Goal: Information Seeking & Learning: Learn about a topic

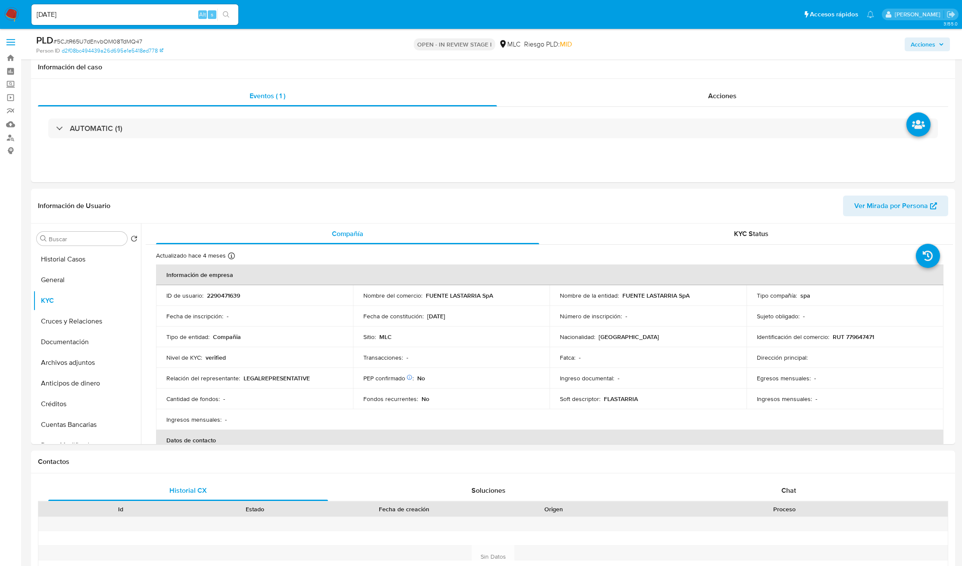
select select "10"
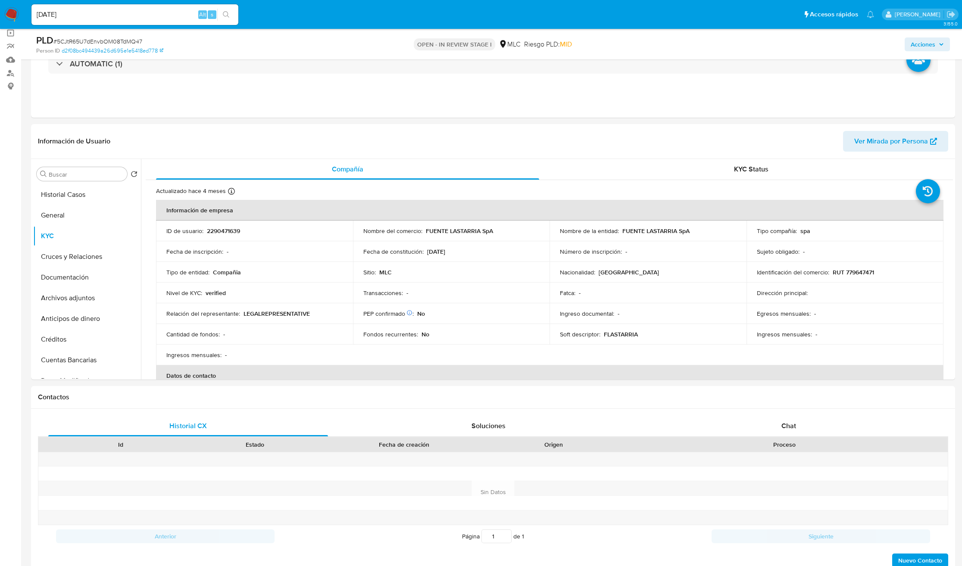
scroll to position [21, 0]
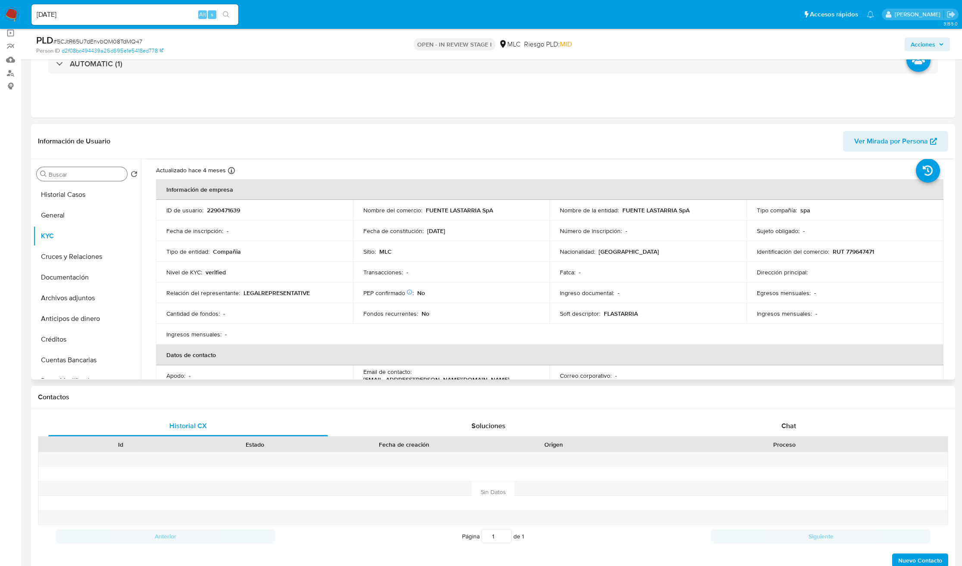
click at [59, 174] on input "Buscar" at bounding box center [86, 175] width 75 height 8
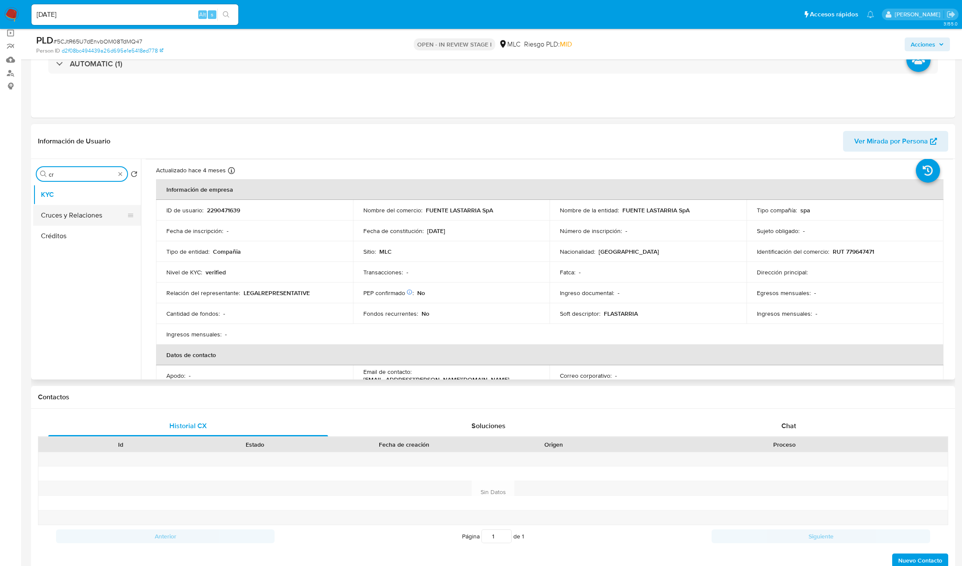
type input "cr"
click at [66, 212] on button "Cruces y Relaciones" at bounding box center [83, 215] width 101 height 21
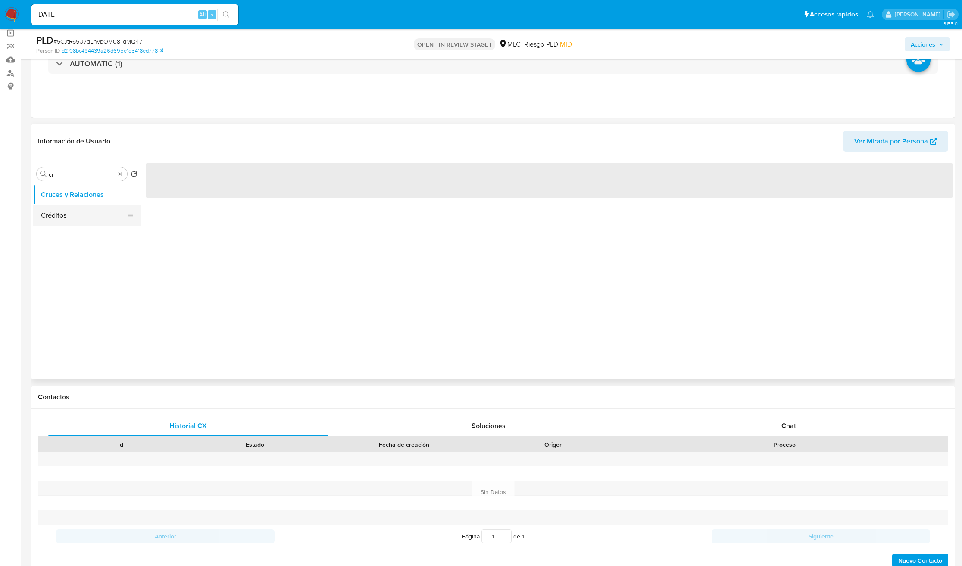
scroll to position [0, 0]
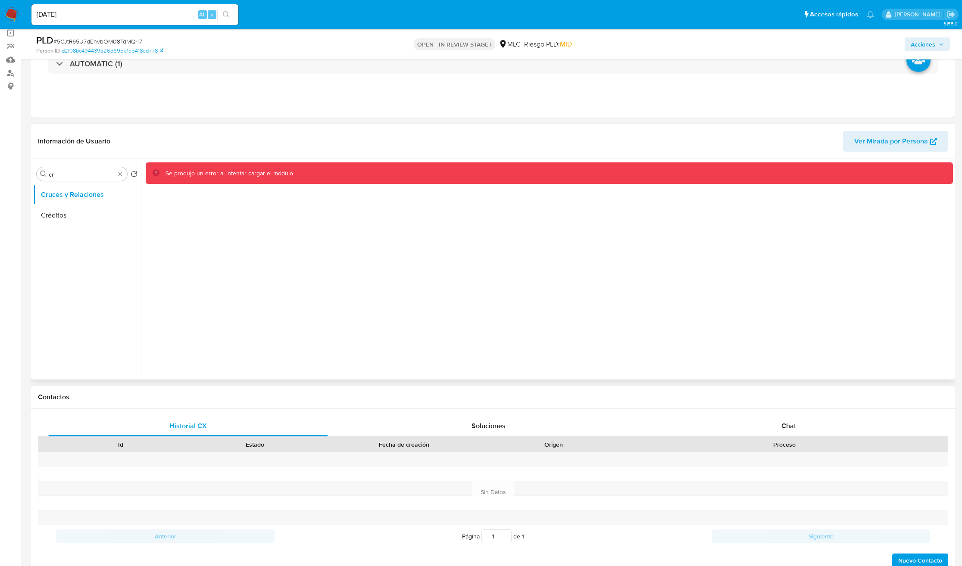
click at [356, 277] on div "Se produjo un error al intentar cargar el módulo" at bounding box center [547, 269] width 812 height 221
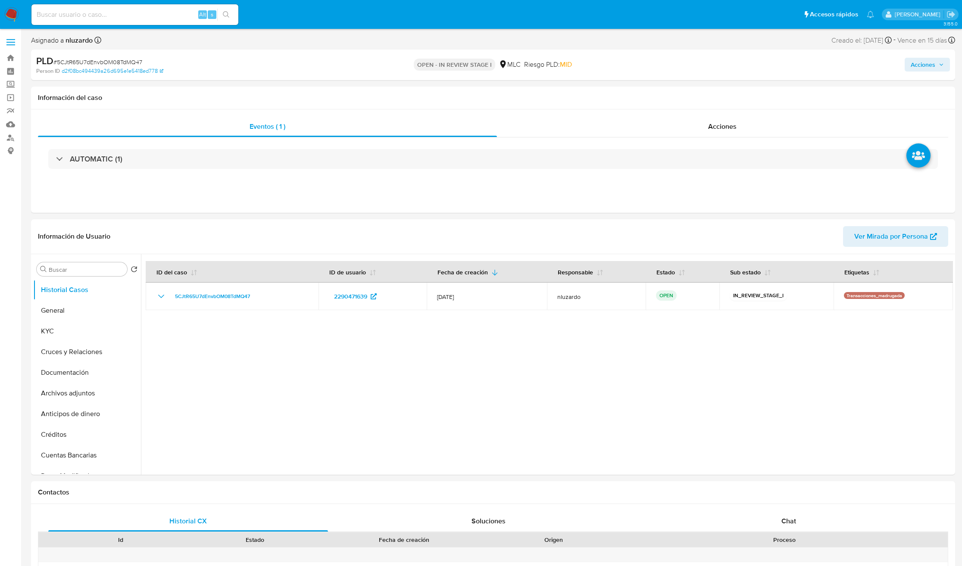
select select "10"
click at [57, 271] on input "Buscar" at bounding box center [86, 270] width 75 height 8
click at [62, 306] on button "Cruces y Relaciones" at bounding box center [83, 310] width 101 height 21
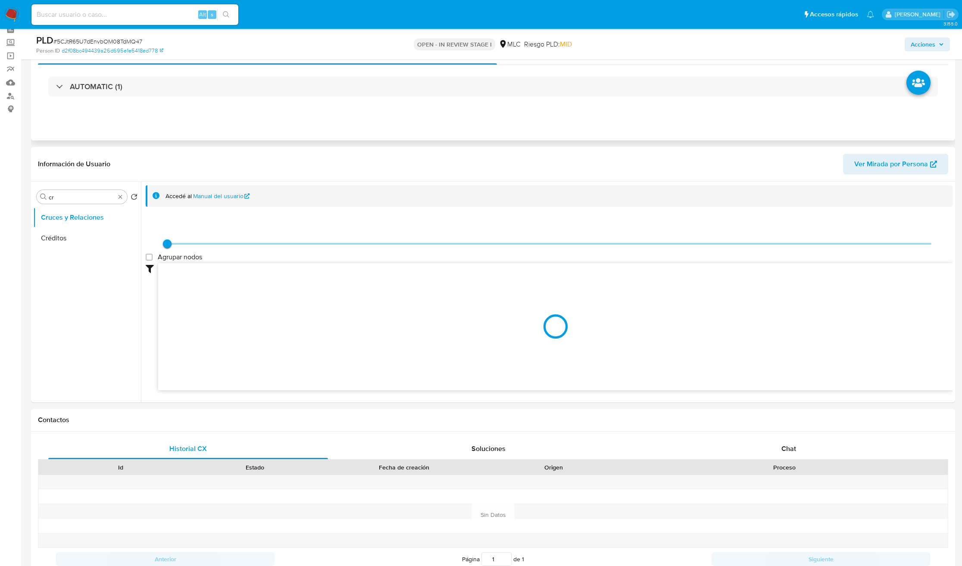
scroll to position [129, 0]
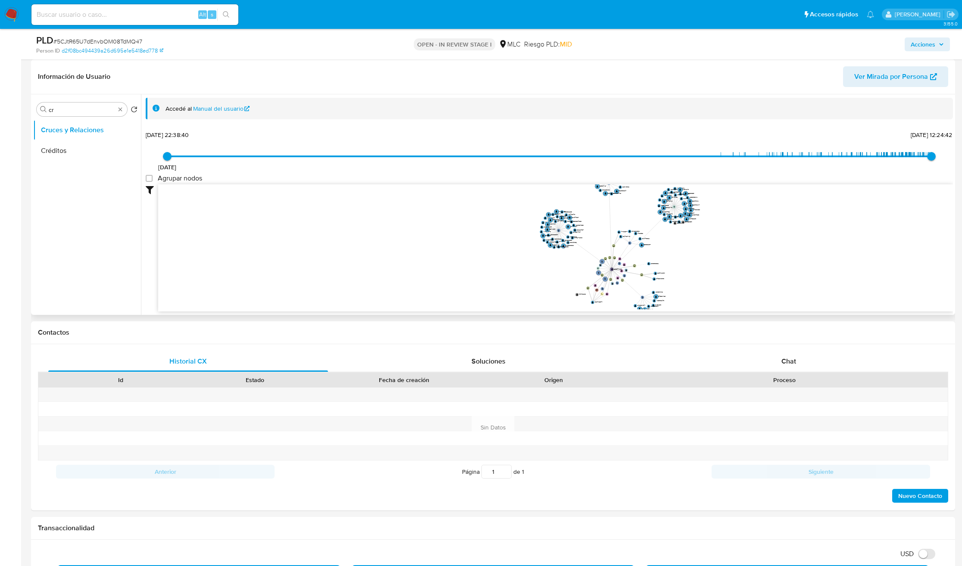
drag, startPoint x: 641, startPoint y: 265, endPoint x: 636, endPoint y: 207, distance: 58.4
click at [636, 207] on icon "user-2290471639  2290471639 phone-6cfeb030d88c08c2783d7bf8725b29b4  person-01…" at bounding box center [555, 246] width 794 height 125
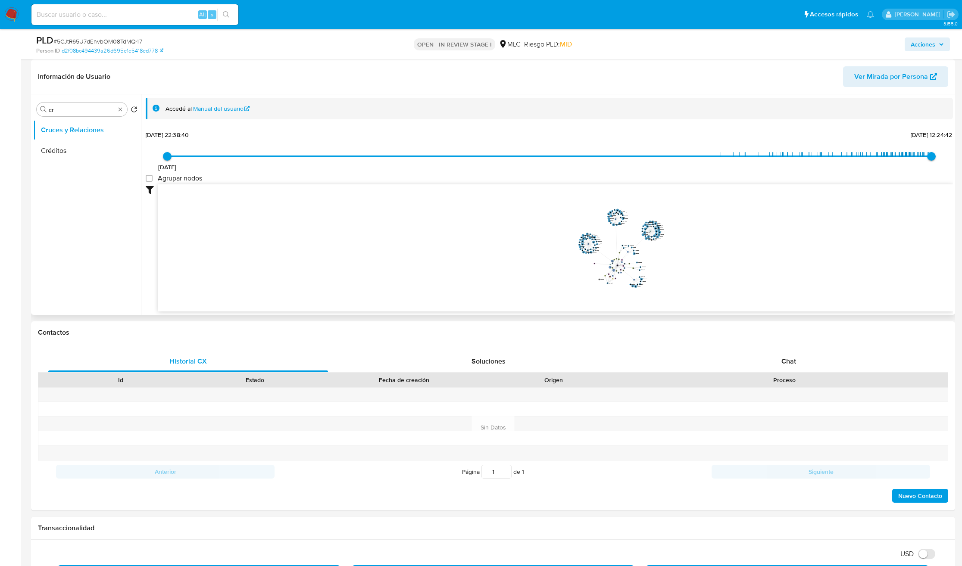
drag, startPoint x: 624, startPoint y: 262, endPoint x: 564, endPoint y: 262, distance: 60.7
click at [587, 262] on icon "user-2290471639  2290471639 phone-6cfeb030d88c08c2783d7bf8725b29b4  person-01…" at bounding box center [555, 246] width 794 height 125
drag, startPoint x: 554, startPoint y: 264, endPoint x: 521, endPoint y: 263, distance: 33.6
click at [521, 264] on icon "user-2290471639  2290471639 phone-6cfeb030d88c08c2783d7bf8725b29b4  person-01…" at bounding box center [555, 246] width 794 height 125
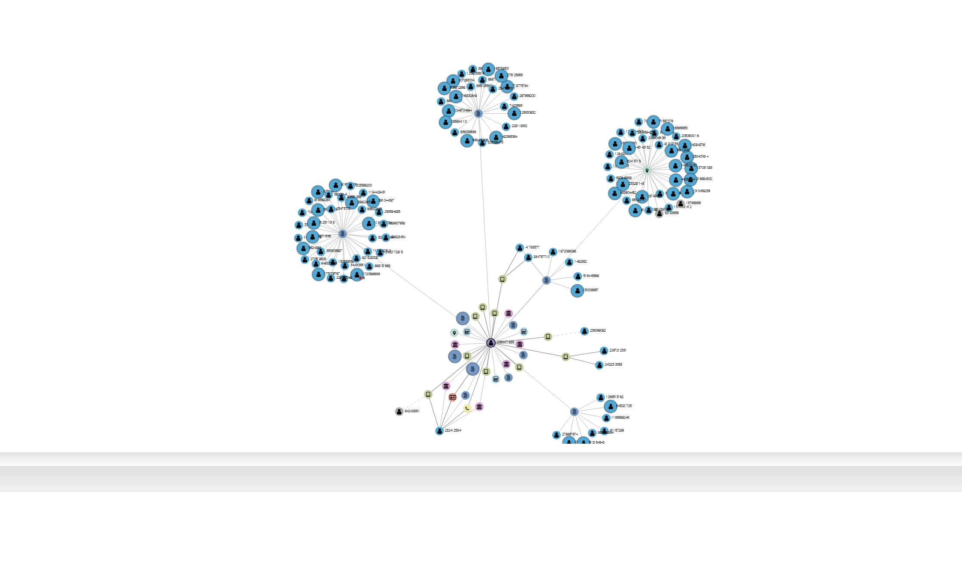
drag, startPoint x: 619, startPoint y: 255, endPoint x: 623, endPoint y: 275, distance: 20.4
click at [623, 275] on icon "user-2290471639  2290471639 phone-6cfeb030d88c08c2783d7bf8725b29b4  person-01…" at bounding box center [555, 246] width 794 height 125
drag, startPoint x: 548, startPoint y: 268, endPoint x: 547, endPoint y: 242, distance: 25.9
click at [547, 261] on circle at bounding box center [548, 263] width 4 height 4
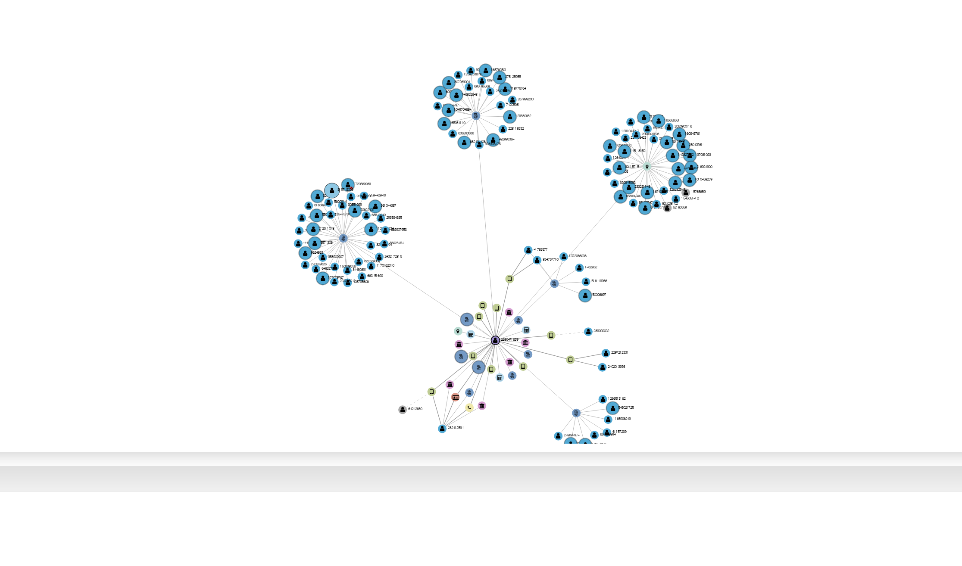
click at [547, 244] on g "user-1720569939  1720569939 C" at bounding box center [548, 244] width 8 height 3
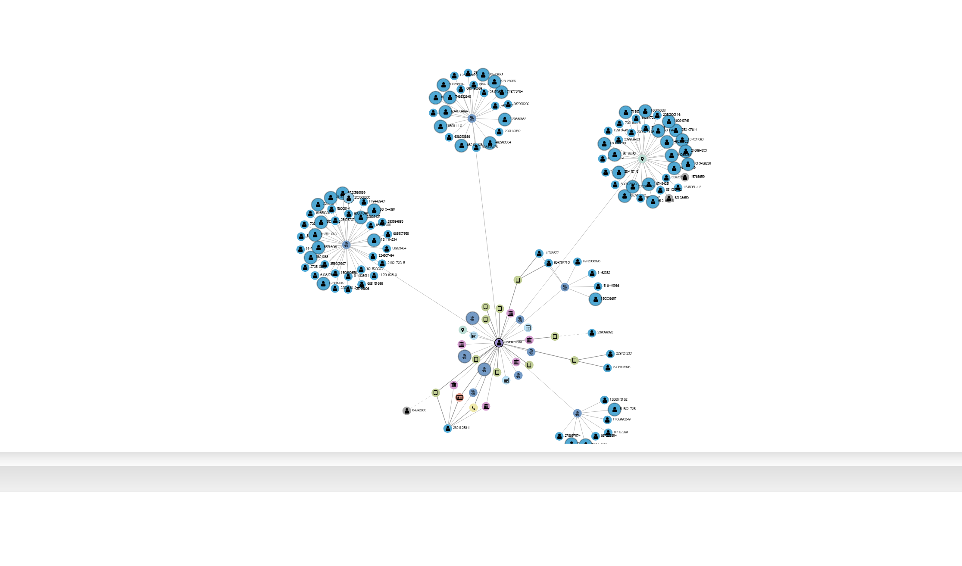
click at [545, 247] on text "" at bounding box center [545, 248] width 1 height 2
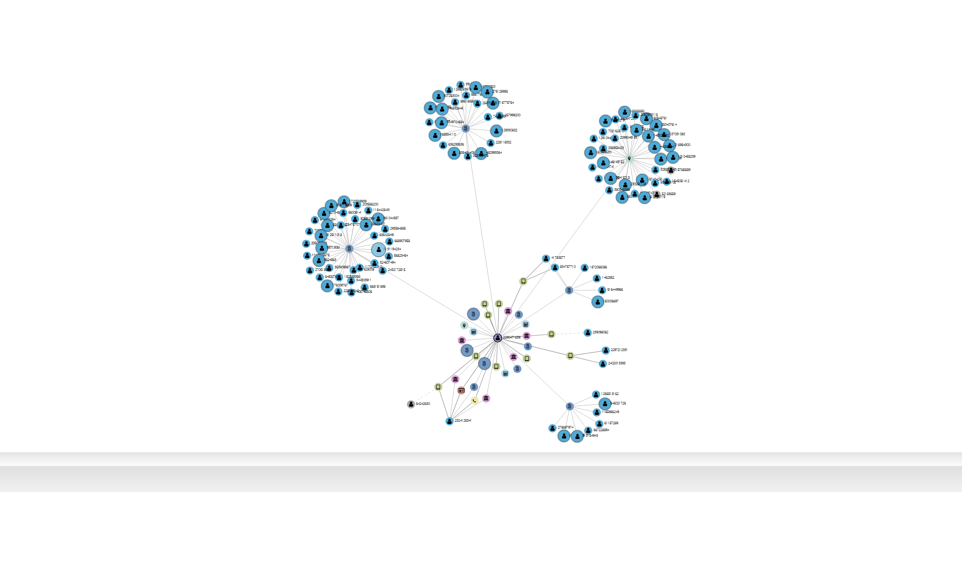
drag, startPoint x: 556, startPoint y: 269, endPoint x: 552, endPoint y: 261, distance: 8.7
click at [552, 261] on g "user-2290471639  2290471639 phone-6cfeb030d88c08c2783d7bf8725b29b4  person-01…" at bounding box center [583, 263] width 99 height 90
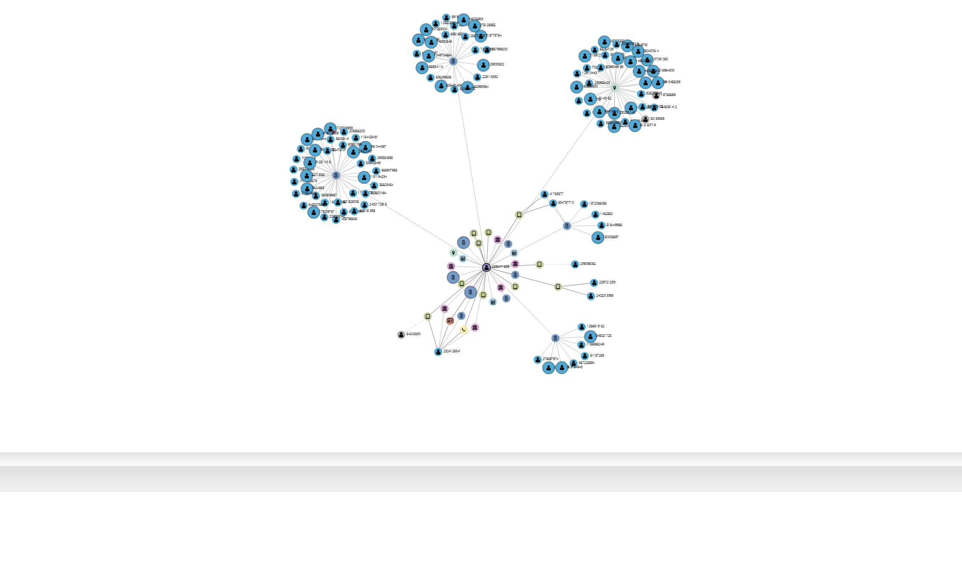
drag, startPoint x: 541, startPoint y: 283, endPoint x: 538, endPoint y: 268, distance: 15.5
click at [538, 268] on icon "user-2290471639  2290471639 phone-6cfeb030d88c08c2783d7bf8725b29b4  person-01…" at bounding box center [555, 246] width 794 height 125
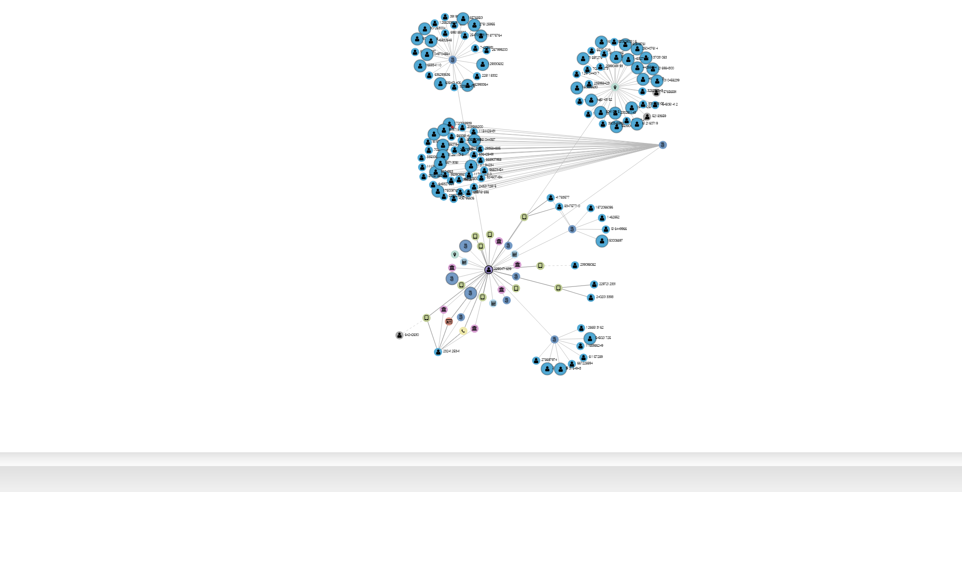
drag, startPoint x: 543, startPoint y: 241, endPoint x: 626, endPoint y: 234, distance: 83.1
click at [625, 234] on text "" at bounding box center [624, 235] width 1 height 2
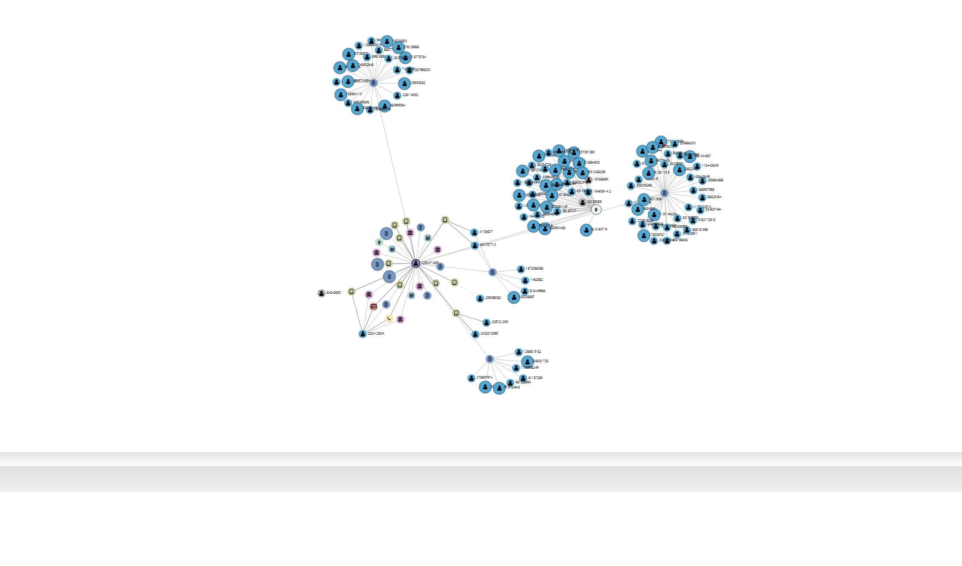
drag, startPoint x: 608, startPoint y: 211, endPoint x: 614, endPoint y: 248, distance: 37.5
click at [609, 249] on circle at bounding box center [608, 250] width 3 height 3
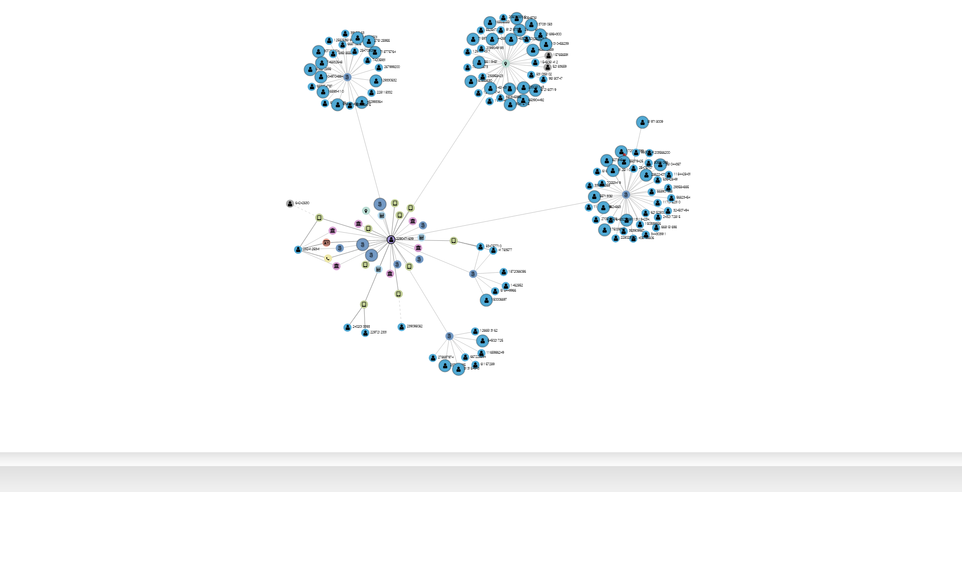
drag, startPoint x: 623, startPoint y: 225, endPoint x: 618, endPoint y: 233, distance: 9.3
click at [620, 229] on circle at bounding box center [619, 228] width 3 height 3
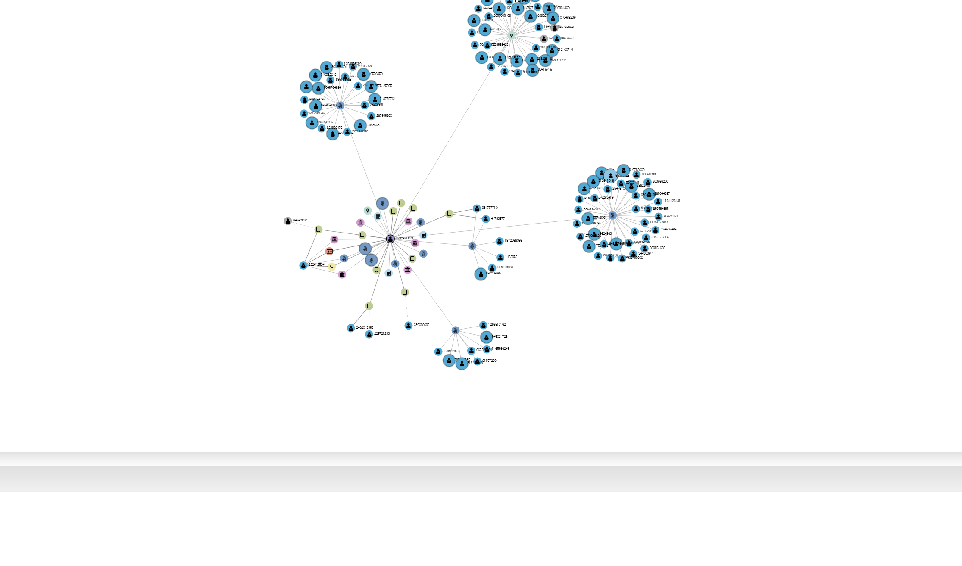
click at [613, 243] on circle at bounding box center [611, 241] width 3 height 3
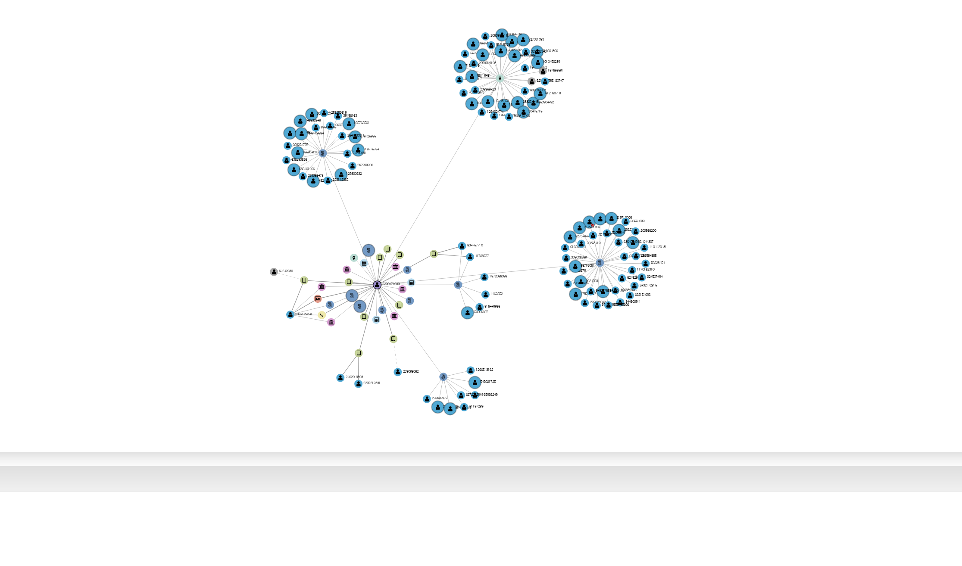
drag, startPoint x: 640, startPoint y: 230, endPoint x: 637, endPoint y: 240, distance: 10.9
click at [637, 240] on icon "user-2290471639  2290471639 phone-6cfeb030d88c08c2783d7bf8725b29b4  person-01…" at bounding box center [555, 246] width 794 height 125
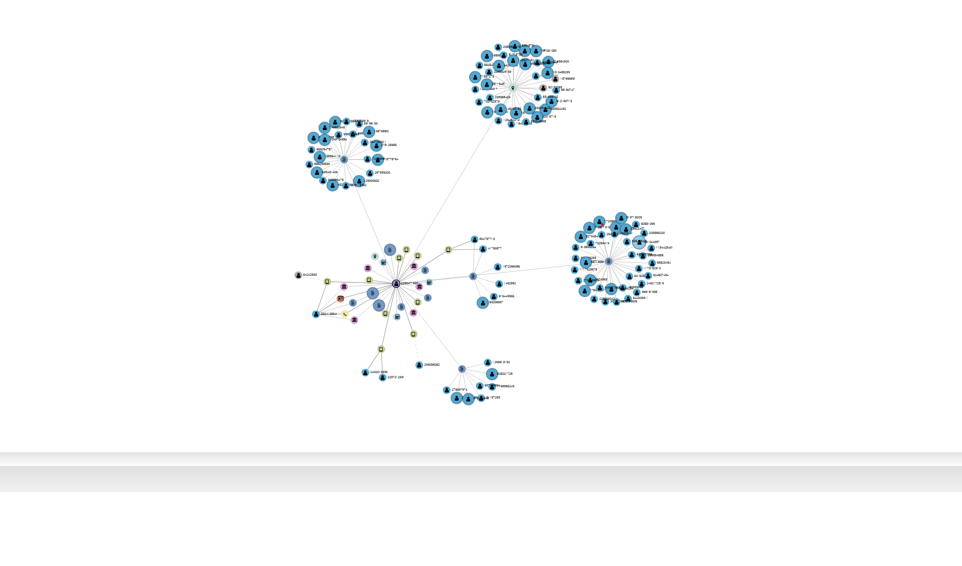
drag, startPoint x: 610, startPoint y: 254, endPoint x: 620, endPoint y: 259, distance: 11.2
click at [620, 259] on icon "user-2290471639  2290471639 phone-6cfeb030d88c08c2783d7bf8725b29b4  person-01…" at bounding box center [555, 246] width 794 height 125
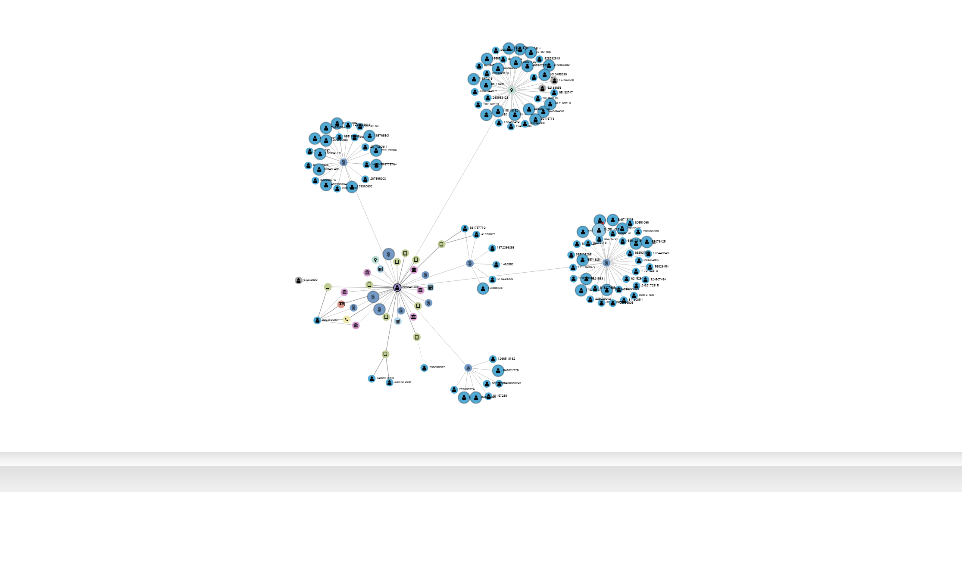
click at [613, 255] on text "312511018" at bounding box center [612, 255] width 4 height 1
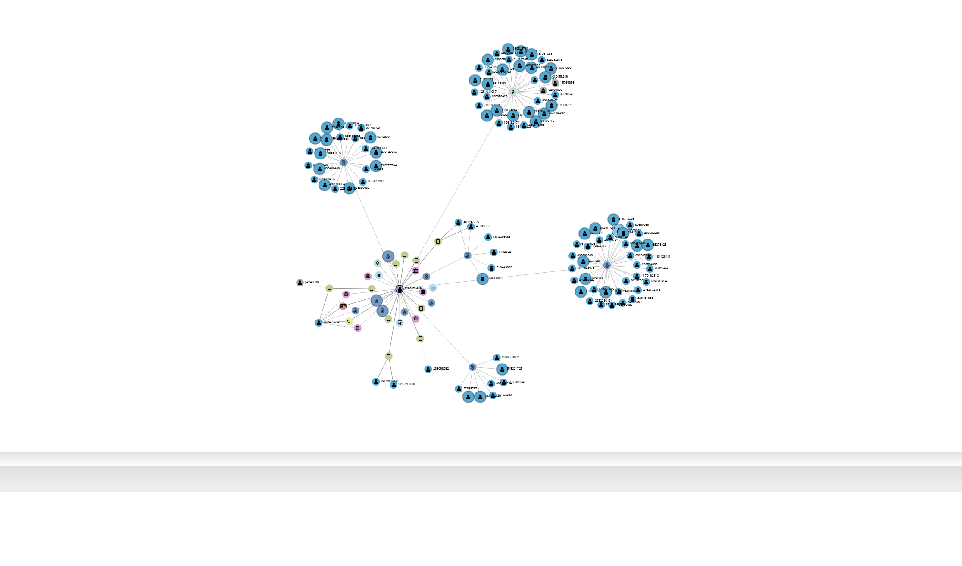
drag, startPoint x: 609, startPoint y: 253, endPoint x: 621, endPoint y: 261, distance: 14.7
click at [621, 261] on g "user-2290471639  2290471639 phone-6cfeb030d88c08c2783d7bf8725b29b4  person-01…" at bounding box center [579, 254] width 93 height 90
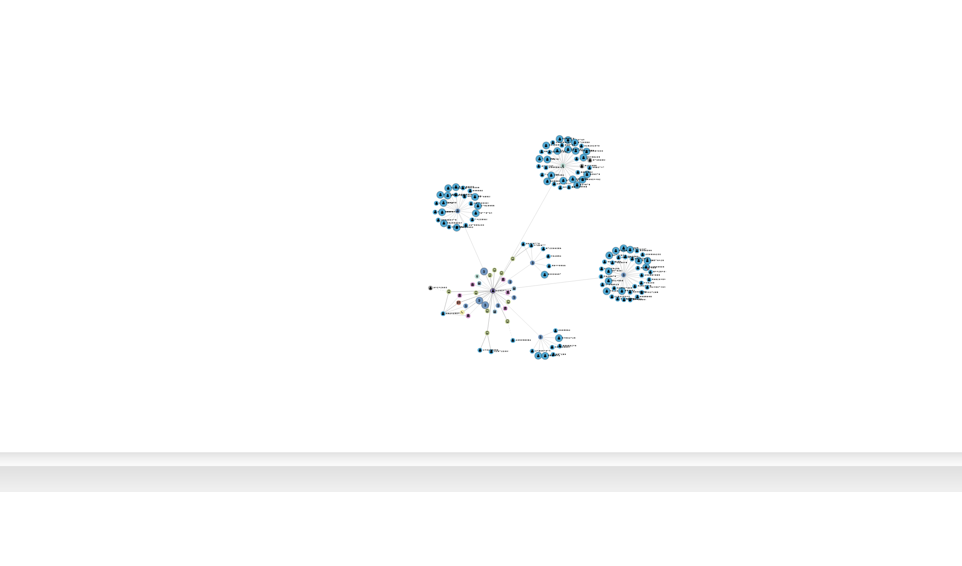
click at [618, 277] on icon "user-2290471639  2290471639 phone-6cfeb030d88c08c2783d7bf8725b29b4  person-01…" at bounding box center [555, 246] width 794 height 125
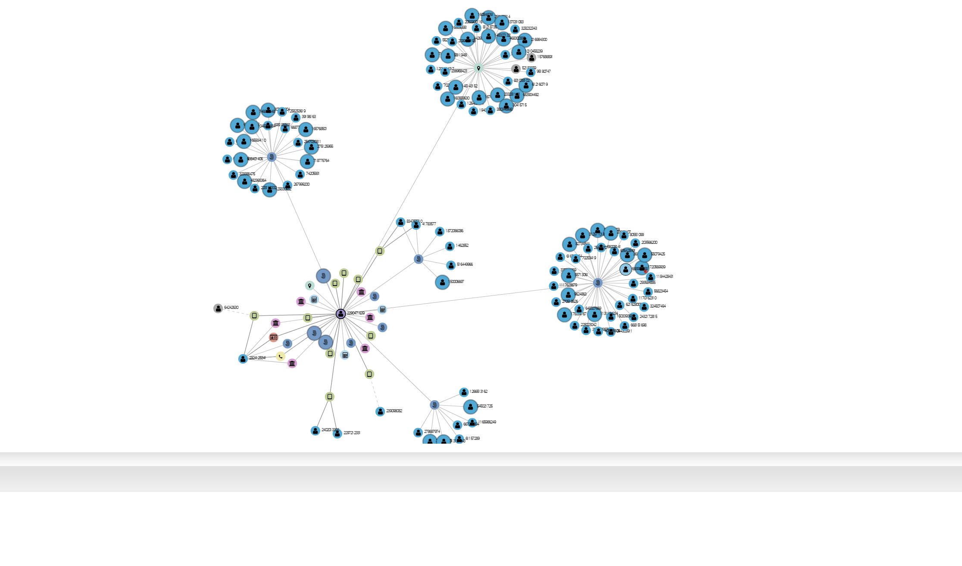
click at [620, 265] on text "668907958" at bounding box center [619, 266] width 4 height 2
click at [622, 265] on text "1720569939" at bounding box center [623, 265] width 5 height 2
click at [623, 265] on text "1720569939" at bounding box center [623, 265] width 5 height 2
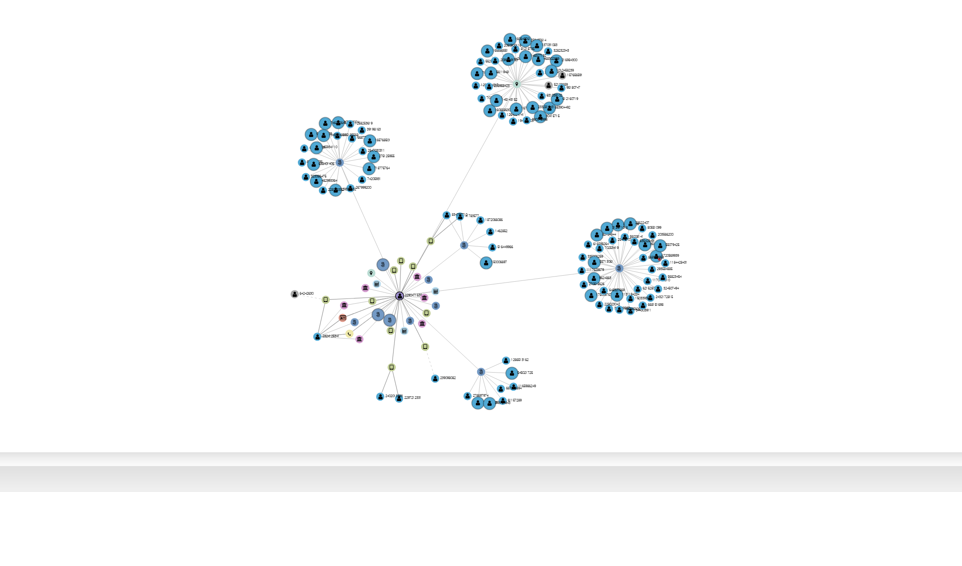
drag, startPoint x: 607, startPoint y: 293, endPoint x: 612, endPoint y: 287, distance: 8.2
click at [612, 287] on icon "user-2290471639  2290471639 phone-6cfeb030d88c08c2783d7bf8725b29b4  person-01…" at bounding box center [555, 246] width 794 height 125
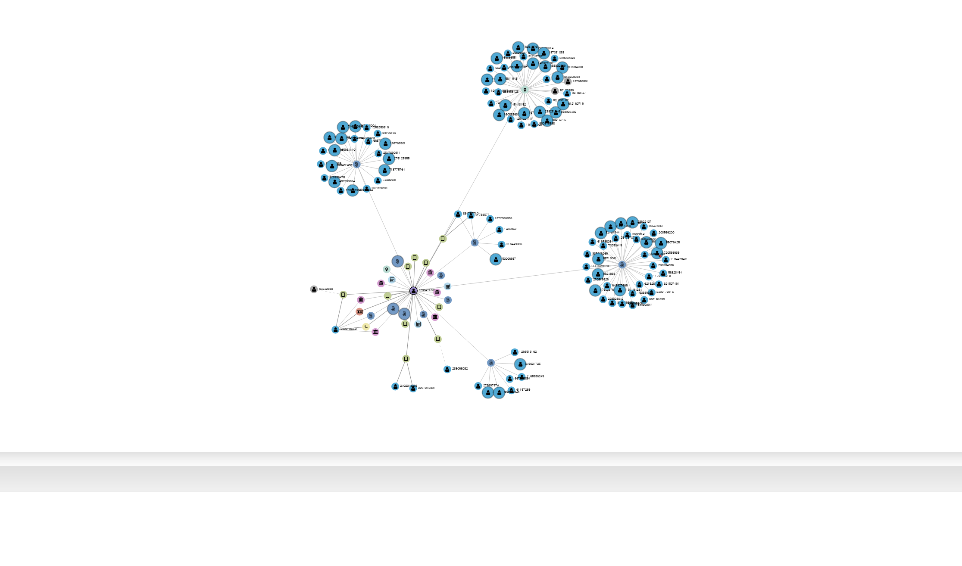
click at [611, 287] on icon "user-2290471639  2290471639 phone-6cfeb030d88c08c2783d7bf8725b29b4  person-01…" at bounding box center [555, 246] width 794 height 125
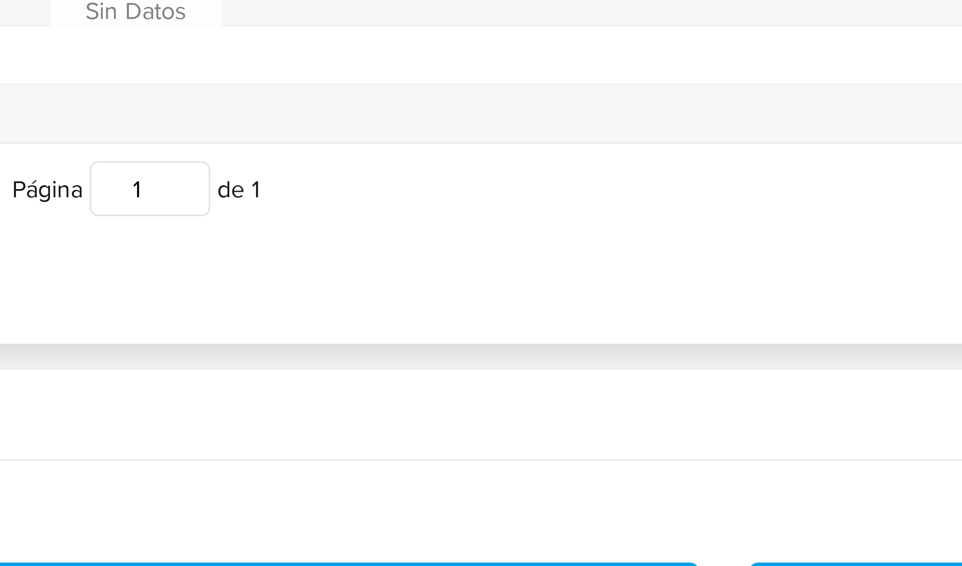
scroll to position [210, 0]
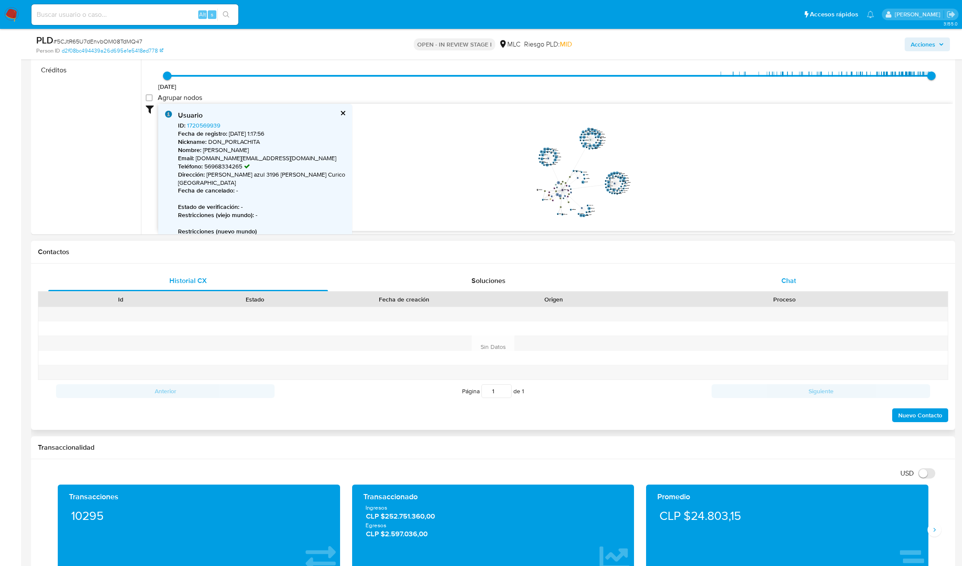
click at [778, 273] on div "Chat" at bounding box center [789, 281] width 280 height 21
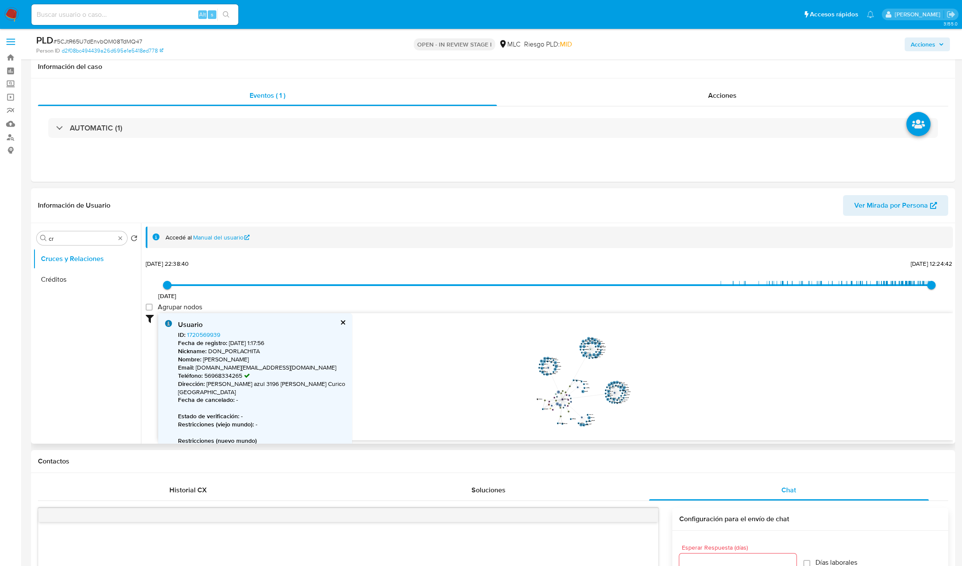
scroll to position [0, 0]
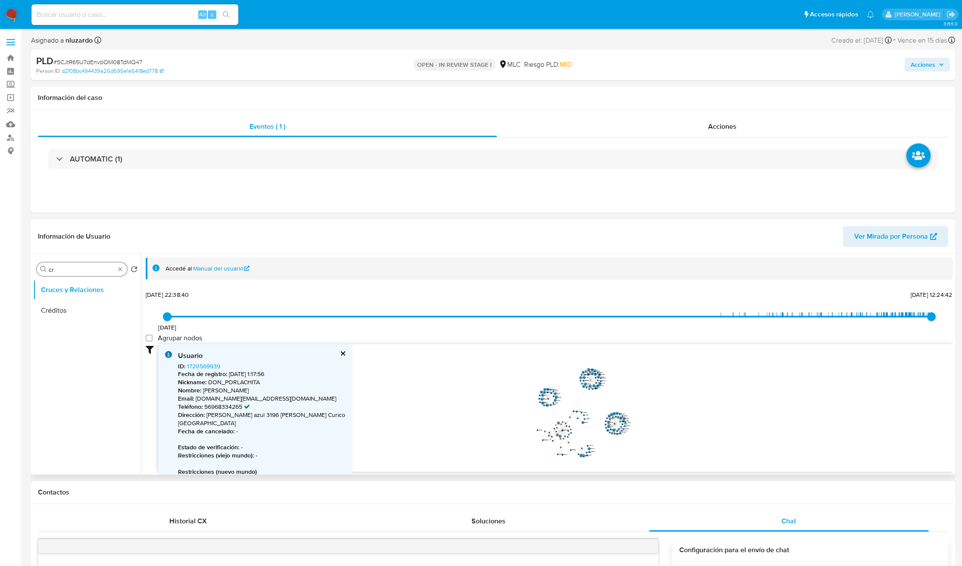
click at [85, 275] on div "Buscar cr" at bounding box center [82, 269] width 90 height 14
click at [84, 268] on input "cr" at bounding box center [82, 270] width 66 height 8
type input "DOC"
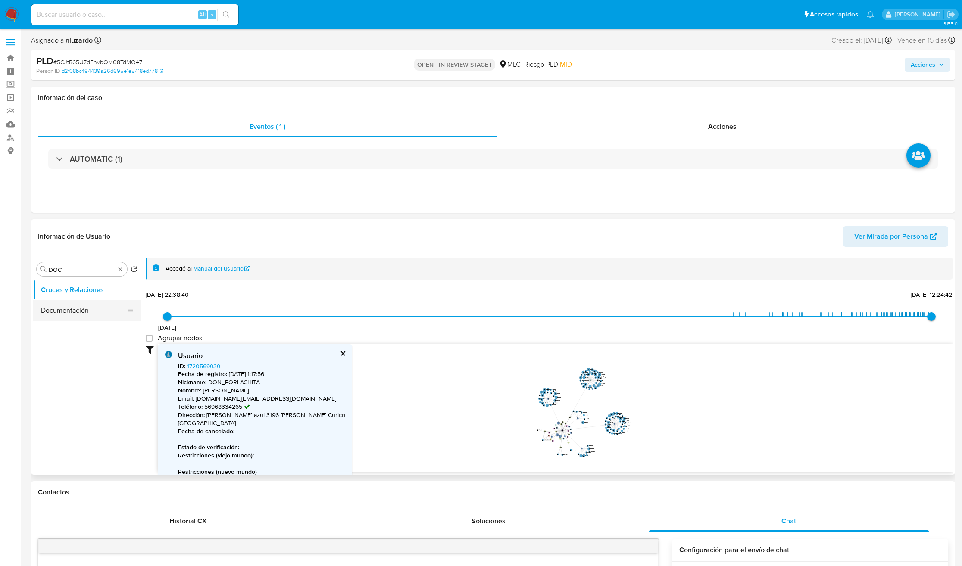
click at [68, 317] on button "Documentación" at bounding box center [83, 310] width 101 height 21
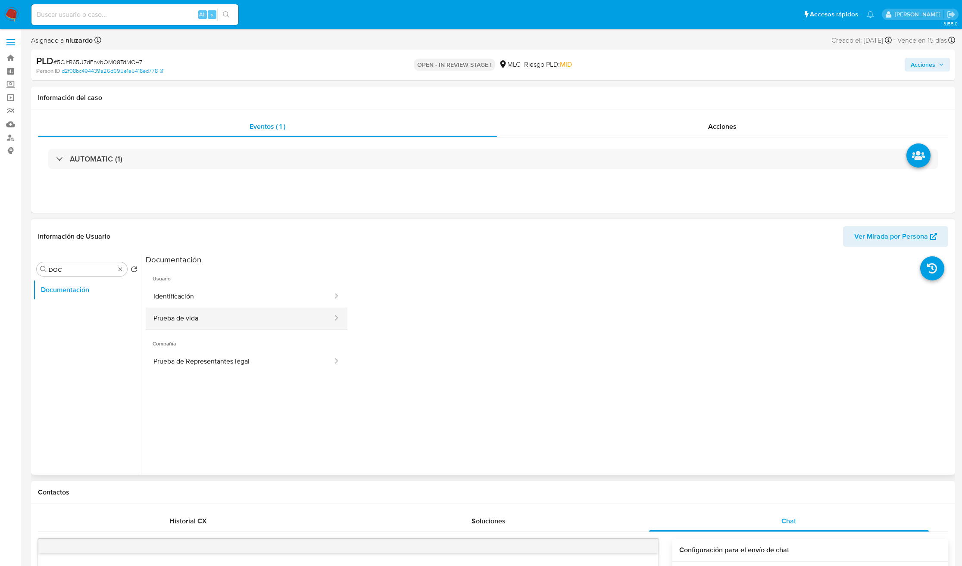
click at [233, 315] on button "Prueba de vida" at bounding box center [240, 319] width 188 height 22
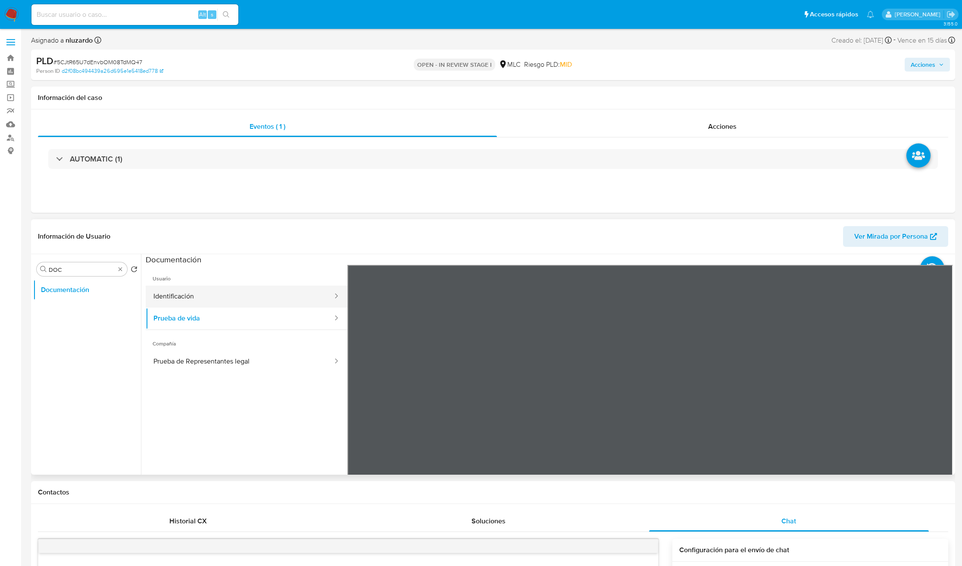
click at [268, 290] on button "Identificación" at bounding box center [240, 297] width 188 height 22
click at [933, 408] on icon at bounding box center [941, 404] width 17 height 17
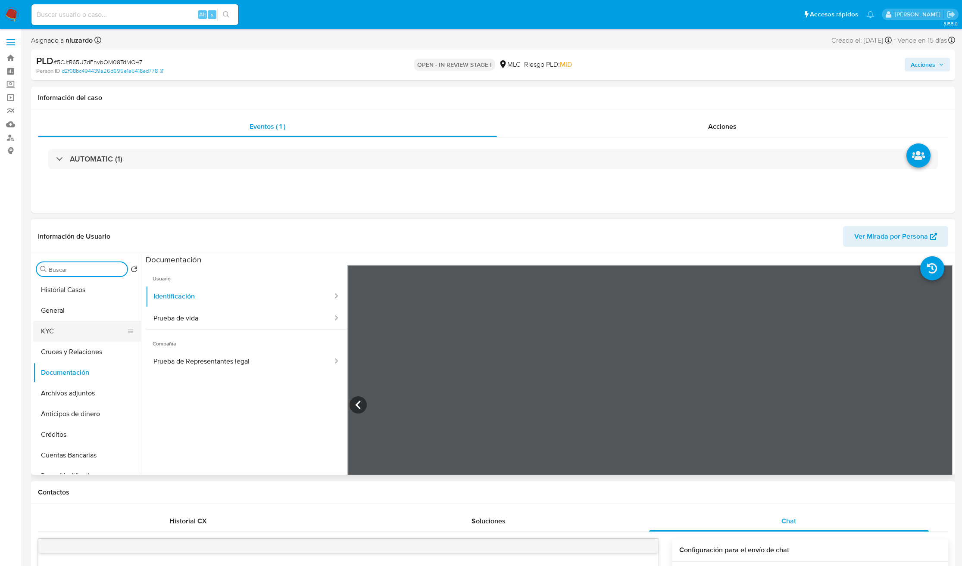
click at [72, 326] on button "KYC" at bounding box center [83, 331] width 101 height 21
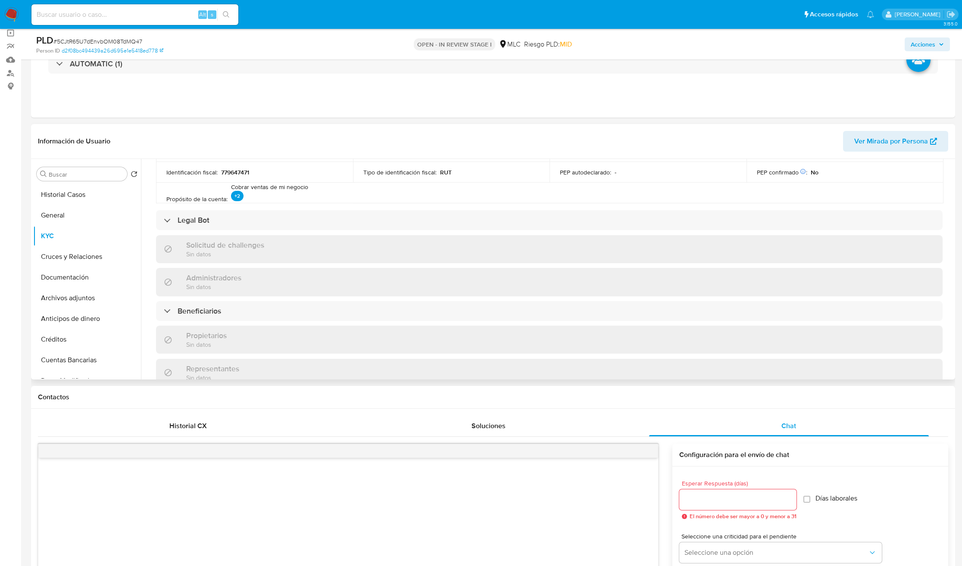
scroll to position [299, 0]
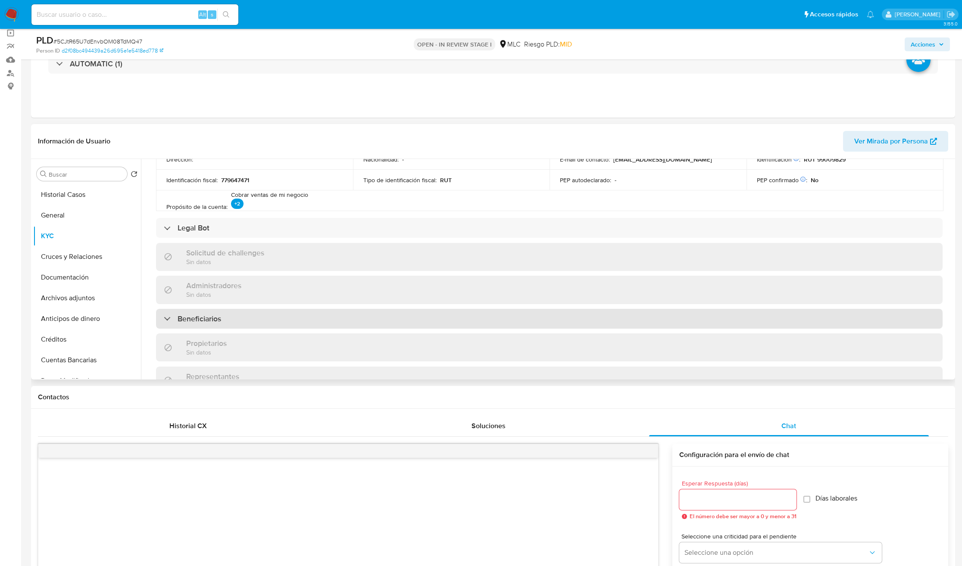
click at [224, 320] on div "Beneficiarios" at bounding box center [549, 319] width 786 height 20
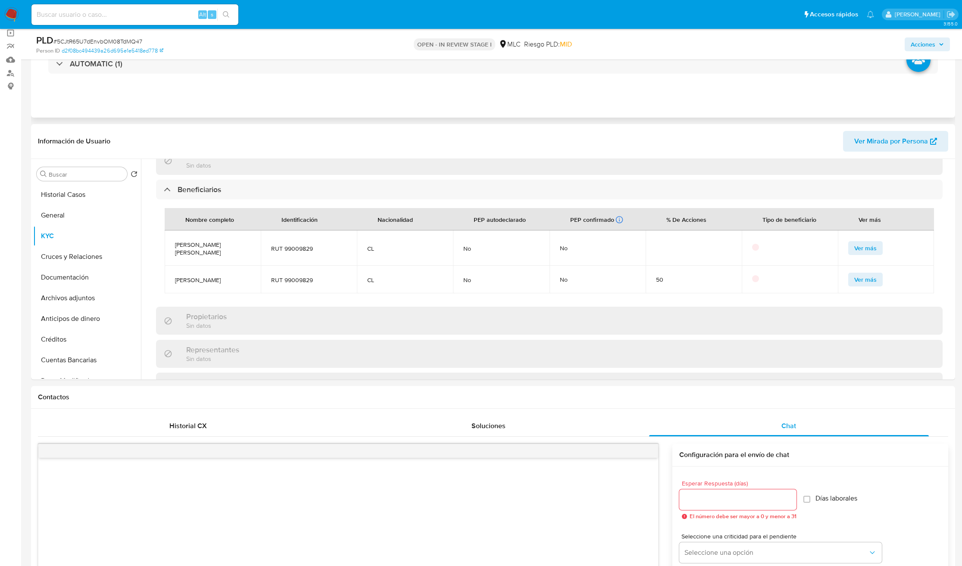
scroll to position [0, 0]
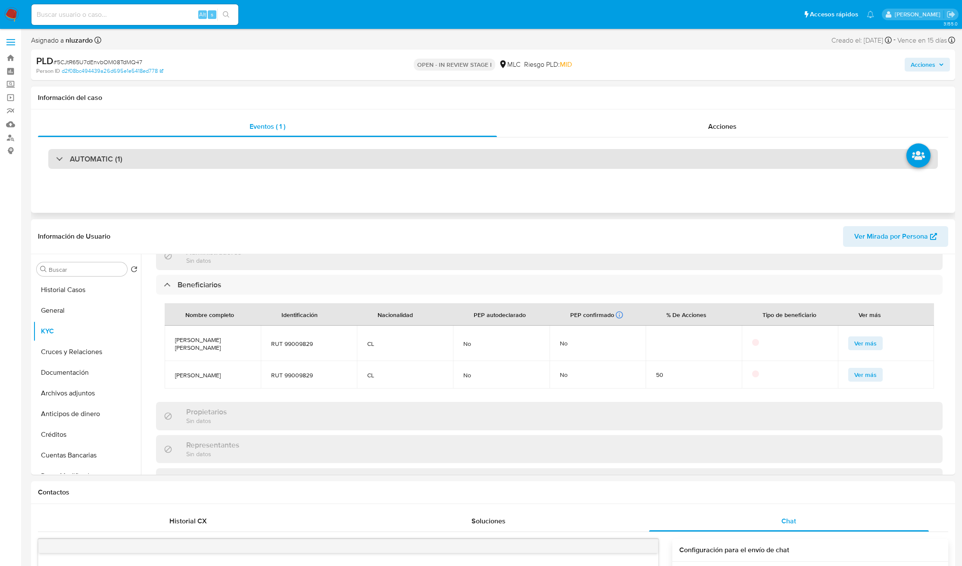
click at [406, 158] on div "AUTOMATIC (1)" at bounding box center [492, 159] width 889 height 20
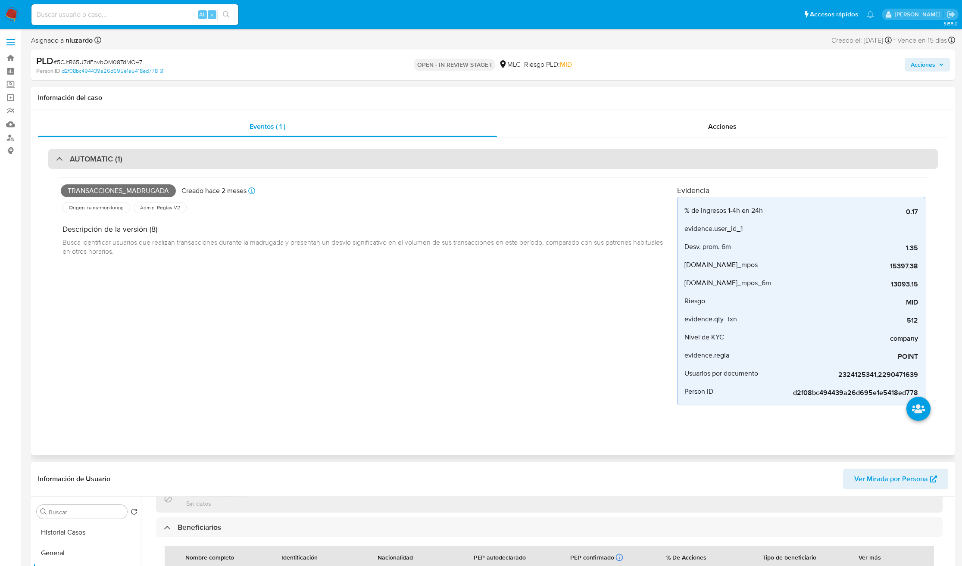
click at [406, 158] on div "AUTOMATIC (1)" at bounding box center [492, 159] width 889 height 20
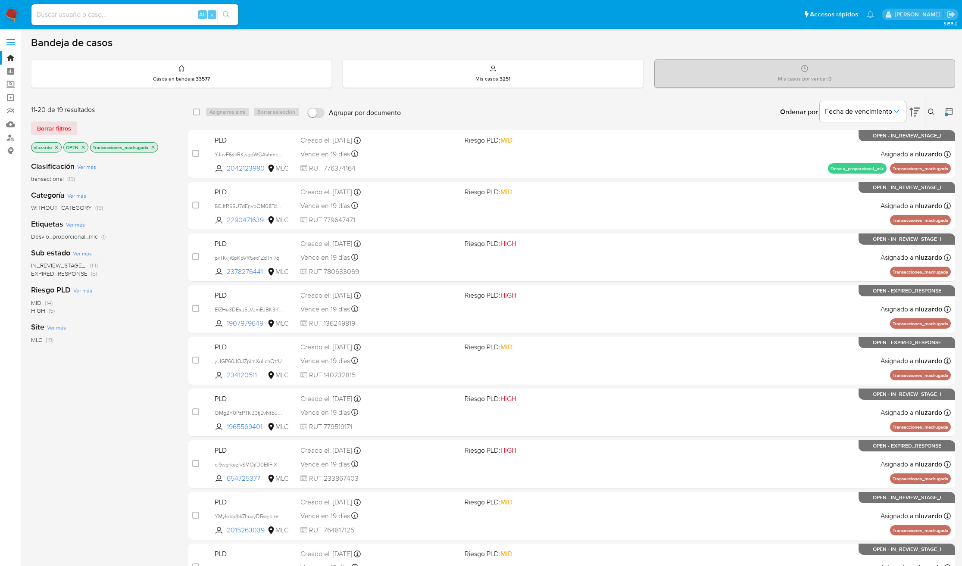
scroll to position [62, 0]
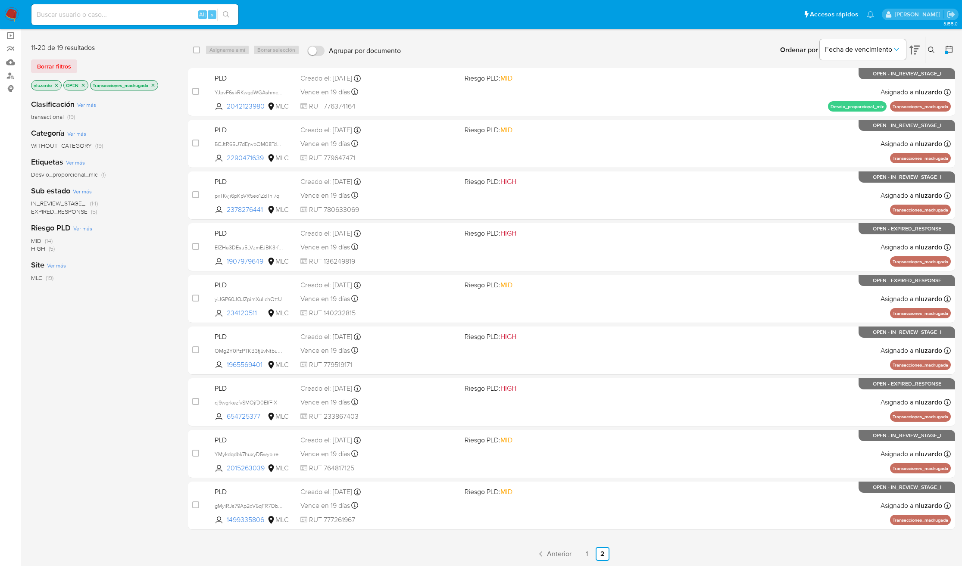
click at [179, 199] on div "11-20 de 19 resultados Borrar filtros nluzardo OPEN Transacciones_madrugada Cla…" at bounding box center [493, 298] width 924 height 525
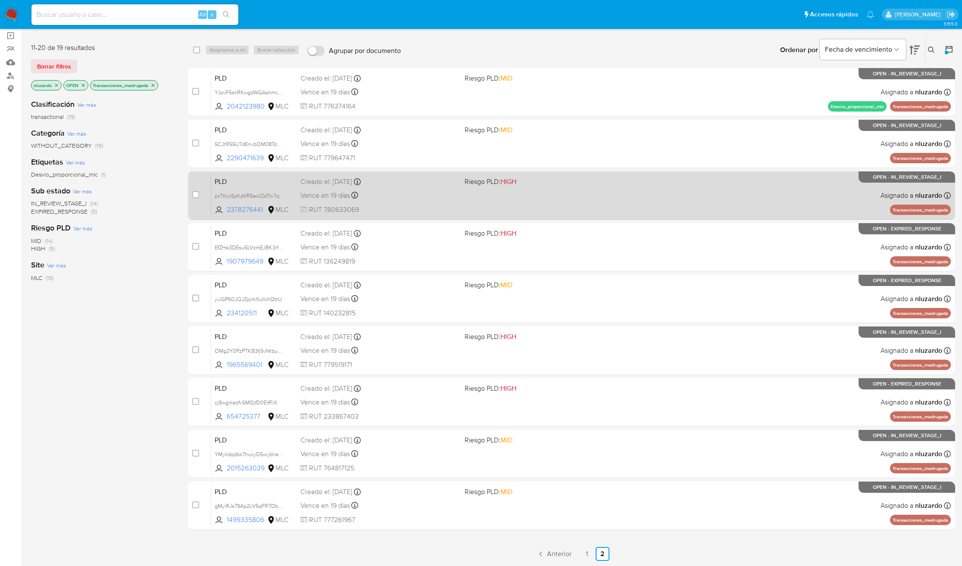
click at [431, 197] on div "Vence en 19 días Vence el 10/09/2025 06:08:34" at bounding box center [378, 196] width 157 height 12
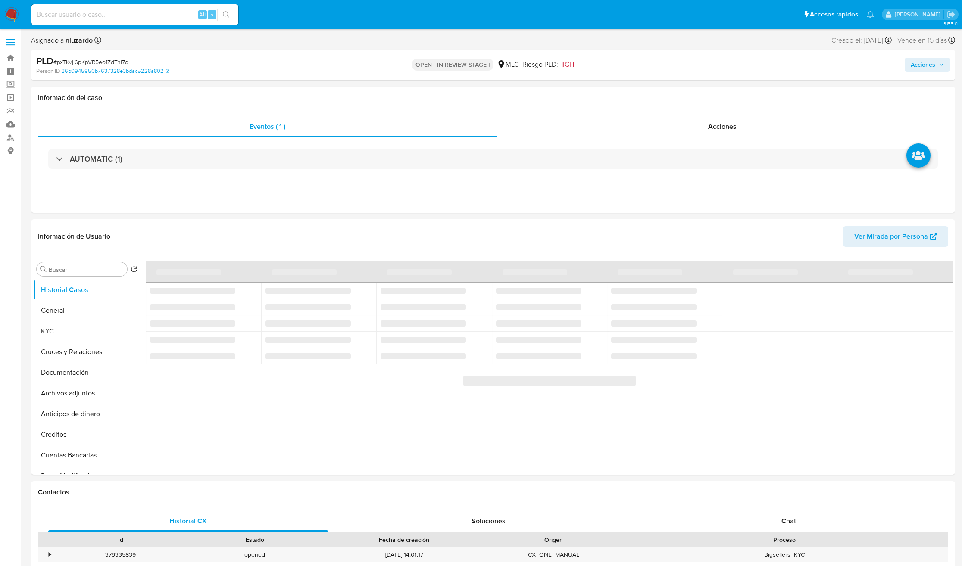
select select "10"
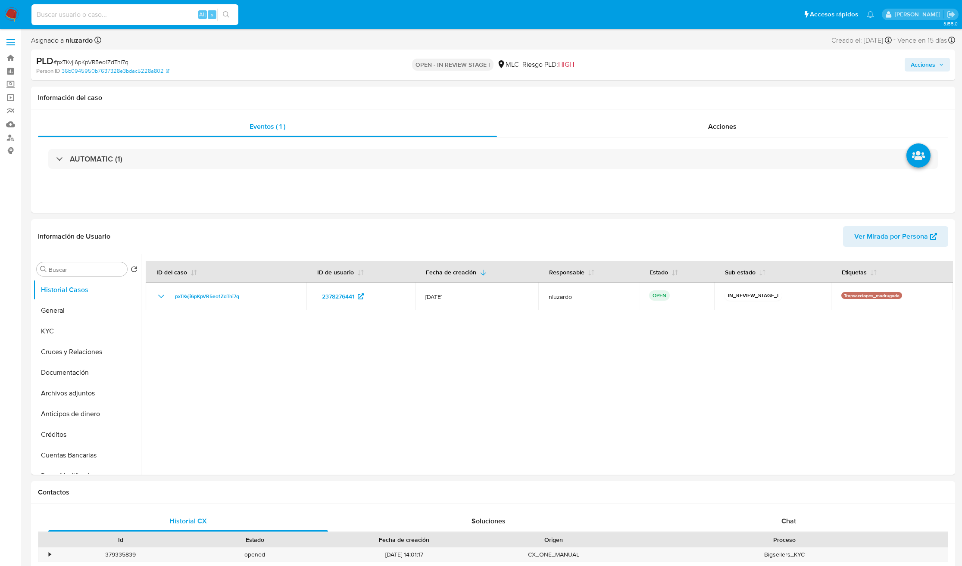
click at [189, 17] on input at bounding box center [134, 14] width 207 height 11
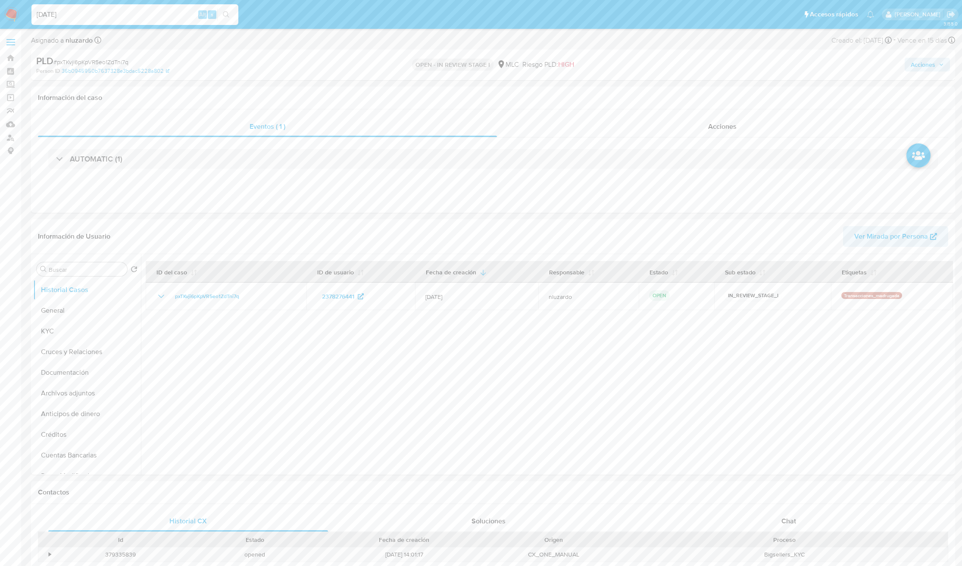
type input "25/08/2025"
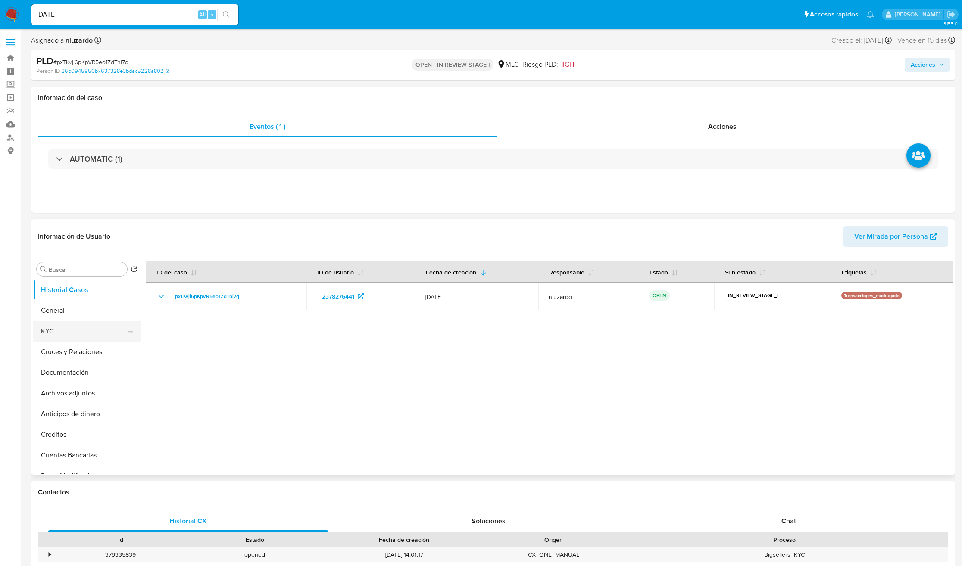
click at [71, 322] on button "KYC" at bounding box center [83, 331] width 101 height 21
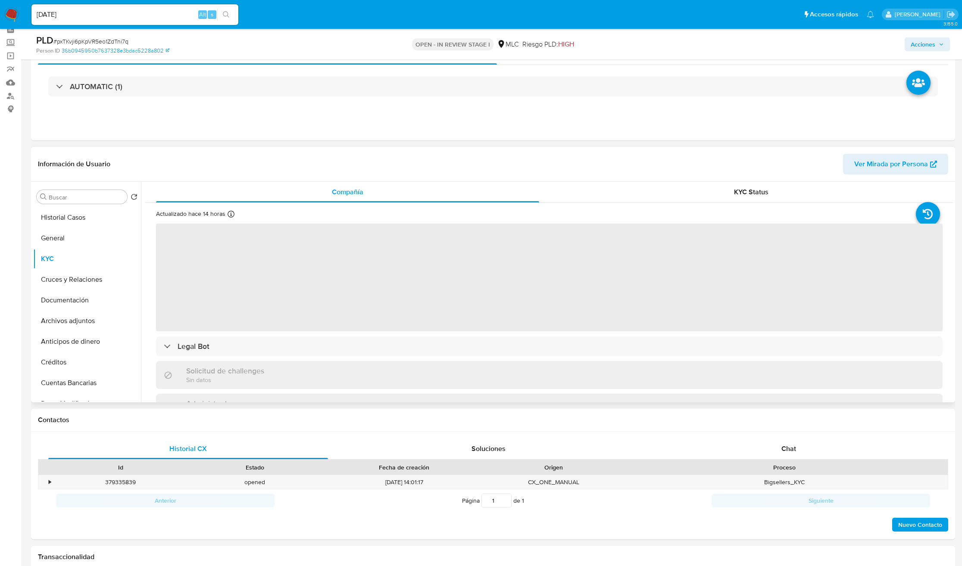
scroll to position [65, 0]
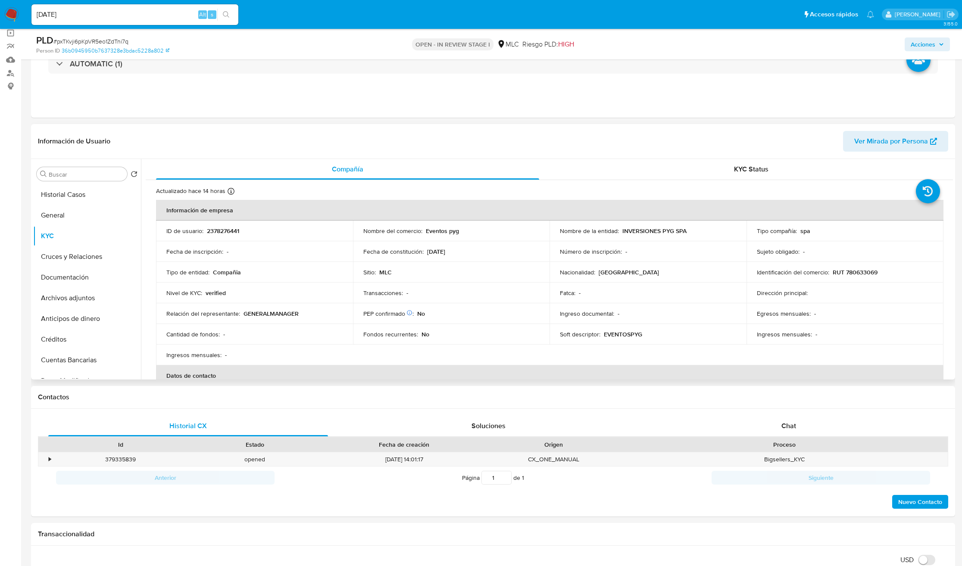
click at [626, 228] on p "INVERSIONES PYG SPA" at bounding box center [654, 231] width 64 height 8
drag, startPoint x: 675, startPoint y: 229, endPoint x: 682, endPoint y: 229, distance: 6.5
click at [681, 229] on p "INVERSIONES PYG SPA" at bounding box center [654, 231] width 64 height 8
copy p "INVERSIONES PYG SPA"
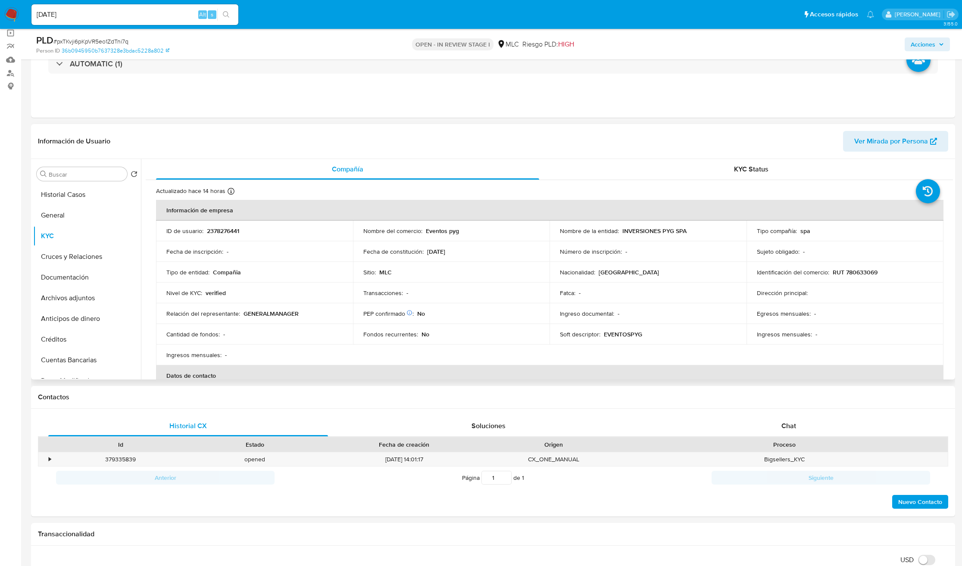
click at [244, 290] on td "Nivel de KYC : verified" at bounding box center [254, 293] width 197 height 21
click at [862, 268] on p "RUT 780633069" at bounding box center [854, 272] width 45 height 8
copy p "RUT"
click at [852, 271] on p "RUT 780633069" at bounding box center [854, 272] width 45 height 8
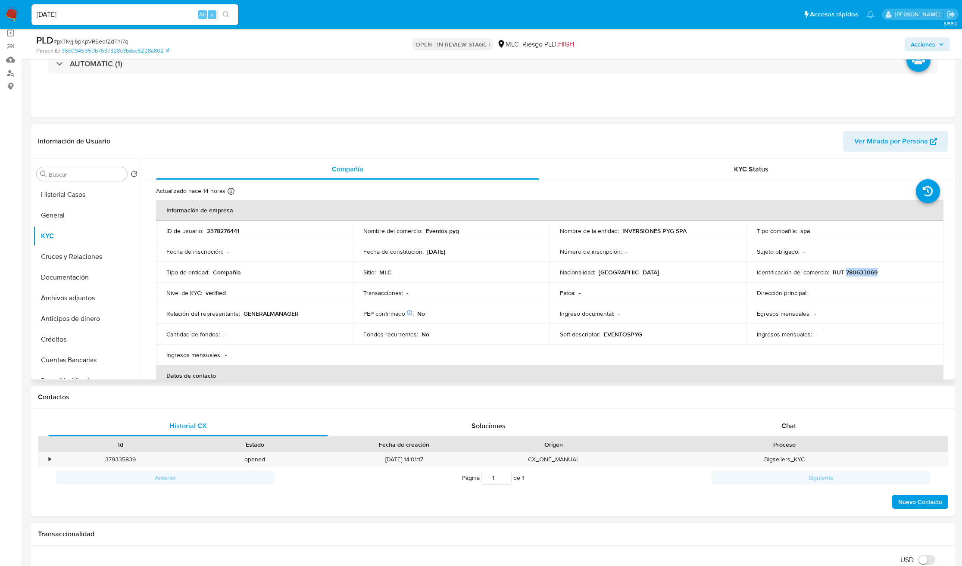
click at [852, 271] on p "RUT 780633069" at bounding box center [854, 272] width 45 height 8
copy p "780633069"
click at [359, 221] on td "Nombre del comercio : Eventos pyg" at bounding box center [451, 231] width 197 height 21
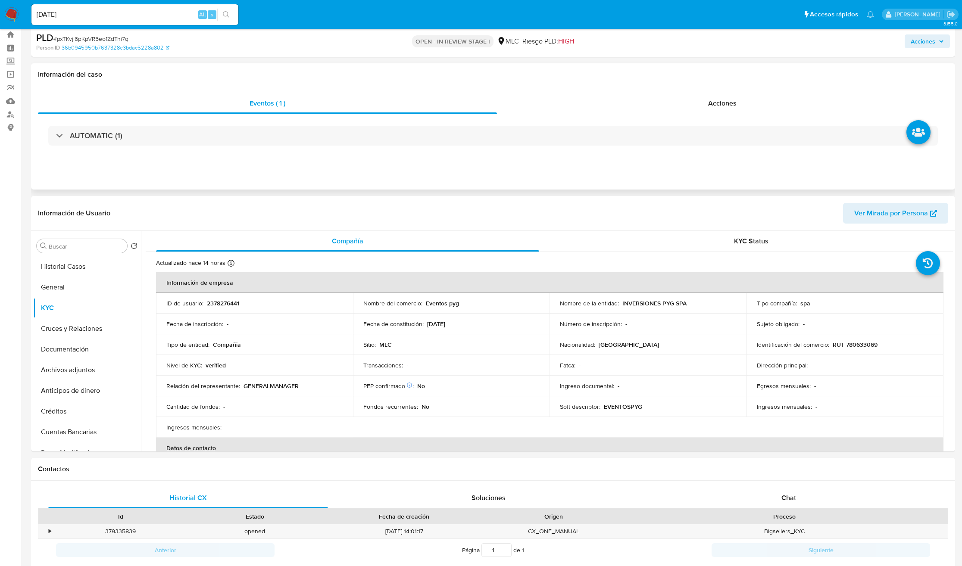
scroll to position [0, 0]
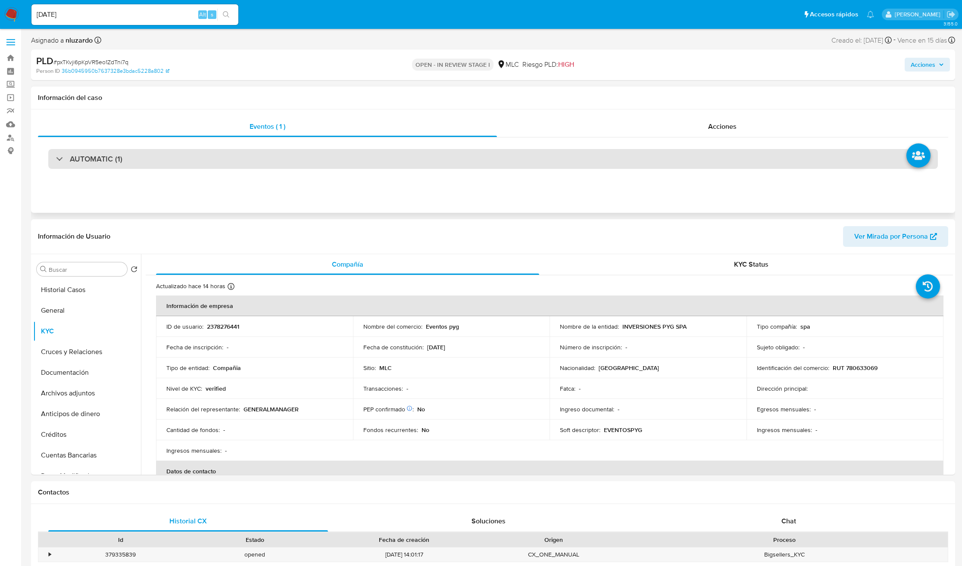
click at [113, 158] on h3 "AUTOMATIC (1)" at bounding box center [96, 158] width 53 height 9
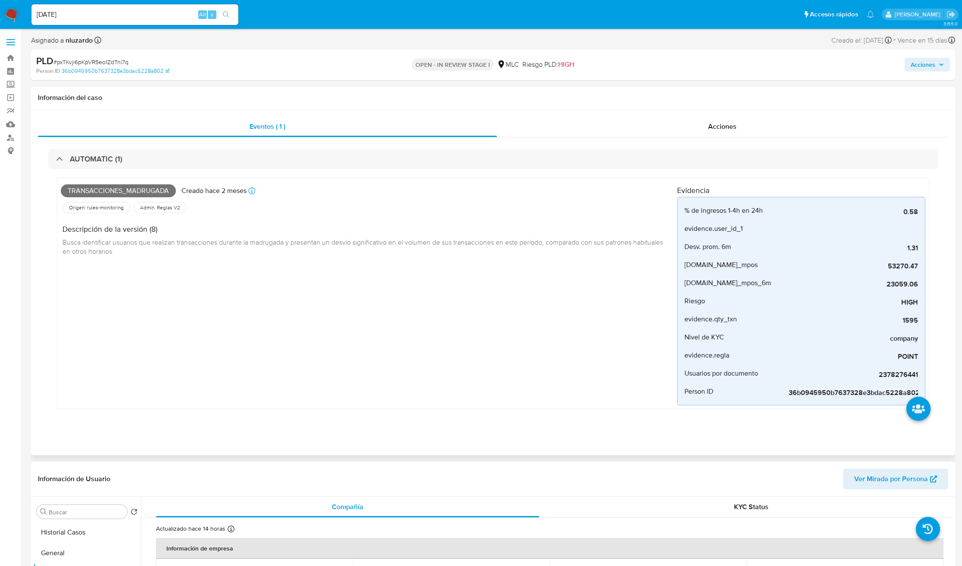
click at [115, 186] on span "Transacciones_madrugada" at bounding box center [118, 190] width 115 height 13
copy span "Transacciones_madrugada"
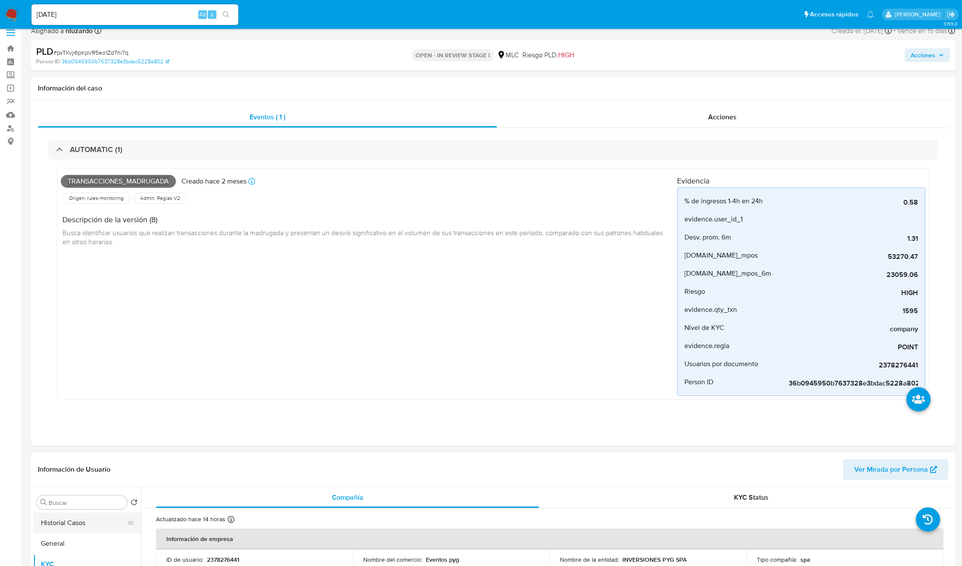
scroll to position [259, 0]
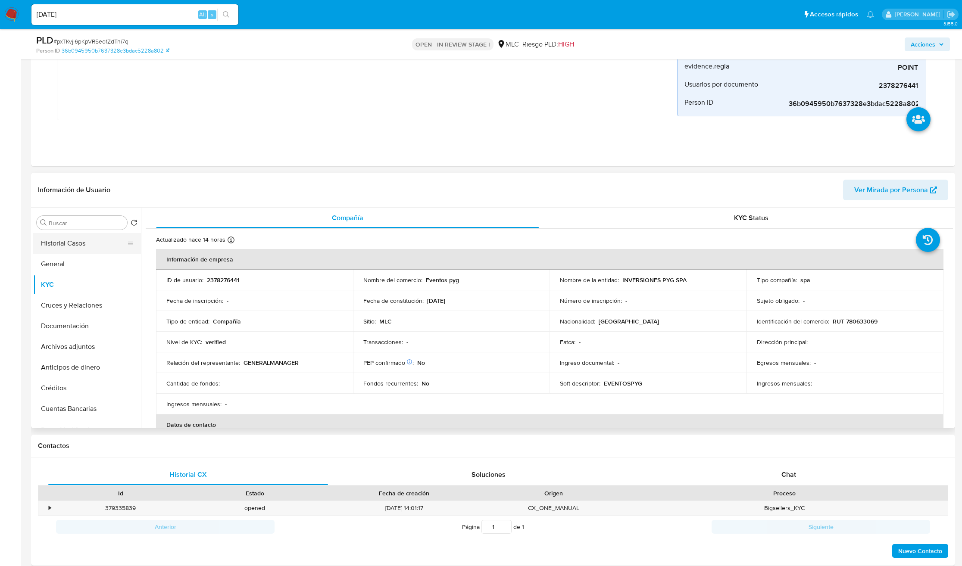
click at [82, 246] on button "Historial Casos" at bounding box center [83, 243] width 101 height 21
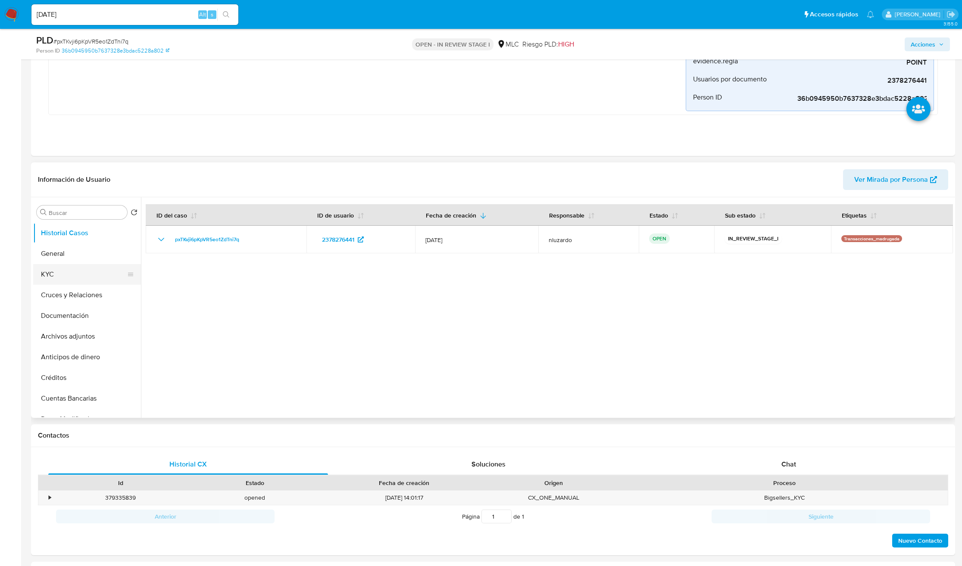
click at [58, 274] on button "KYC" at bounding box center [83, 274] width 101 height 21
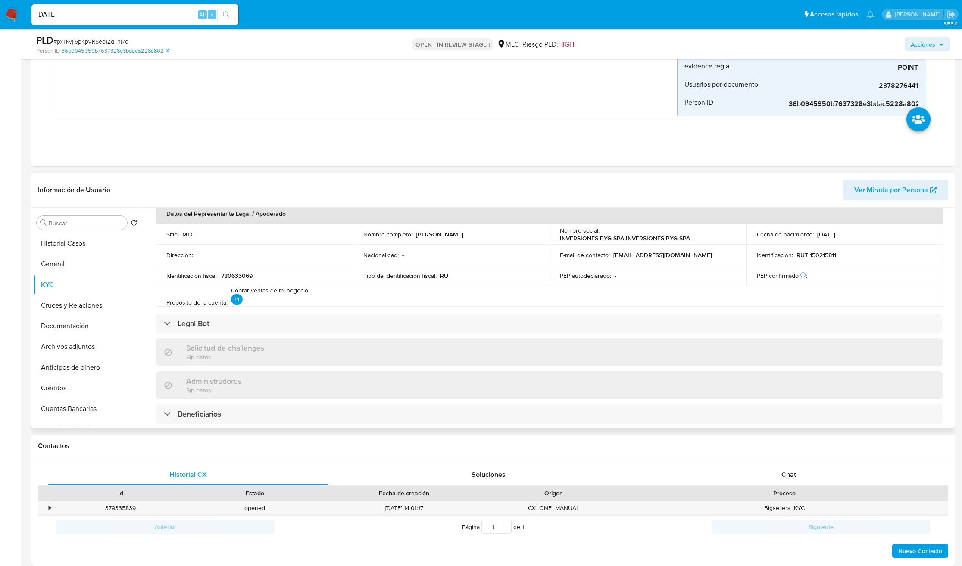
scroll to position [558, 0]
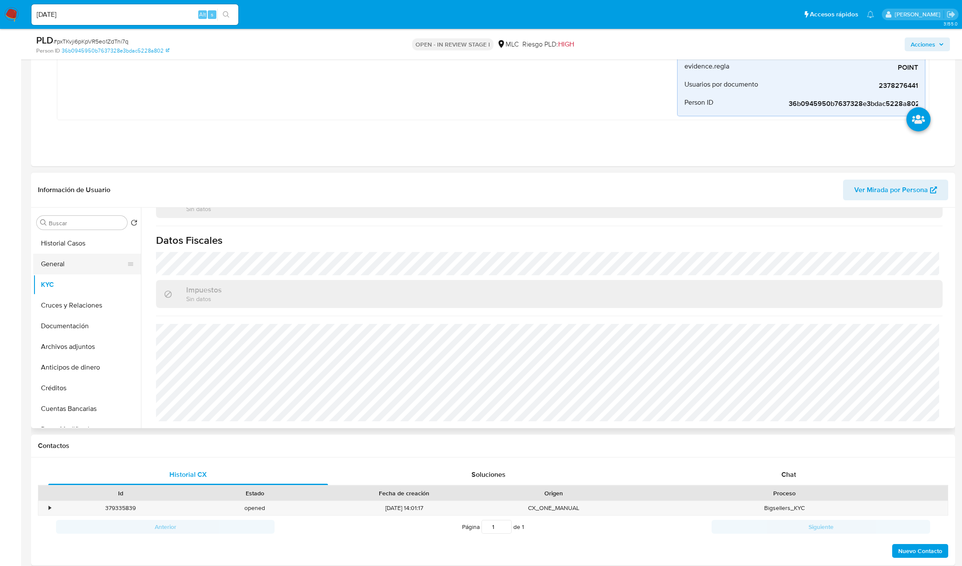
click at [50, 262] on button "General" at bounding box center [83, 264] width 101 height 21
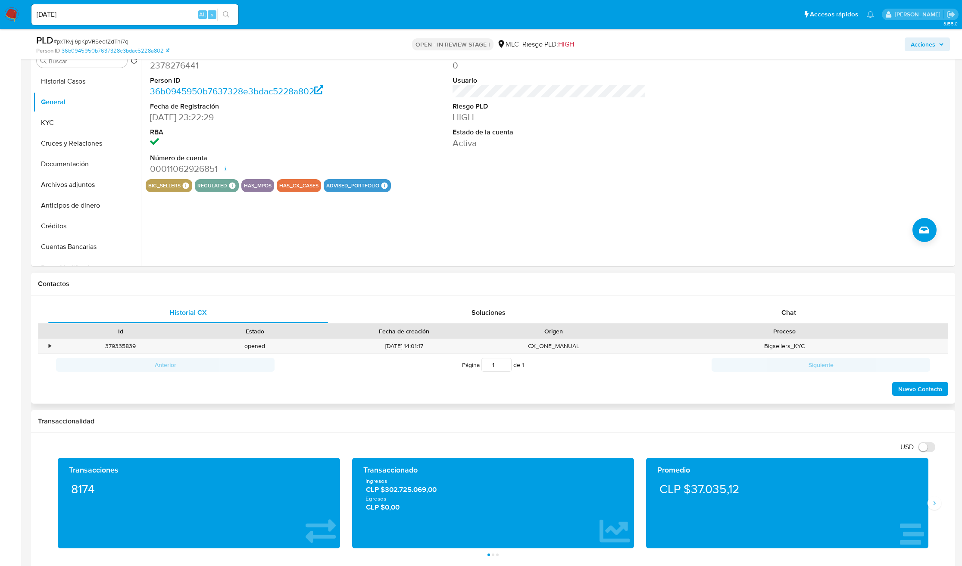
scroll to position [452, 0]
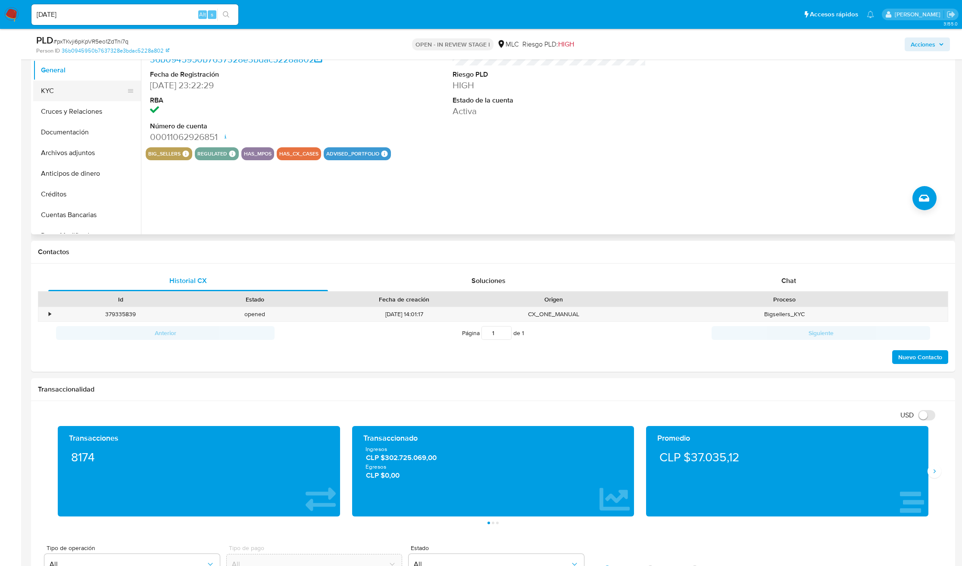
click at [61, 91] on button "KYC" at bounding box center [83, 91] width 101 height 21
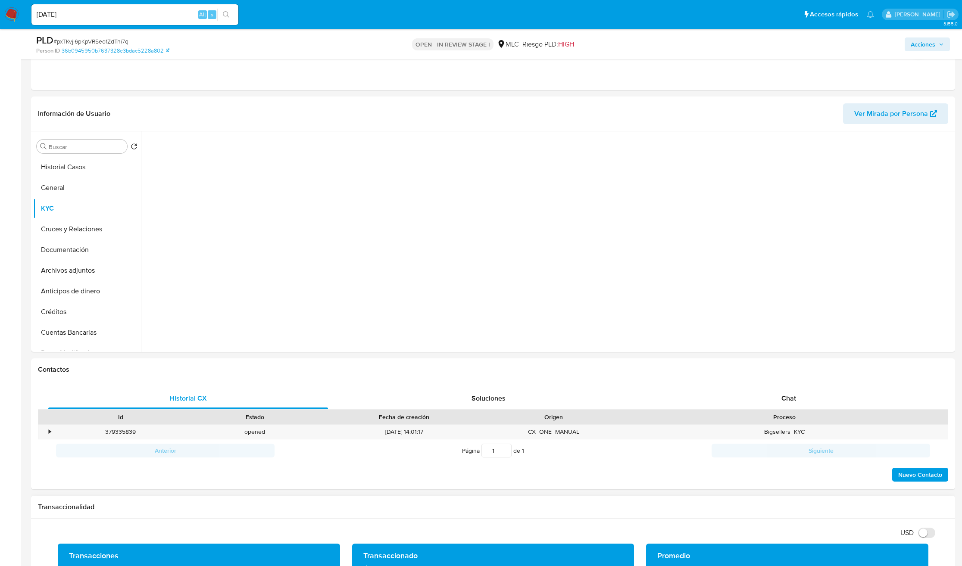
scroll to position [323, 0]
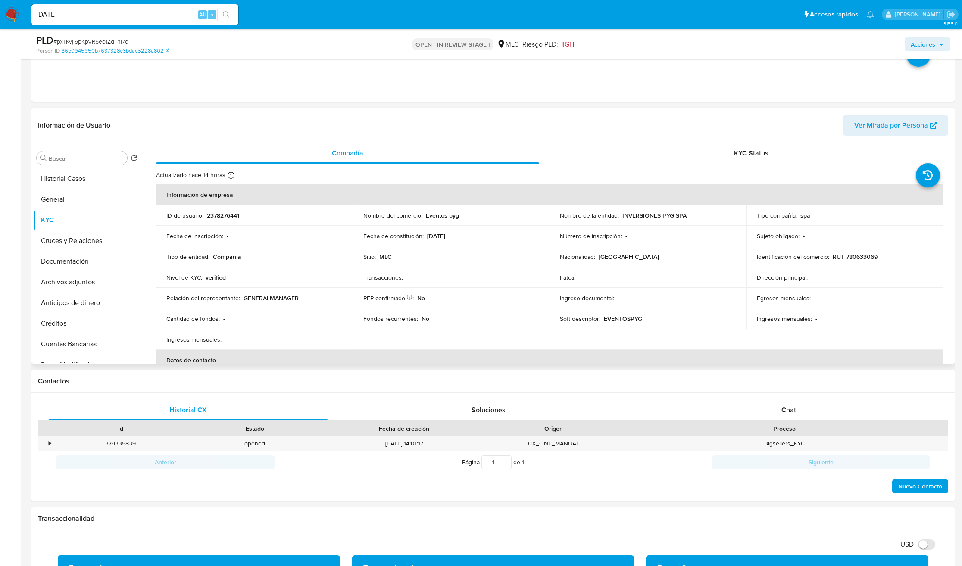
click at [801, 269] on td "Dirección principal :" at bounding box center [844, 277] width 197 height 21
drag, startPoint x: 949, startPoint y: 199, endPoint x: 950, endPoint y: 210, distance: 10.8
click at [950, 210] on div "Compañía KYC Status Actualizado hace 14 horas Creado: 09/04/2025 00:24:32 Actua…" at bounding box center [547, 253] width 812 height 221
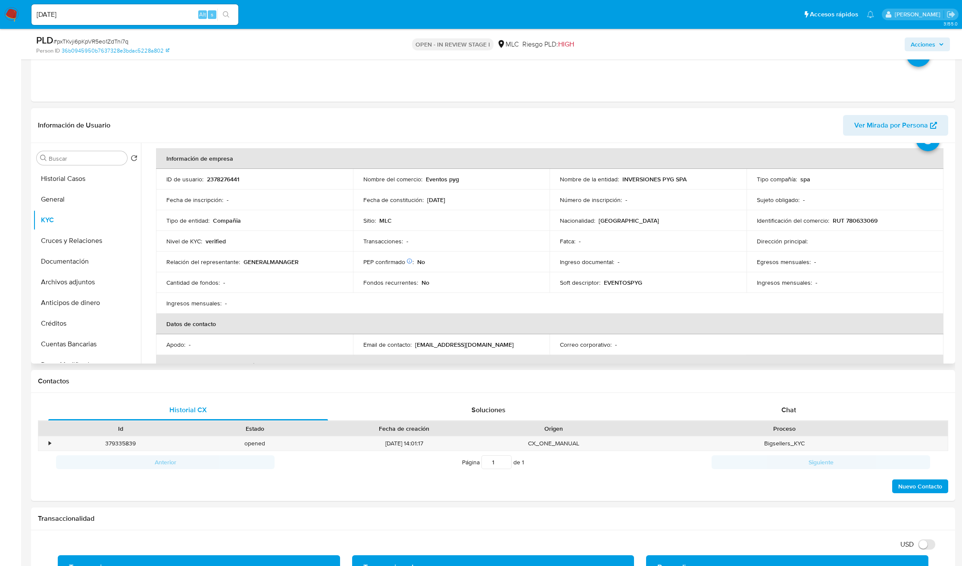
scroll to position [32, 0]
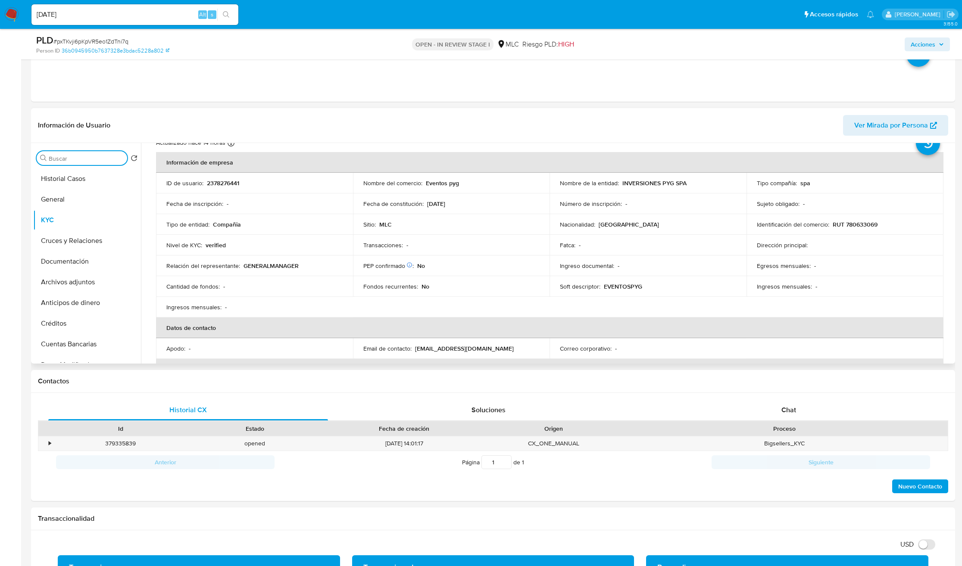
click at [84, 158] on input "Buscar" at bounding box center [86, 159] width 75 height 8
type input "CR"
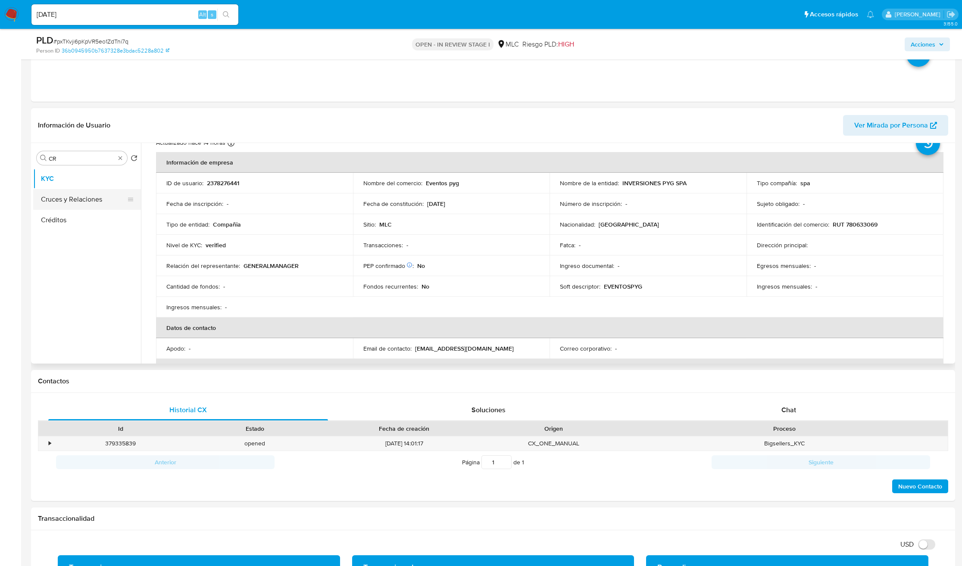
click at [75, 194] on button "Cruces y Relaciones" at bounding box center [83, 199] width 101 height 21
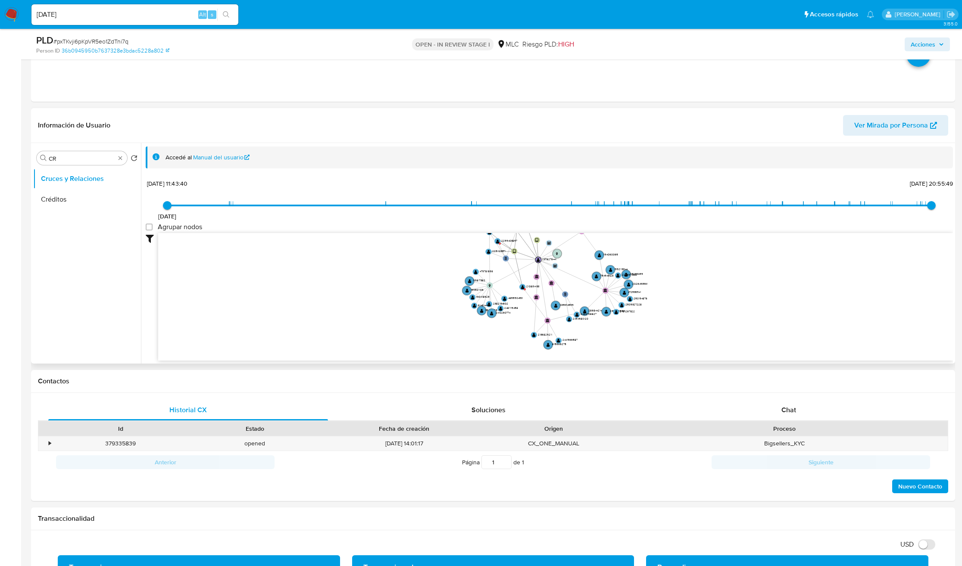
drag, startPoint x: 554, startPoint y: 295, endPoint x: 560, endPoint y: 315, distance: 21.0
click at [560, 315] on icon "user-2378276441  2378276441 phone-757ef1e6365147a71ed128fef8cae65f  person-71…" at bounding box center [555, 295] width 794 height 125
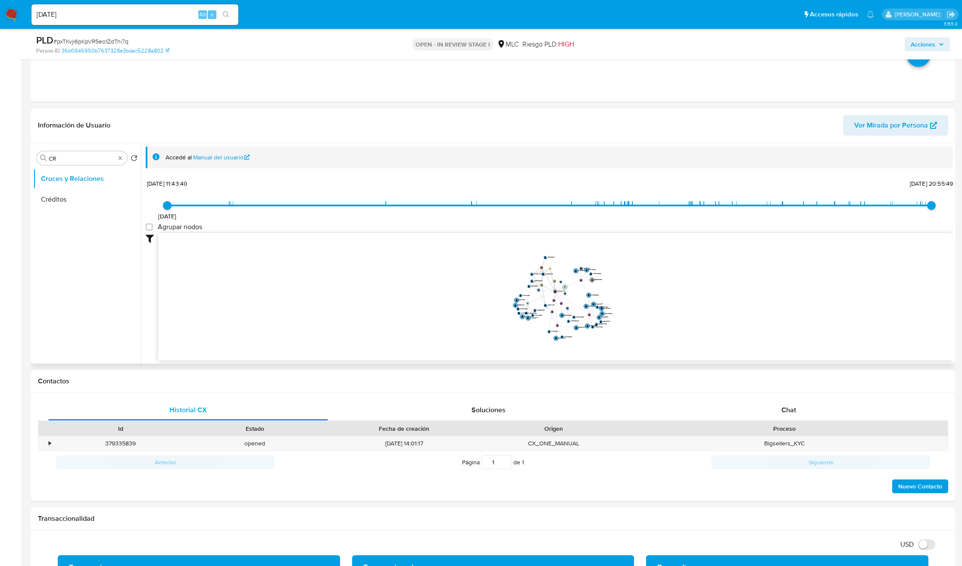
click at [566, 304] on icon "user-2378276441  2378276441 phone-757ef1e6365147a71ed128fef8cae65f  person-71…" at bounding box center [555, 295] width 794 height 125
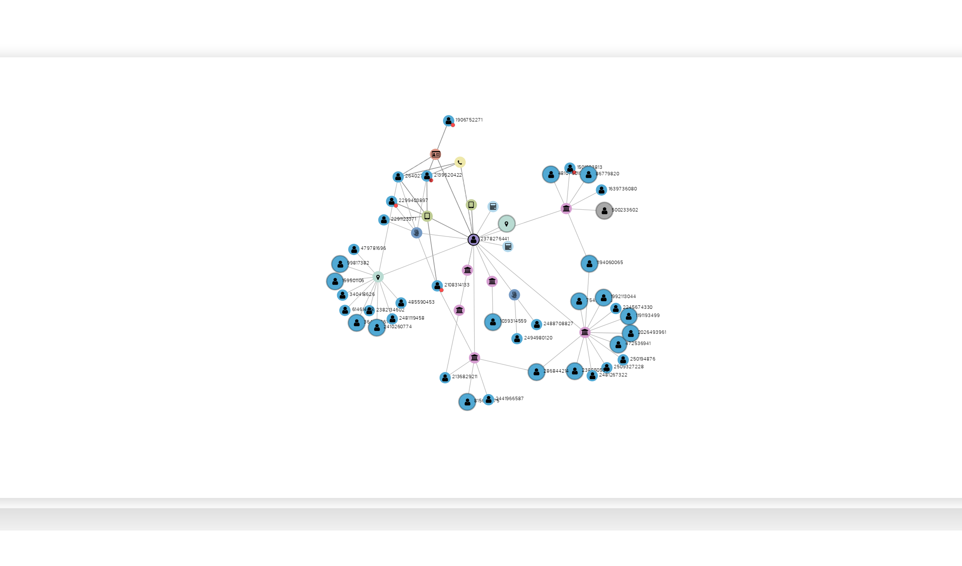
click at [635, 308] on icon "user-2378276441  2378276441 phone-757ef1e6365147a71ed128fef8cae65f  person-71…" at bounding box center [555, 295] width 794 height 125
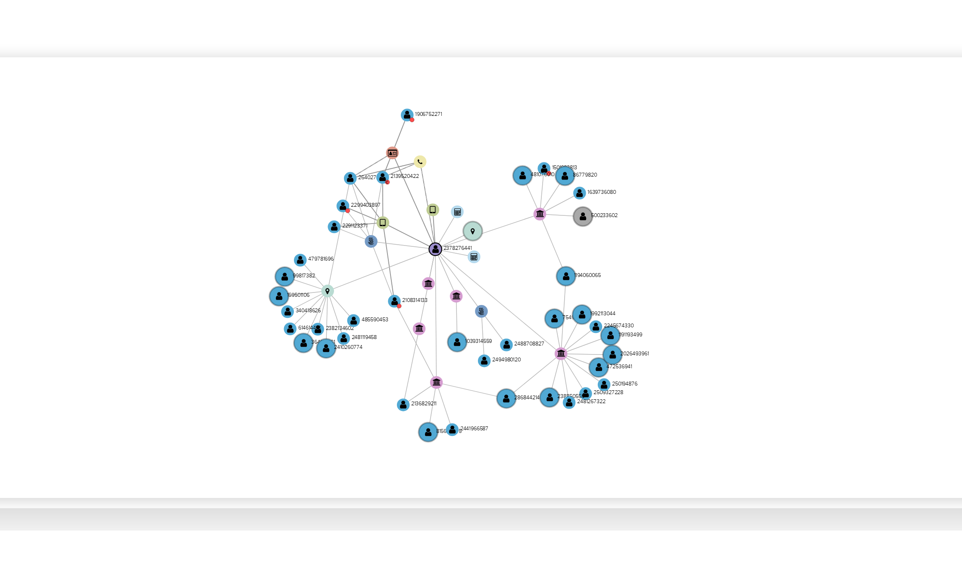
drag, startPoint x: 632, startPoint y: 310, endPoint x: 631, endPoint y: 316, distance: 5.7
click at [631, 316] on icon "user-2378276441  2378276441 phone-757ef1e6365147a71ed128fef8cae65f  person-71…" at bounding box center [555, 295] width 794 height 125
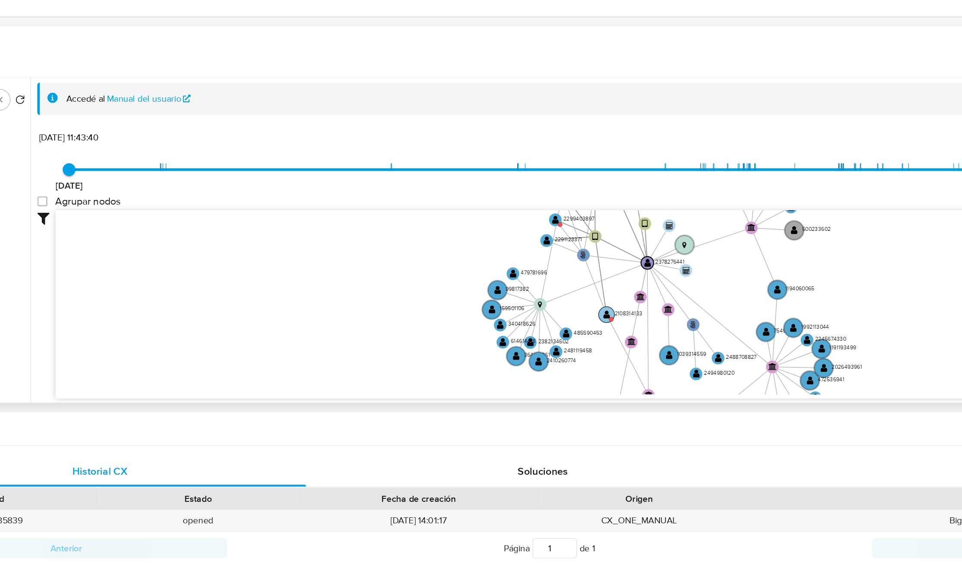
click at [528, 306] on circle at bounding box center [531, 304] width 11 height 11
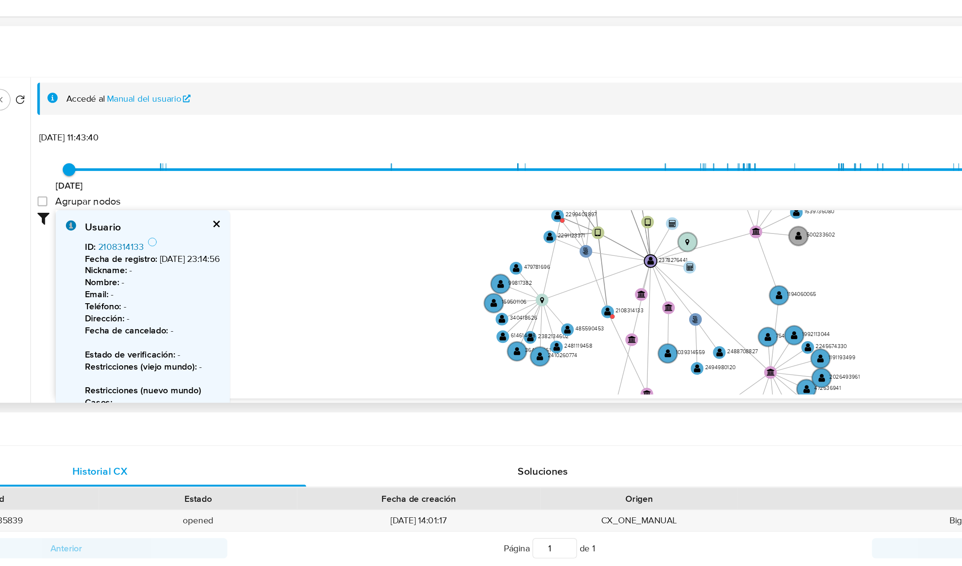
click at [195, 256] on link "2108314133" at bounding box center [202, 257] width 31 height 9
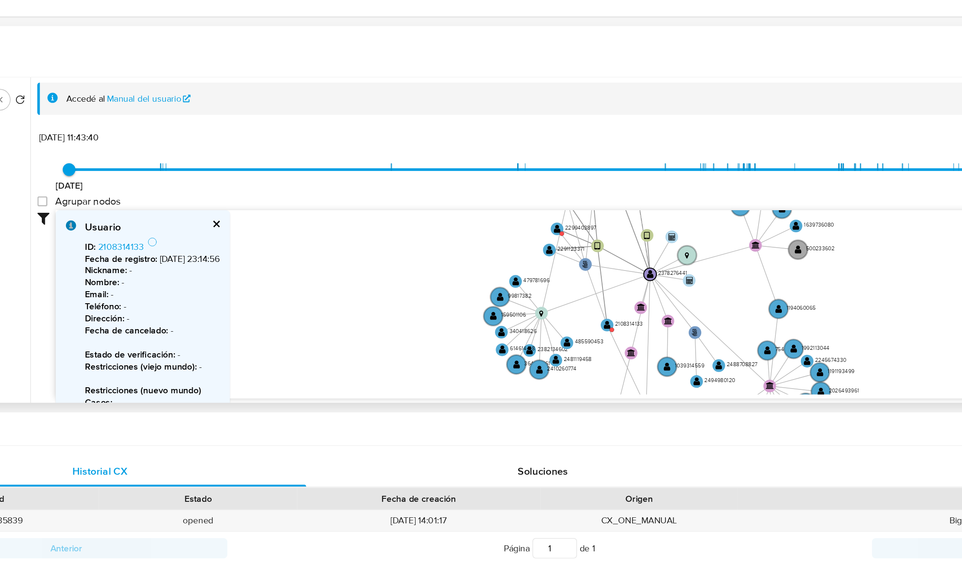
drag, startPoint x: 404, startPoint y: 287, endPoint x: 441, endPoint y: 283, distance: 37.3
click at [403, 299] on icon "user-2378276441  2378276441 phone-757ef1e6365147a71ed128fef8cae65f  person-71…" at bounding box center [555, 295] width 794 height 125
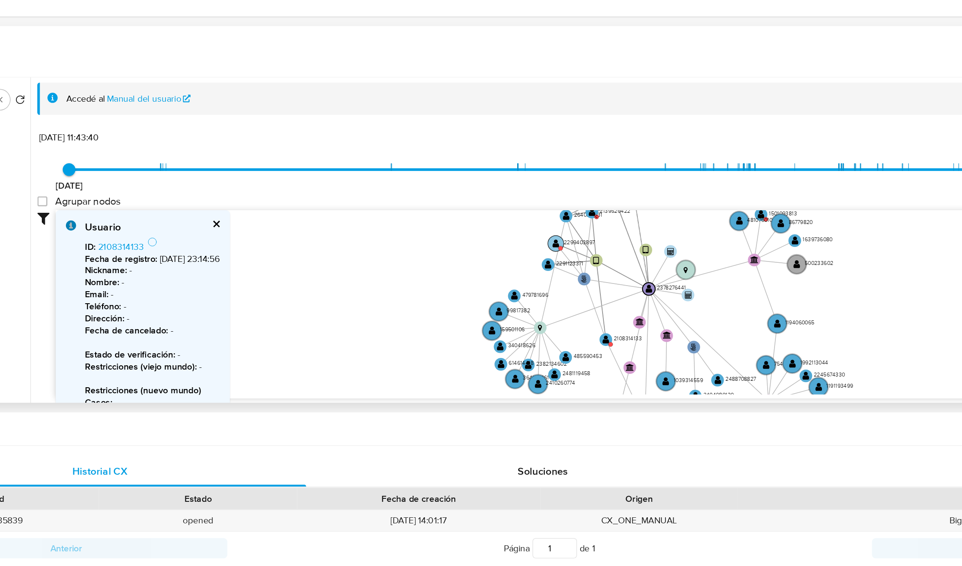
click at [495, 259] on text "" at bounding box center [497, 255] width 5 height 6
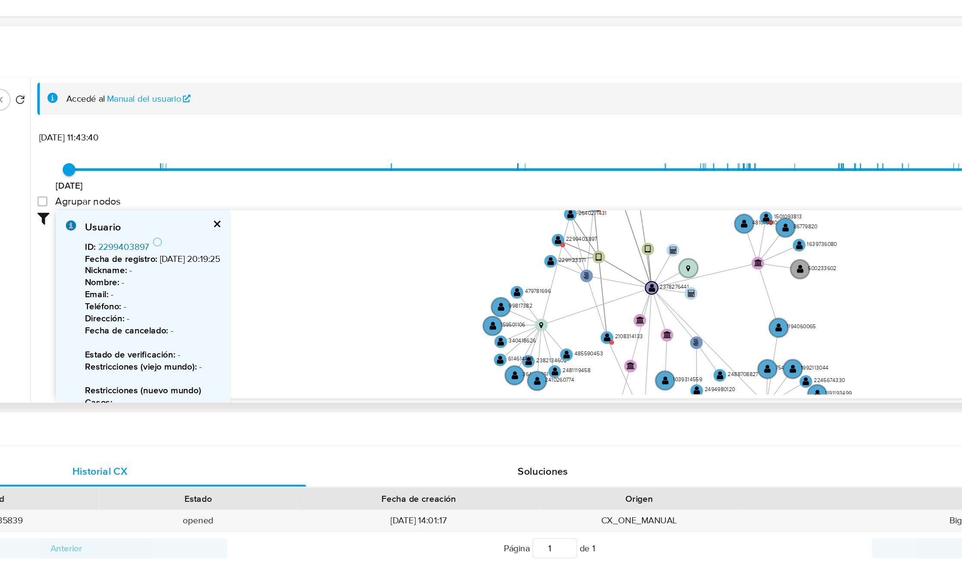
click at [210, 259] on link "2299403897" at bounding box center [204, 257] width 34 height 9
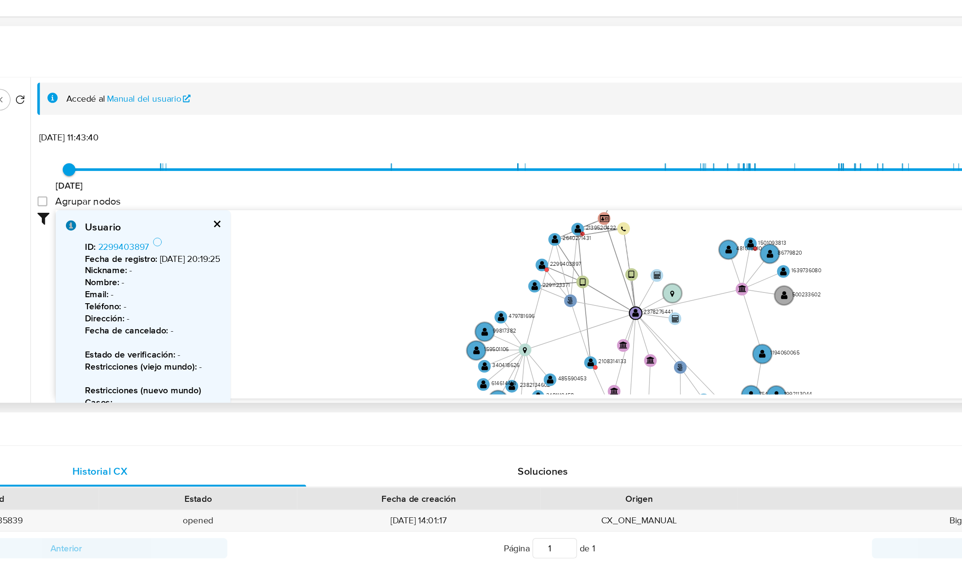
drag, startPoint x: 418, startPoint y: 298, endPoint x: 413, endPoint y: 308, distance: 11.8
click at [413, 308] on icon "user-2378276441  2378276441 phone-757ef1e6365147a71ed128fef8cae65f  person-71…" at bounding box center [555, 295] width 794 height 125
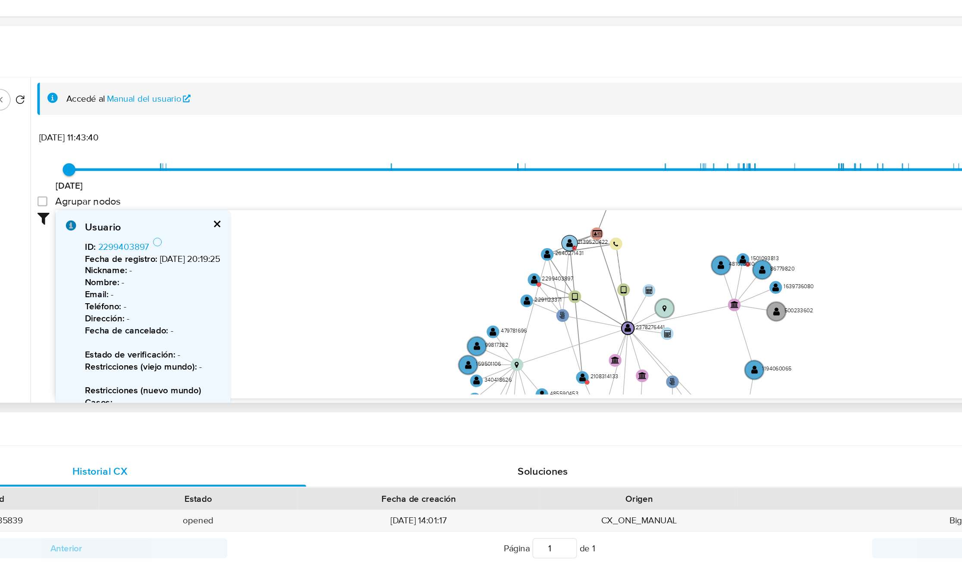
click at [503, 257] on circle at bounding box center [506, 255] width 11 height 11
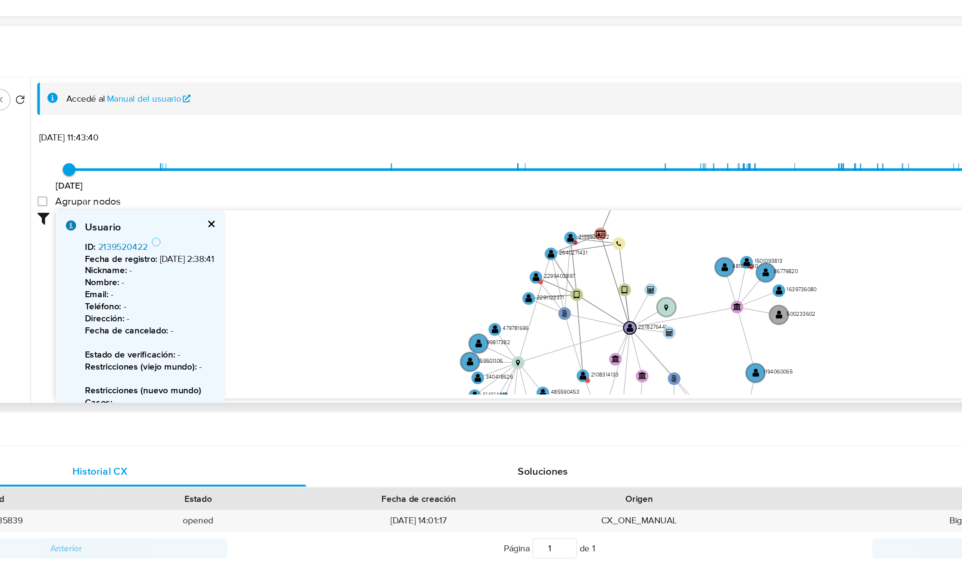
click at [212, 257] on link "2139520422" at bounding box center [204, 257] width 34 height 9
click at [625, 270] on text "481076010" at bounding box center [625, 271] width 17 height 5
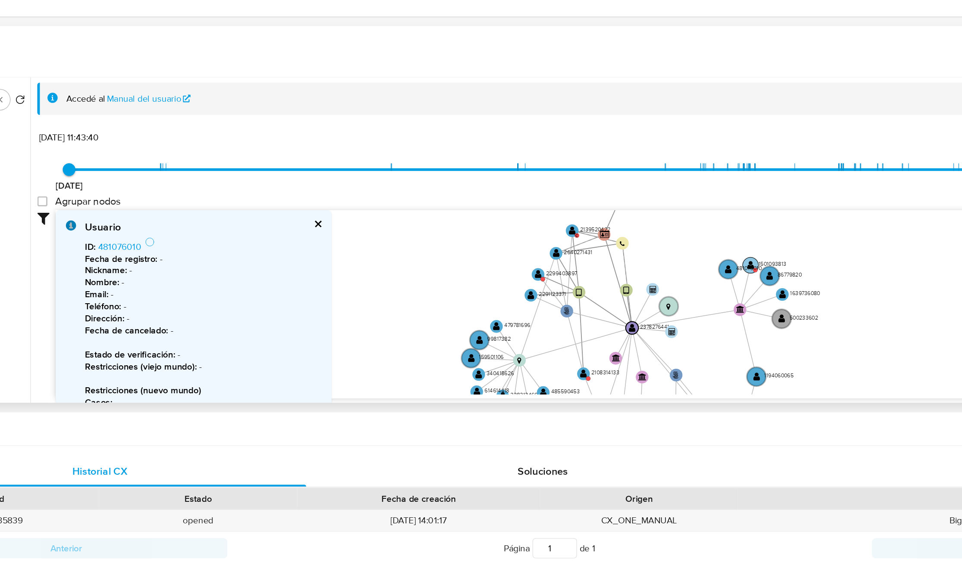
click at [627, 270] on text "" at bounding box center [629, 271] width 5 height 6
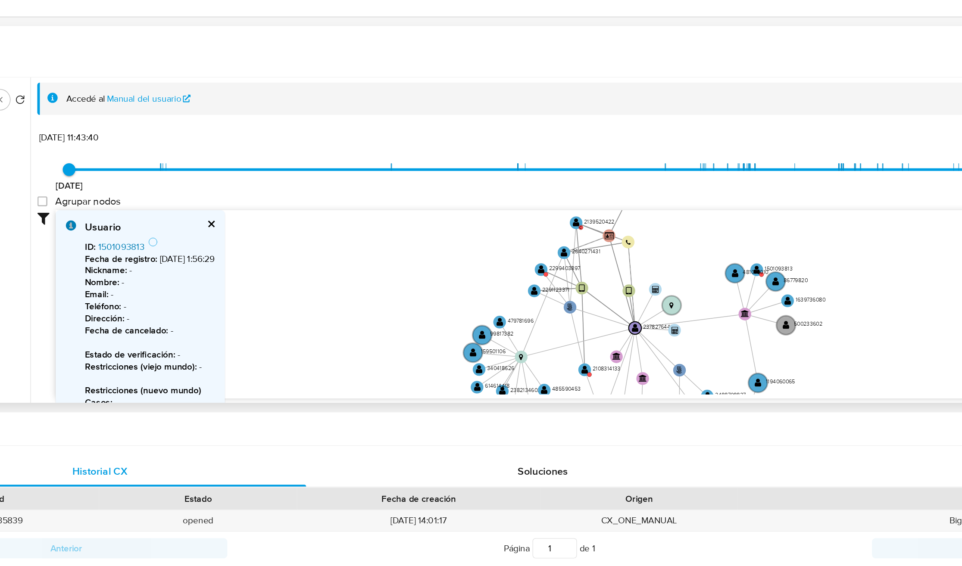
click at [196, 258] on link "1501093813" at bounding box center [202, 257] width 31 height 9
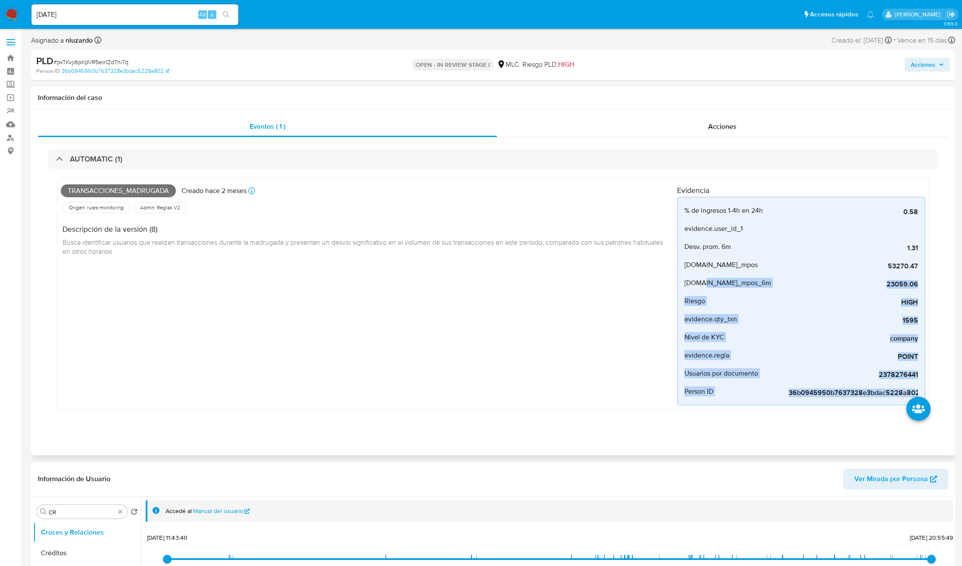
drag, startPoint x: 703, startPoint y: 285, endPoint x: 940, endPoint y: 387, distance: 257.6
click at [931, 396] on div "AUTOMATIC (1) Transacciones_madrugada Creado hace 2 meses Creado: 12/06/2025 06…" at bounding box center [493, 285] width 910 height 296
click at [941, 385] on div "AUTOMATIC (1) Transacciones_madrugada Creado hace 2 meses Creado: 12/06/2025 06…" at bounding box center [493, 285] width 910 height 296
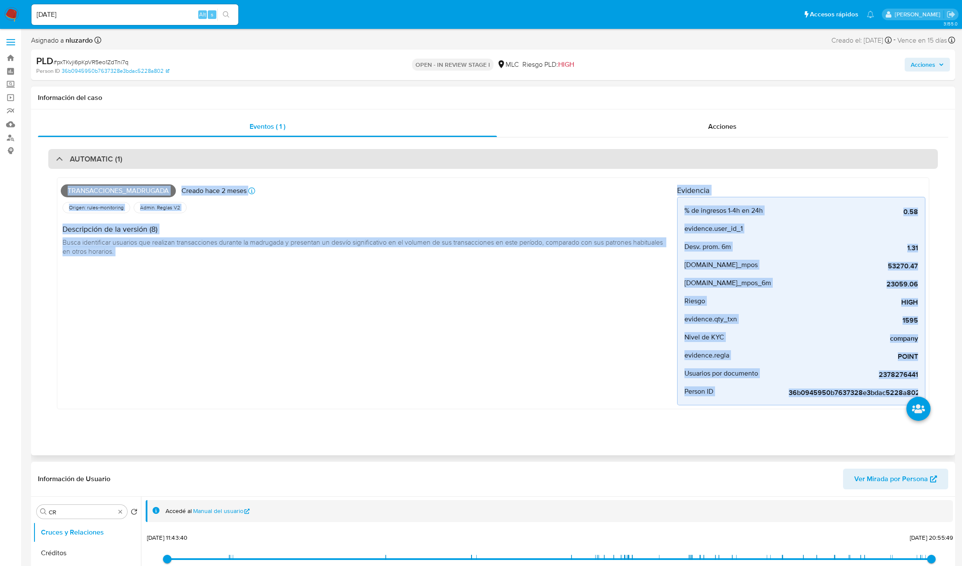
drag, startPoint x: 941, startPoint y: 393, endPoint x: 660, endPoint y: 165, distance: 361.8
click at [662, 167] on div "AUTOMATIC (1) Transacciones_madrugada Creado hace 2 meses Creado: 12/06/2025 06…" at bounding box center [493, 285] width 910 height 296
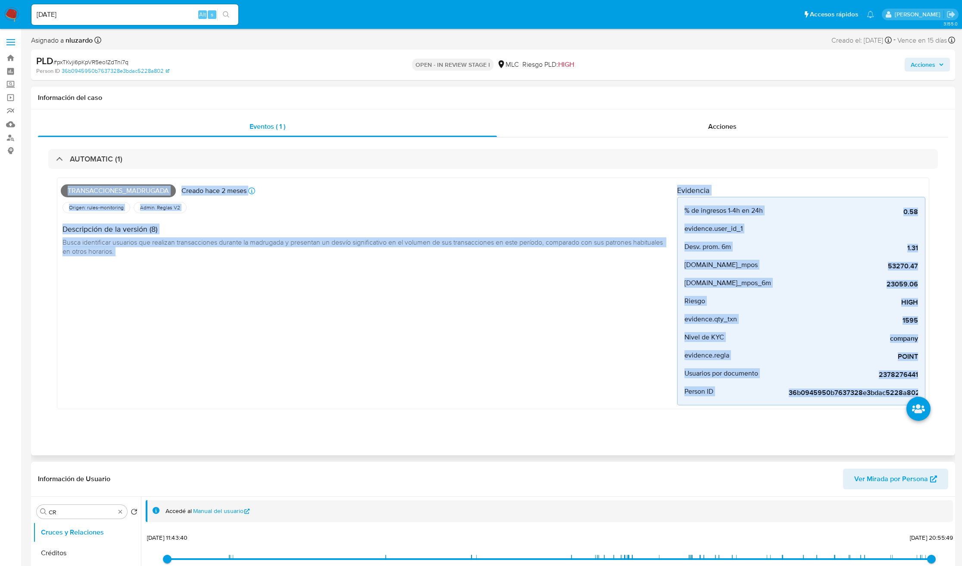
click at [624, 198] on div "Transacciones_madrugada Creado hace 2 meses Creado: 12/06/2025 06:08:34" at bounding box center [369, 190] width 616 height 19
drag, startPoint x: 696, startPoint y: 215, endPoint x: 523, endPoint y: 375, distance: 236.3
click at [640, 401] on div "Transacciones_madrugada Creado hace 2 meses Creado: 12/06/2025 06:08:34 Origen:…" at bounding box center [369, 293] width 616 height 224
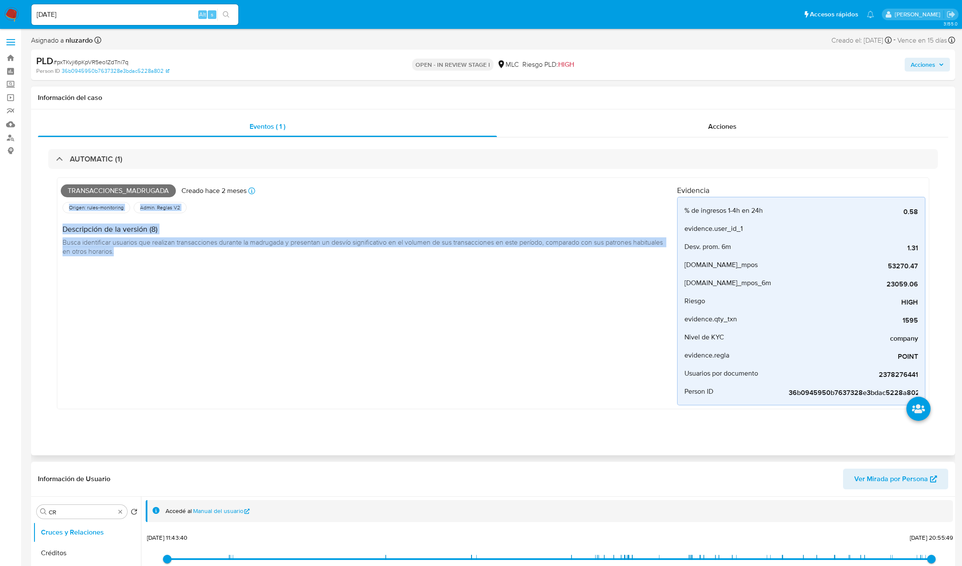
click at [485, 369] on div "Transacciones_madrugada Creado hace 2 meses Creado: 12/06/2025 06:08:34 Origen:…" at bounding box center [369, 293] width 616 height 224
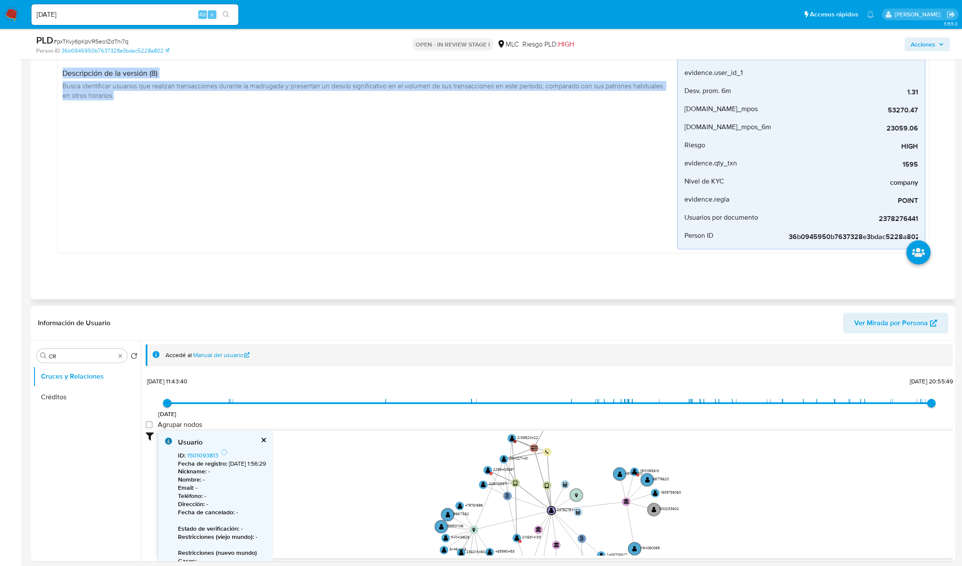
scroll to position [323, 0]
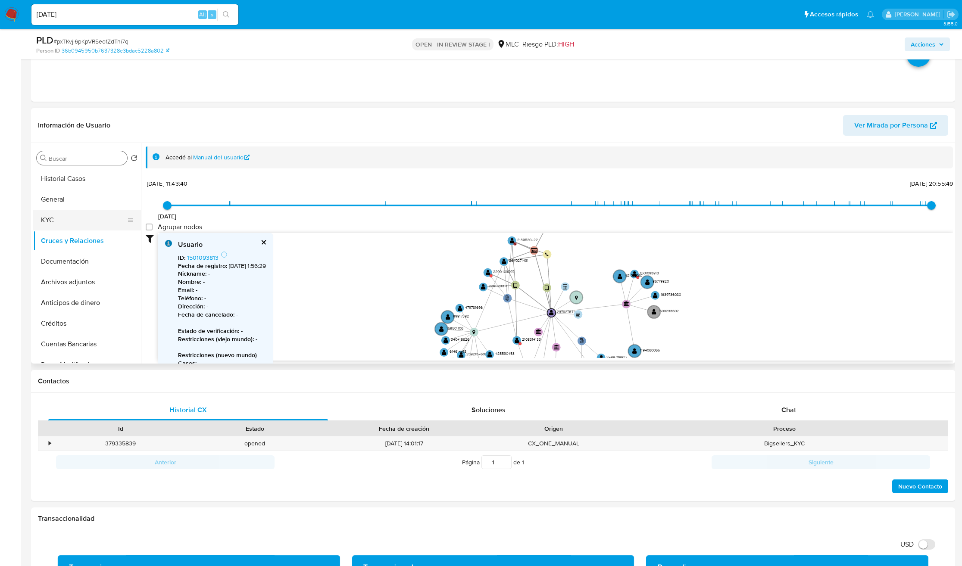
click at [72, 230] on button "KYC" at bounding box center [83, 220] width 101 height 21
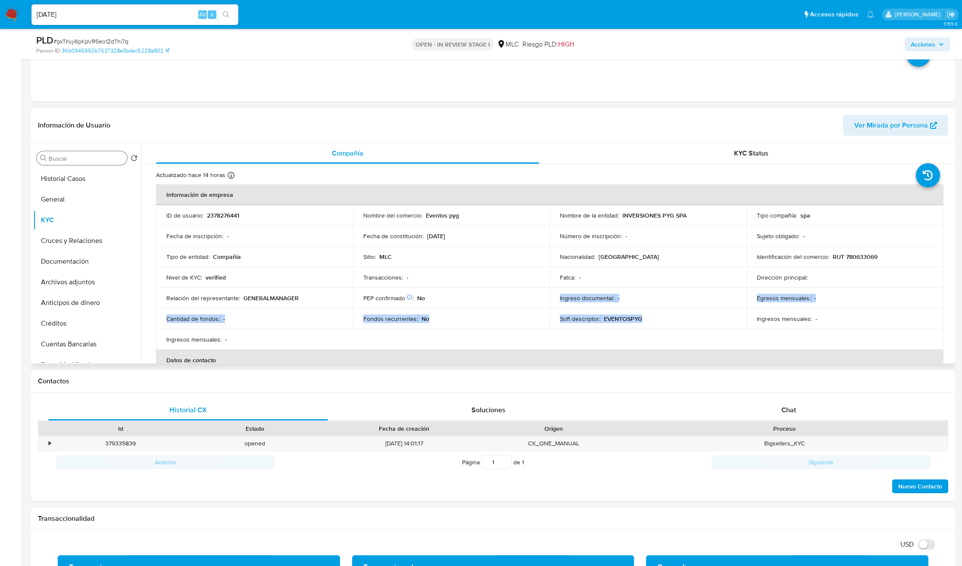
drag, startPoint x: 538, startPoint y: 288, endPoint x: 666, endPoint y: 326, distance: 133.3
click at [666, 326] on tbody "ID de usuario : 2378276441 Nombre del comercio : Eventos pyg Nombre de la entid…" at bounding box center [549, 277] width 787 height 145
click at [668, 323] on div "Soft descriptor : EVENTOSPYG" at bounding box center [648, 319] width 176 height 8
drag, startPoint x: 853, startPoint y: 322, endPoint x: 507, endPoint y: 295, distance: 347.9
click at [507, 295] on tbody "ID de usuario : 2378276441 Nombre del comercio : Eventos pyg Nombre de la entid…" at bounding box center [549, 277] width 787 height 145
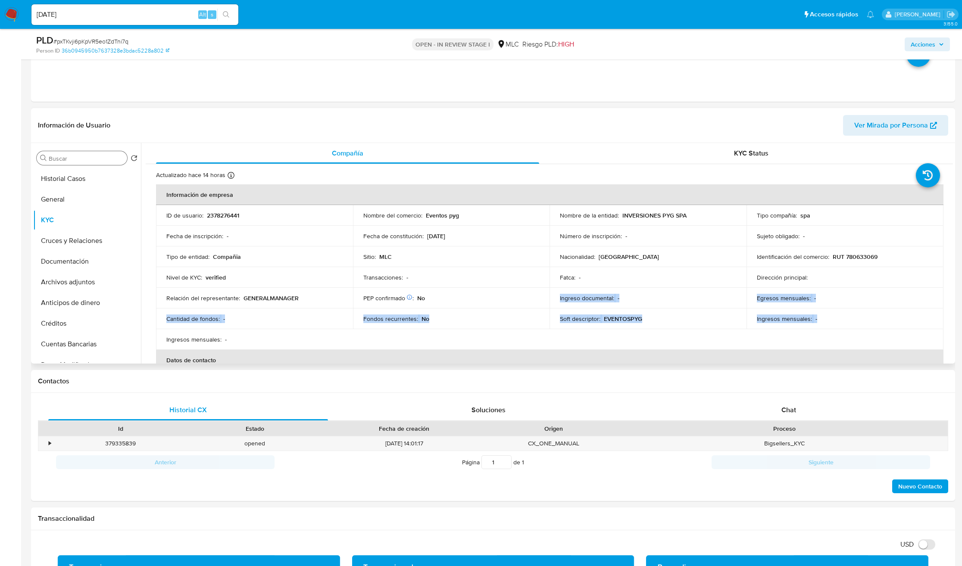
click at [508, 295] on div "PEP confirmado Obtenido de listas internas : No" at bounding box center [451, 298] width 176 height 8
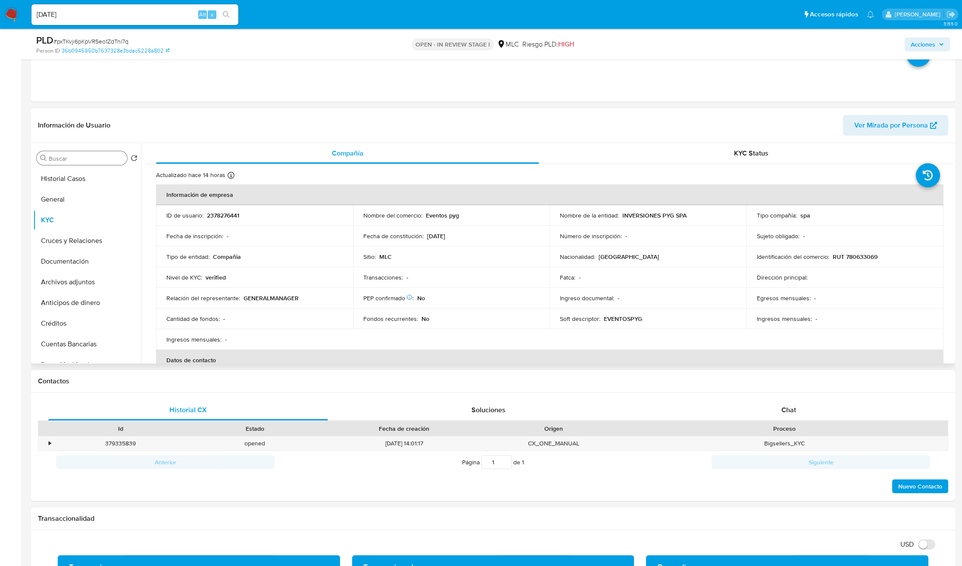
click at [571, 278] on p "Fatca :" at bounding box center [568, 278] width 16 height 8
click at [584, 278] on div "Fatca : -" at bounding box center [648, 278] width 176 height 8
drag, startPoint x: 584, startPoint y: 278, endPoint x: 577, endPoint y: 279, distance: 7.4
click at [577, 279] on div "Fatca : -" at bounding box center [648, 278] width 176 height 8
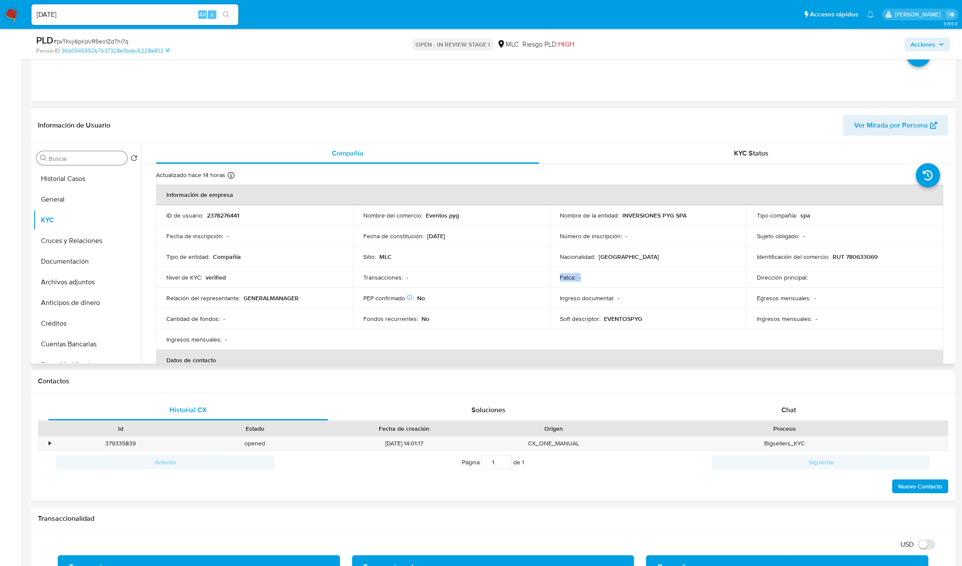
drag, startPoint x: 557, startPoint y: 280, endPoint x: 582, endPoint y: 281, distance: 24.6
click at [582, 281] on td "Fatca : -" at bounding box center [647, 277] width 197 height 21
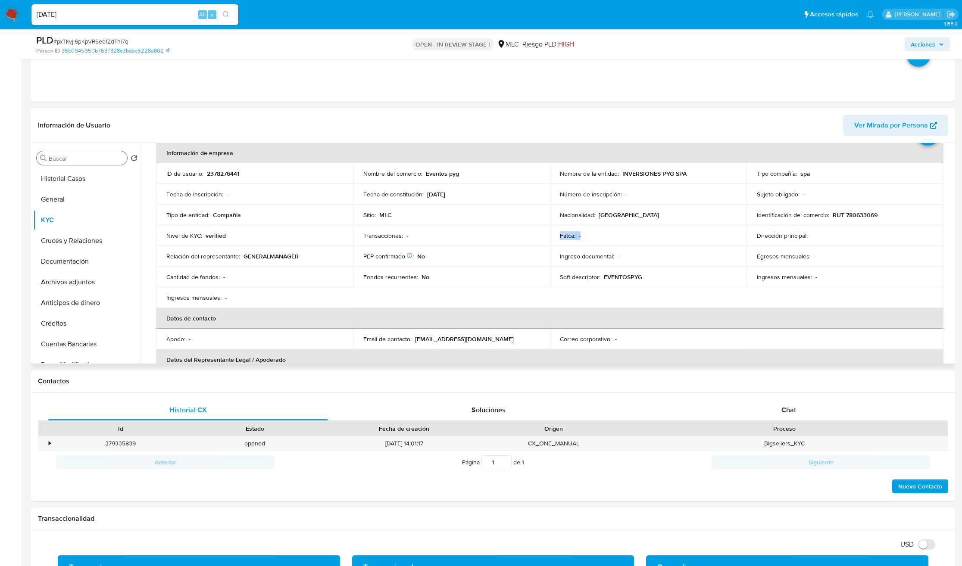
scroll to position [65, 0]
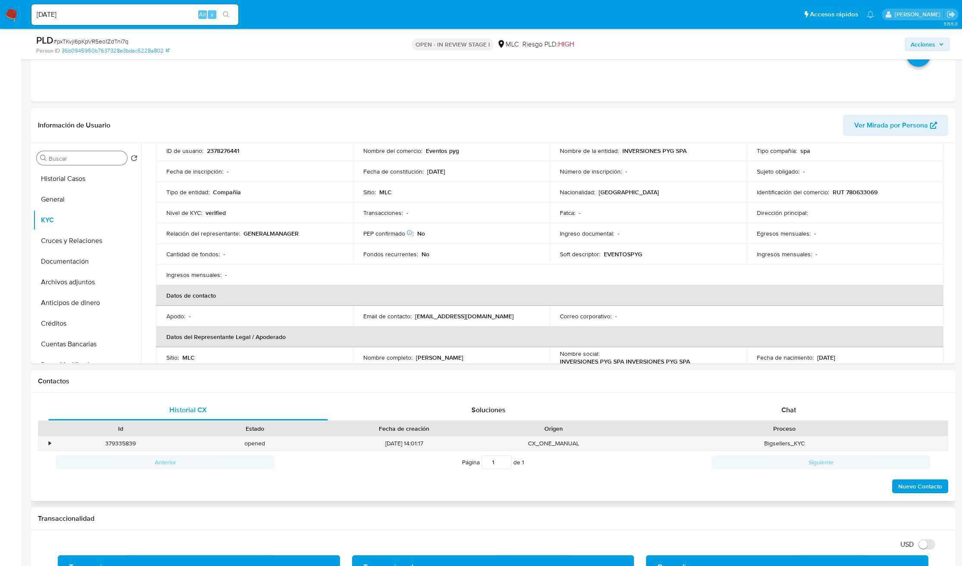
click at [498, 459] on input "1" at bounding box center [496, 462] width 30 height 14
click at [503, 468] on input "1" at bounding box center [496, 462] width 30 height 14
click at [505, 463] on input "1" at bounding box center [496, 462] width 30 height 14
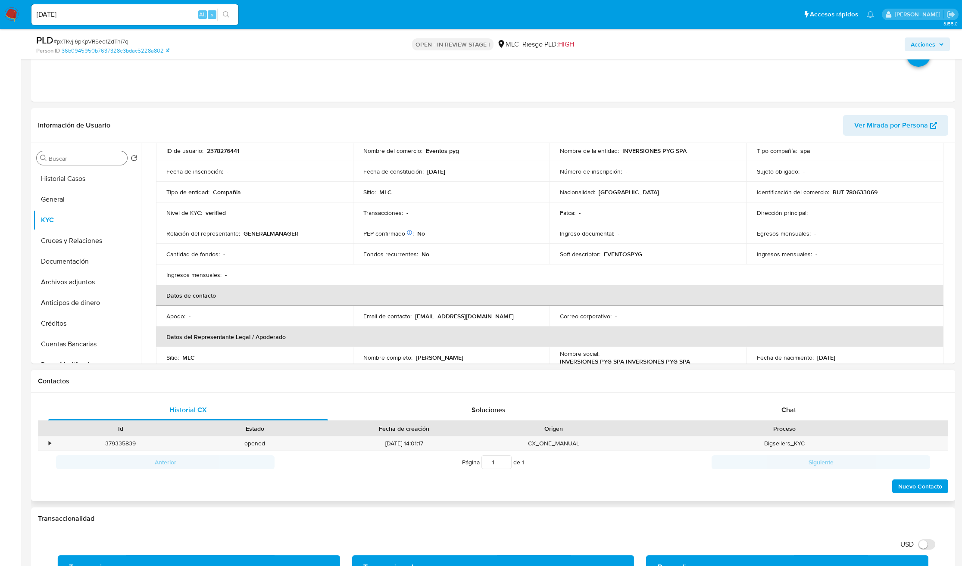
drag, startPoint x: 506, startPoint y: 462, endPoint x: 505, endPoint y: 467, distance: 5.3
click at [505, 467] on input "1" at bounding box center [496, 462] width 30 height 14
drag, startPoint x: 505, startPoint y: 467, endPoint x: 503, endPoint y: 461, distance: 6.6
click at [503, 461] on input "1" at bounding box center [496, 462] width 30 height 14
type input "1"
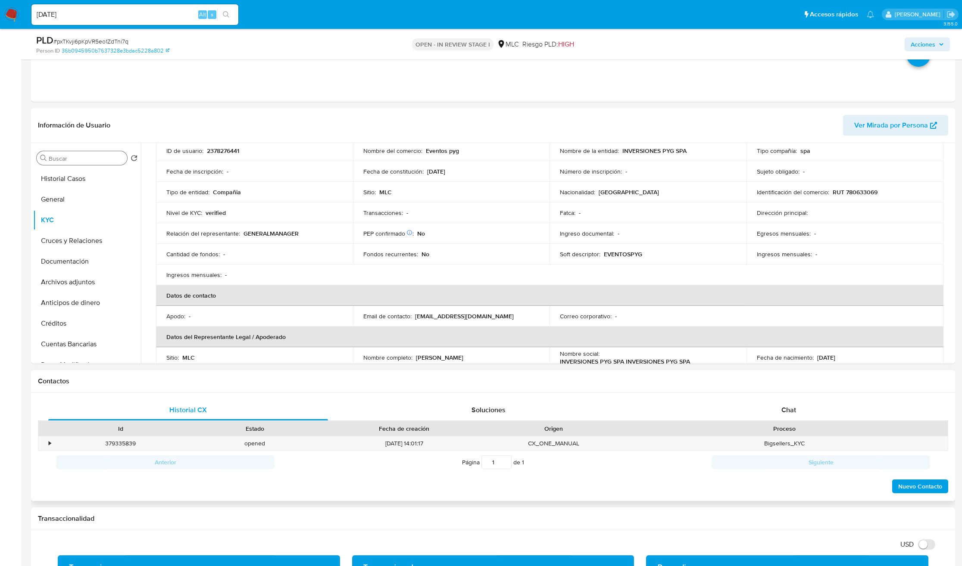
click at [503, 460] on input "1" at bounding box center [496, 462] width 30 height 14
click at [495, 469] on input "1" at bounding box center [496, 462] width 30 height 14
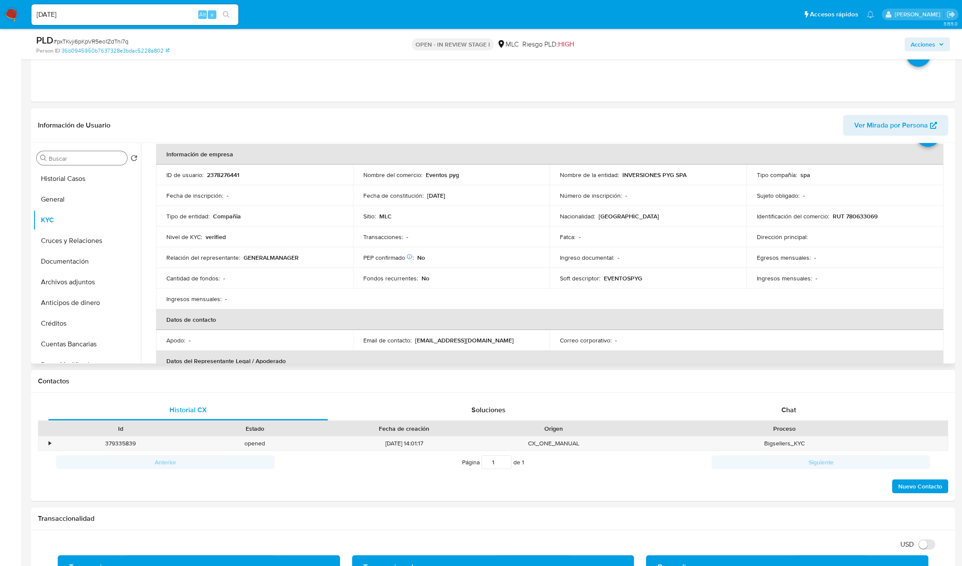
scroll to position [0, 0]
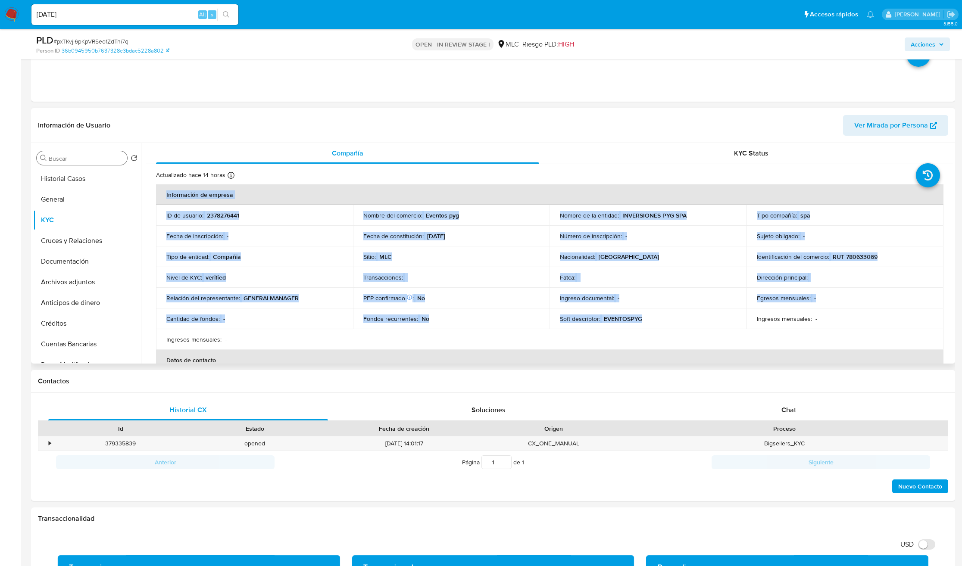
drag, startPoint x: 647, startPoint y: 319, endPoint x: 145, endPoint y: 211, distance: 513.4
click at [145, 211] on div "Compañía KYC Status Actualizado hace 14 horas Creado: 09/04/2025 00:24:32 Actua…" at bounding box center [547, 253] width 812 height 221
click at [835, 302] on div "Egresos mensuales : -" at bounding box center [845, 298] width 176 height 8
drag, startPoint x: 828, startPoint y: 326, endPoint x: 146, endPoint y: 195, distance: 694.1
click at [146, 195] on div "Actualizado hace 14 horas Creado: 09/04/2025 00:24:32 Actualizado: 25/08/2025 0…" at bounding box center [549, 542] width 807 height 757
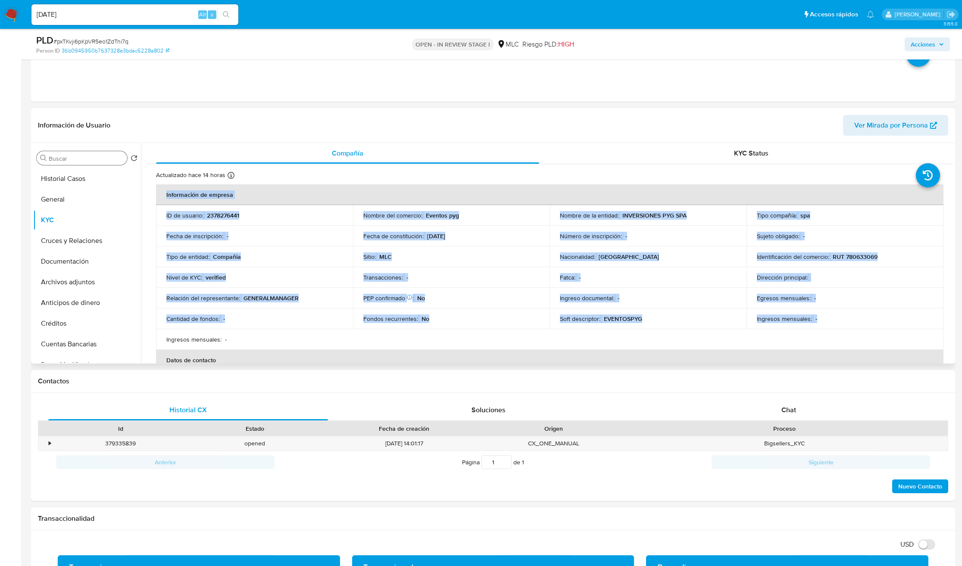
click at [636, 324] on td "Soft descriptor : EVENTOSPYG" at bounding box center [647, 318] width 197 height 21
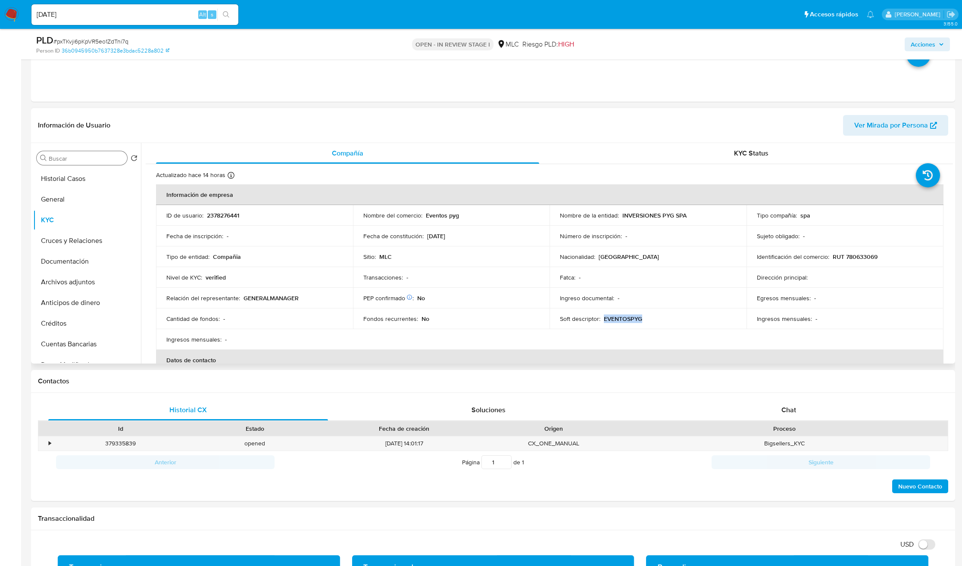
drag, startPoint x: 601, startPoint y: 318, endPoint x: 644, endPoint y: 320, distance: 42.7
click at [644, 320] on div "Soft descriptor : EVENTOSPYG" at bounding box center [648, 319] width 176 height 8
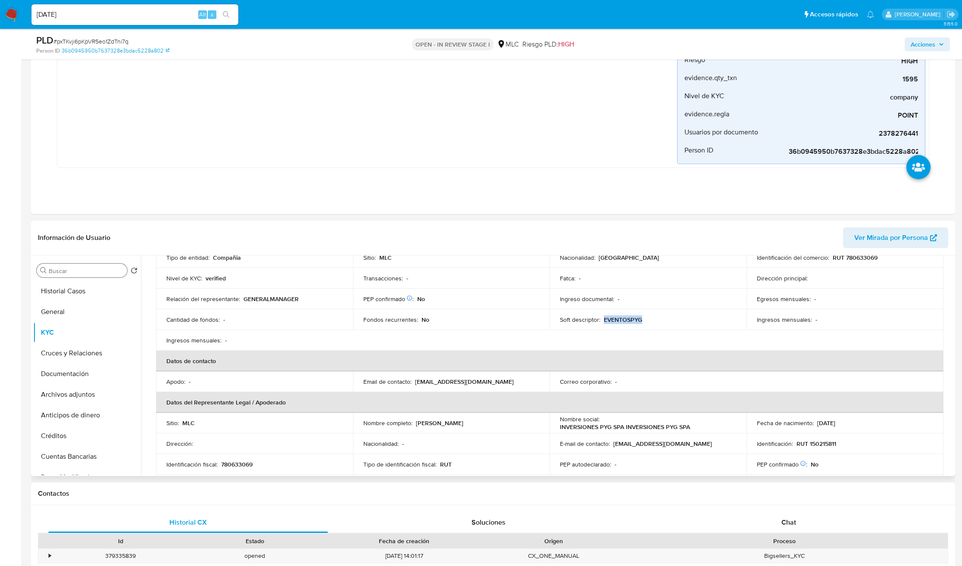
scroll to position [129, 0]
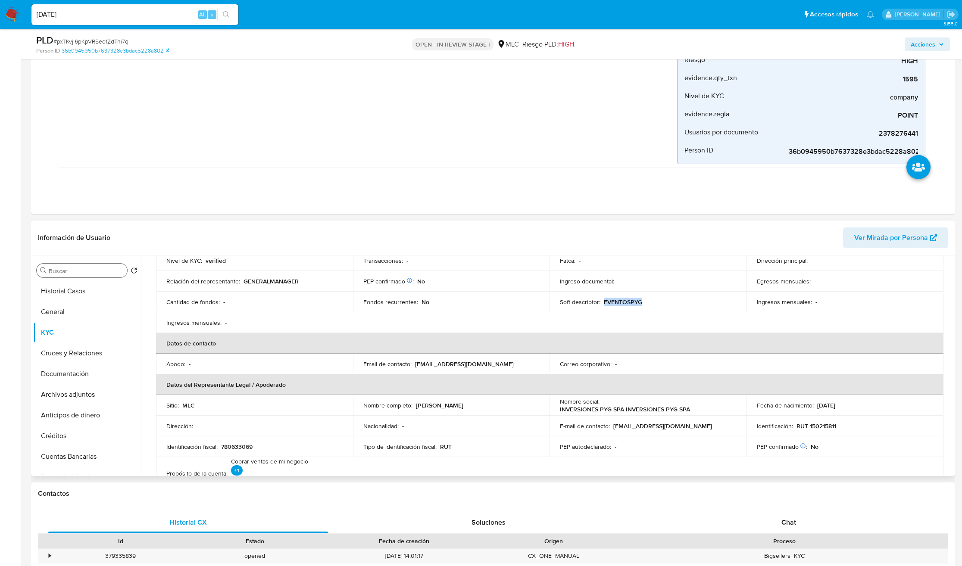
click at [604, 302] on p "EVENTOSPYG" at bounding box center [623, 302] width 38 height 8
click at [69, 275] on input "Buscar" at bounding box center [86, 271] width 75 height 8
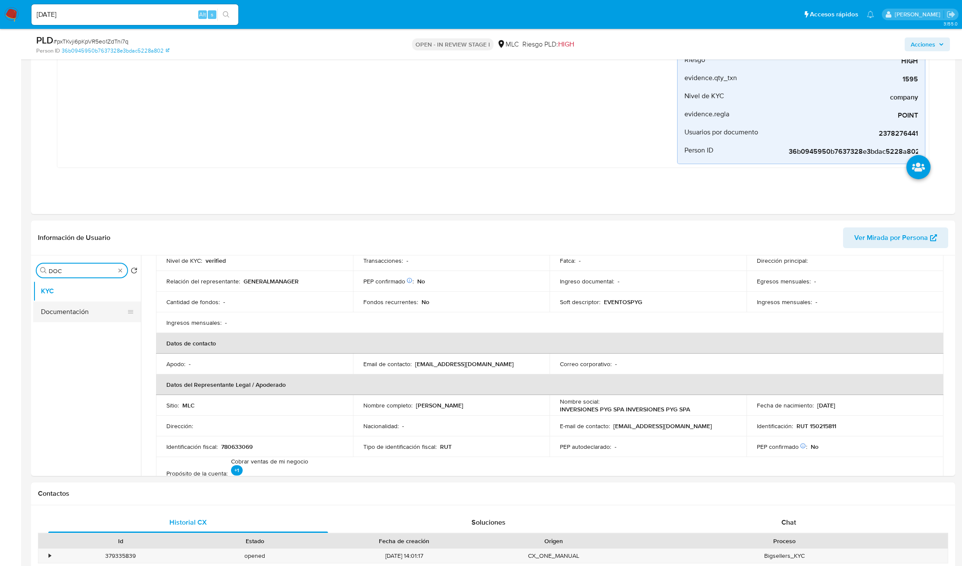
type input "DOC"
click at [83, 308] on button "Documentación" at bounding box center [83, 312] width 101 height 21
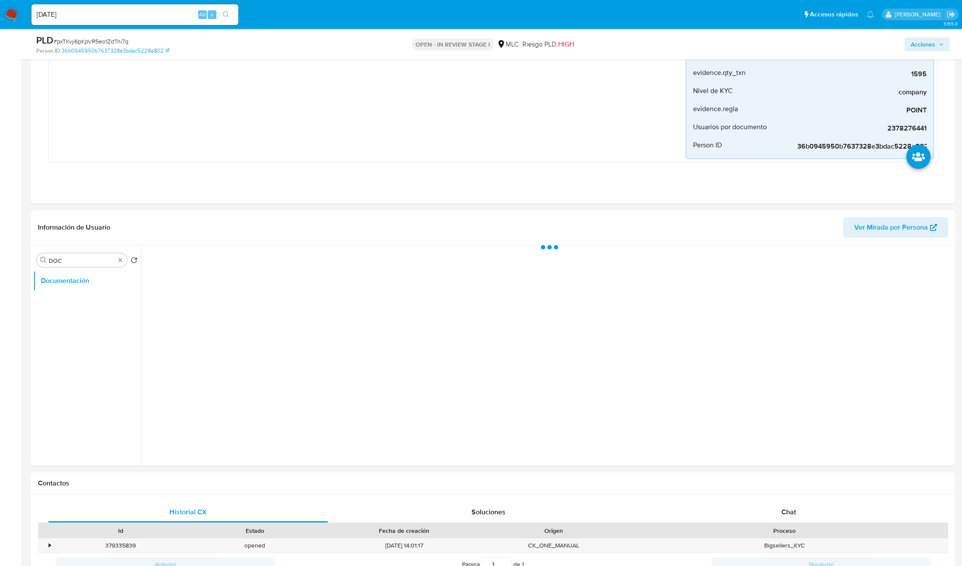
scroll to position [0, 0]
click at [187, 286] on button "Prueba de vida" at bounding box center [240, 288] width 188 height 22
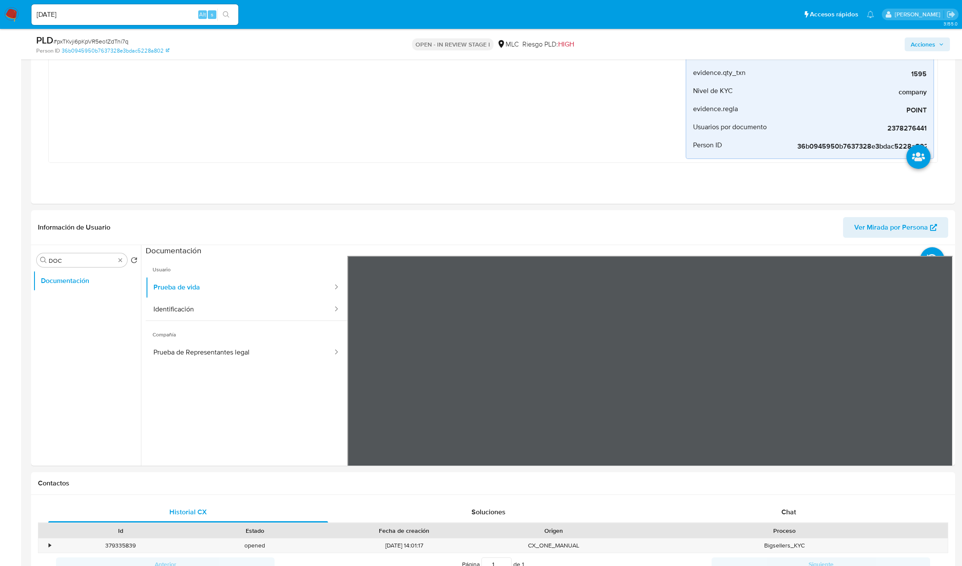
scroll to position [65, 0]
click at [214, 307] on button "Identificación" at bounding box center [240, 310] width 188 height 22
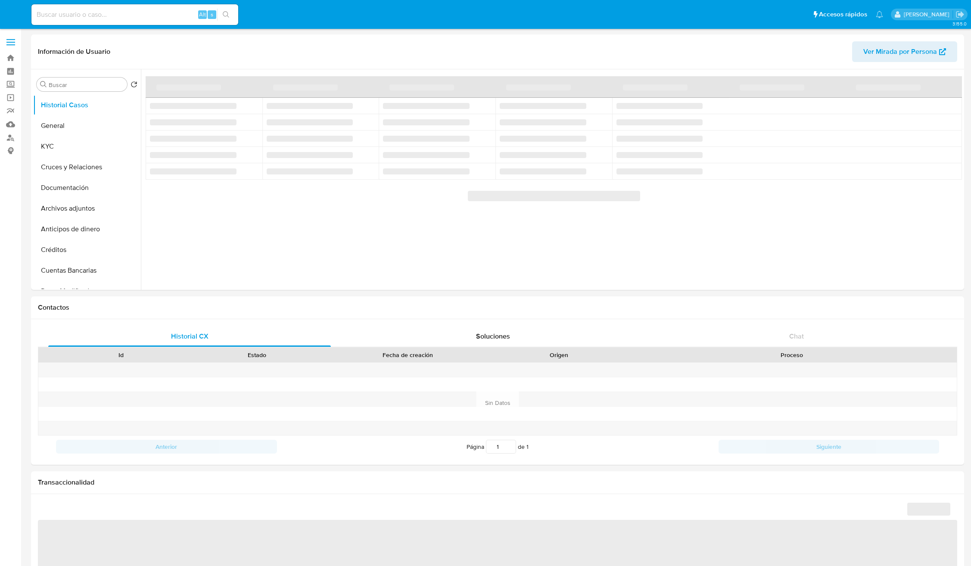
select select "10"
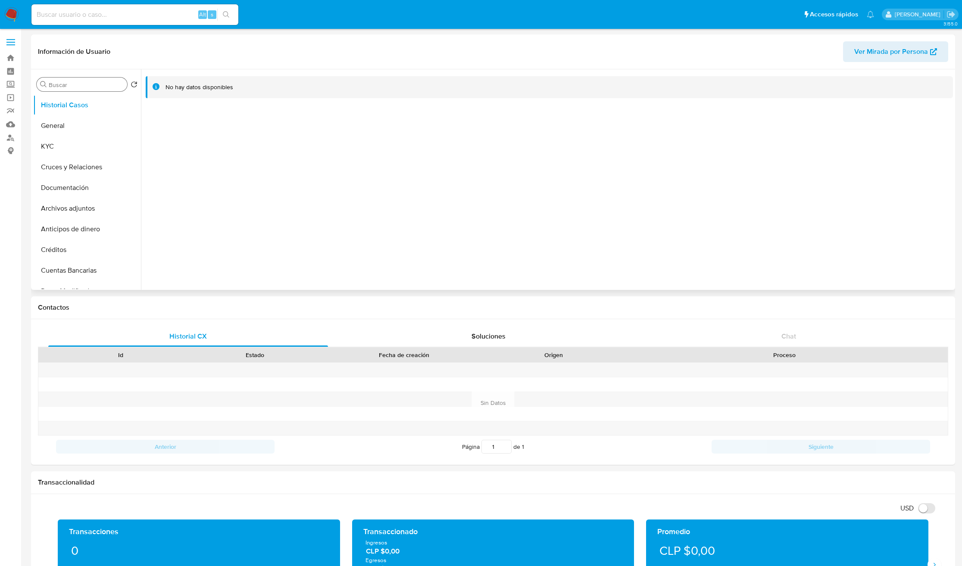
click at [74, 86] on input "Buscar" at bounding box center [86, 85] width 75 height 8
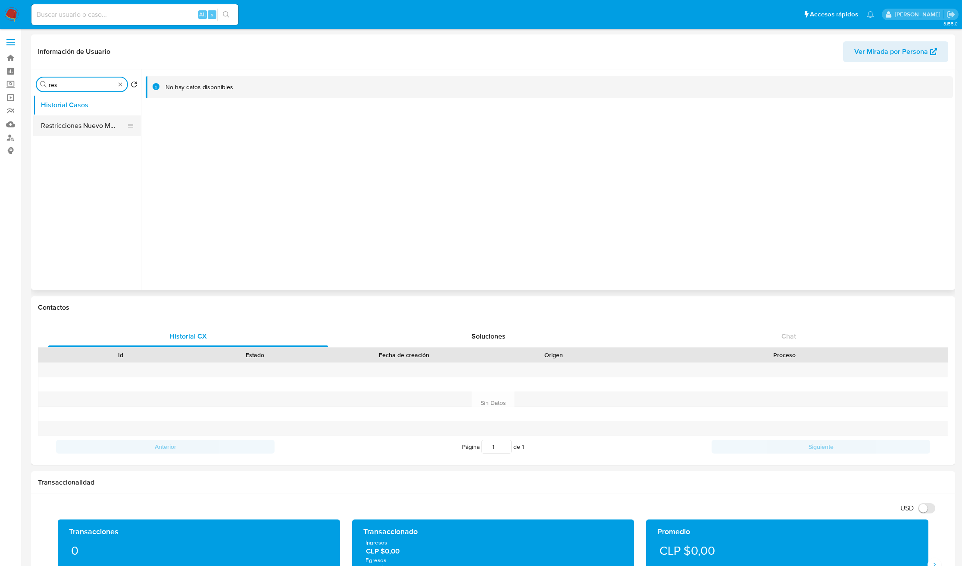
type input "res"
click at [79, 122] on button "Restricciones Nuevo Mundo" at bounding box center [83, 125] width 101 height 21
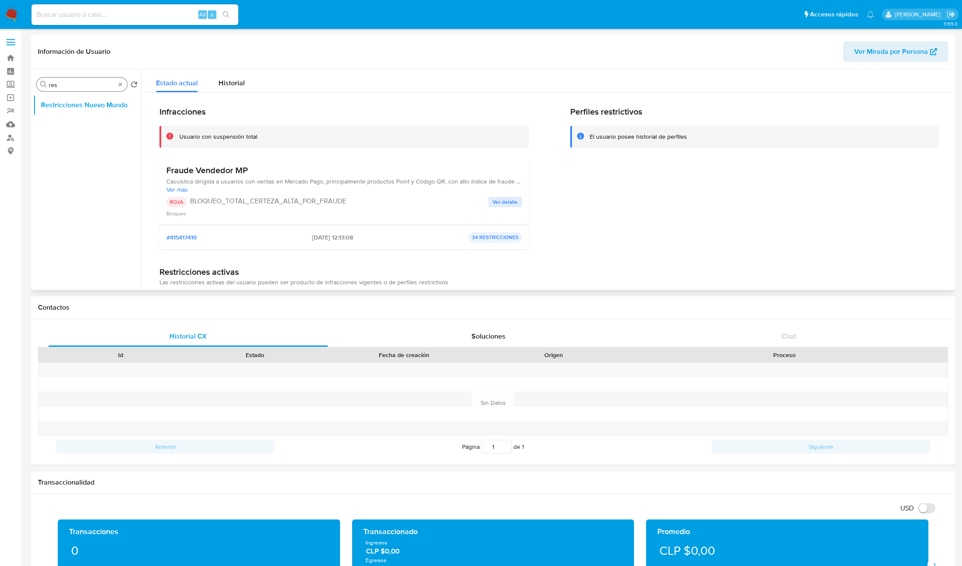
click at [125, 86] on div "Buscar res" at bounding box center [82, 85] width 90 height 14
click at [125, 85] on div "Buscar res" at bounding box center [82, 85] width 90 height 14
drag, startPoint x: 120, startPoint y: 84, endPoint x: 108, endPoint y: 93, distance: 15.7
click at [50, 133] on button "General" at bounding box center [83, 125] width 101 height 21
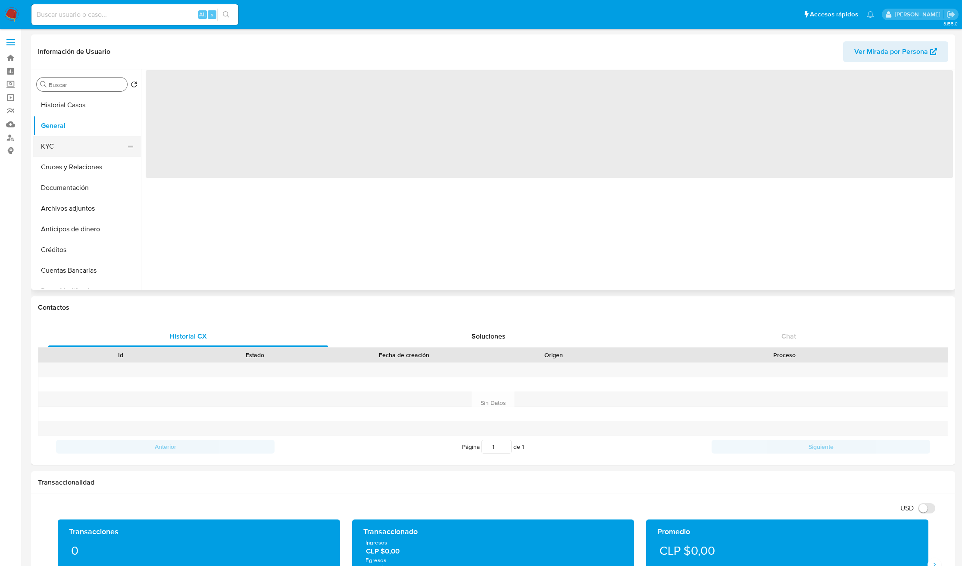
click at [53, 141] on button "KYC" at bounding box center [83, 146] width 101 height 21
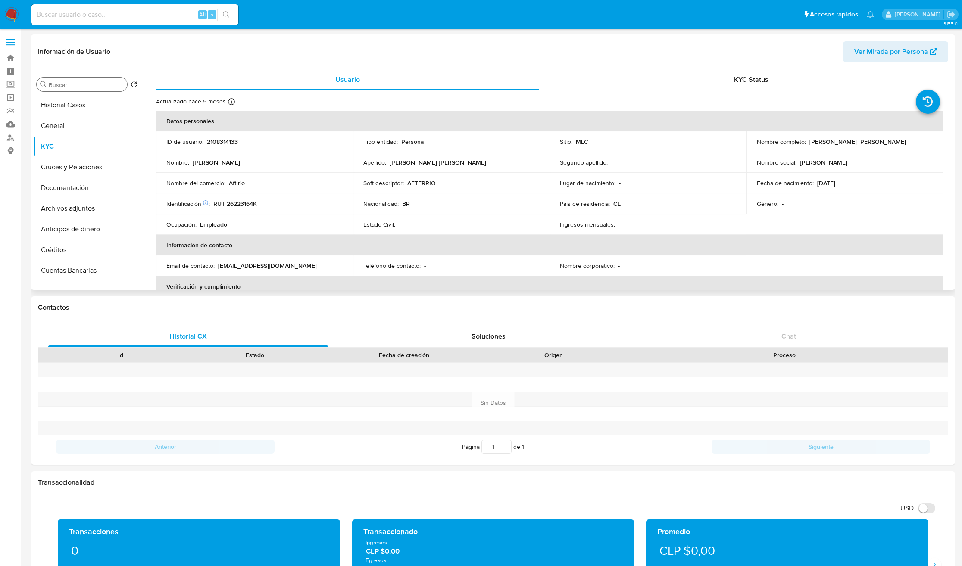
click at [678, 243] on th "Información de contacto" at bounding box center [549, 245] width 787 height 21
click at [951, 135] on div "Usuario KYC Status Actualizado hace 5 meses Creado: 20/11/2024 23:14:58 Actuali…" at bounding box center [547, 179] width 812 height 221
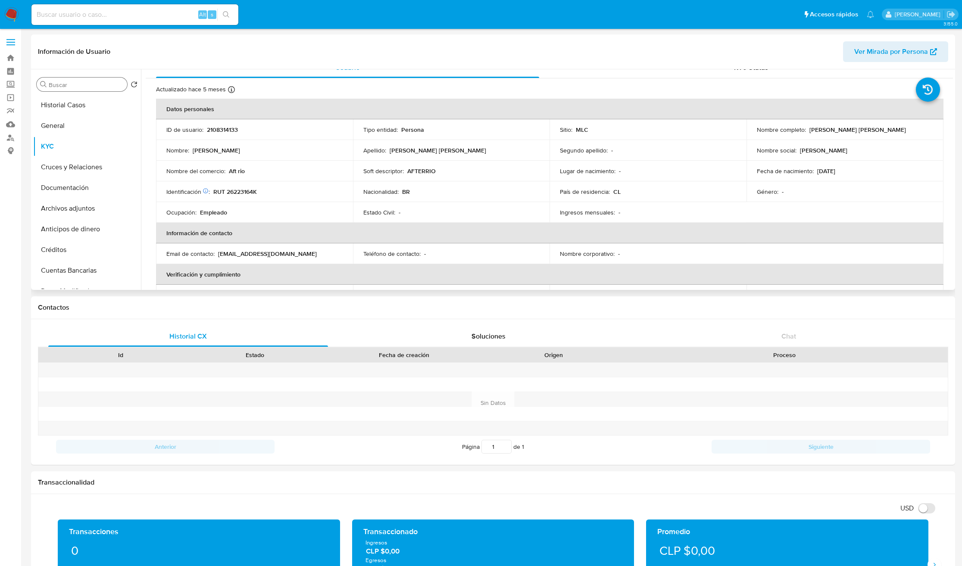
scroll to position [14, 0]
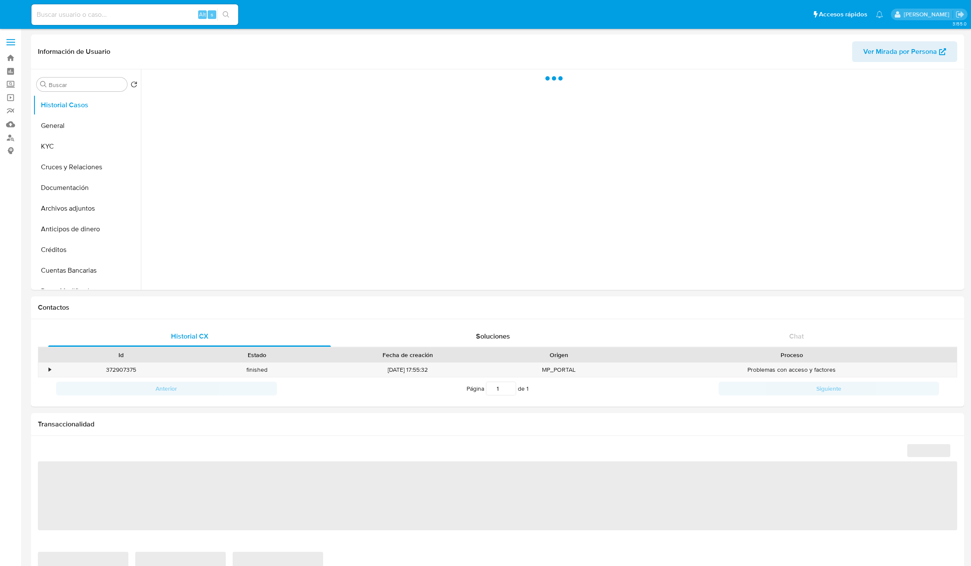
select select "10"
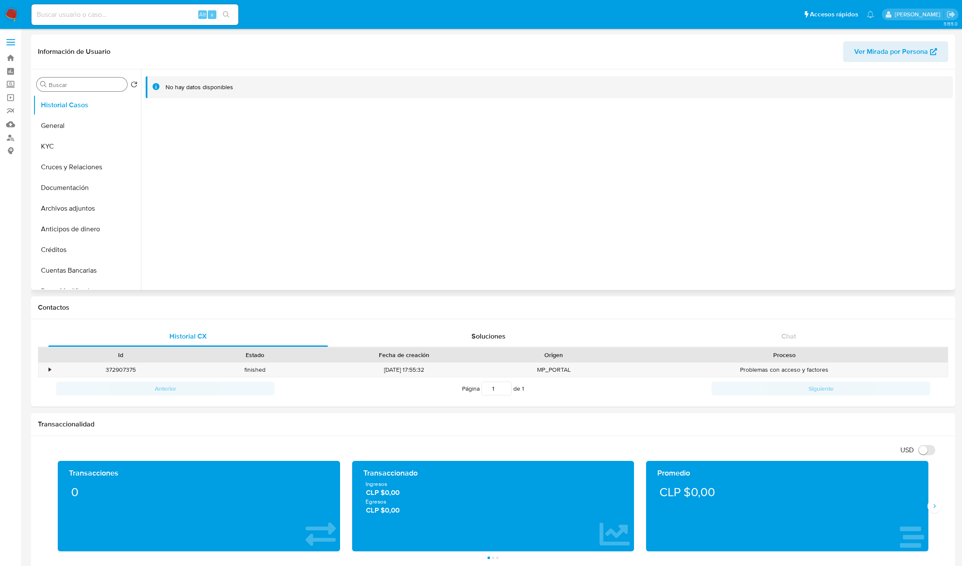
click at [87, 84] on input "Buscar" at bounding box center [86, 85] width 75 height 8
click at [87, 84] on input "43" at bounding box center [82, 85] width 66 height 8
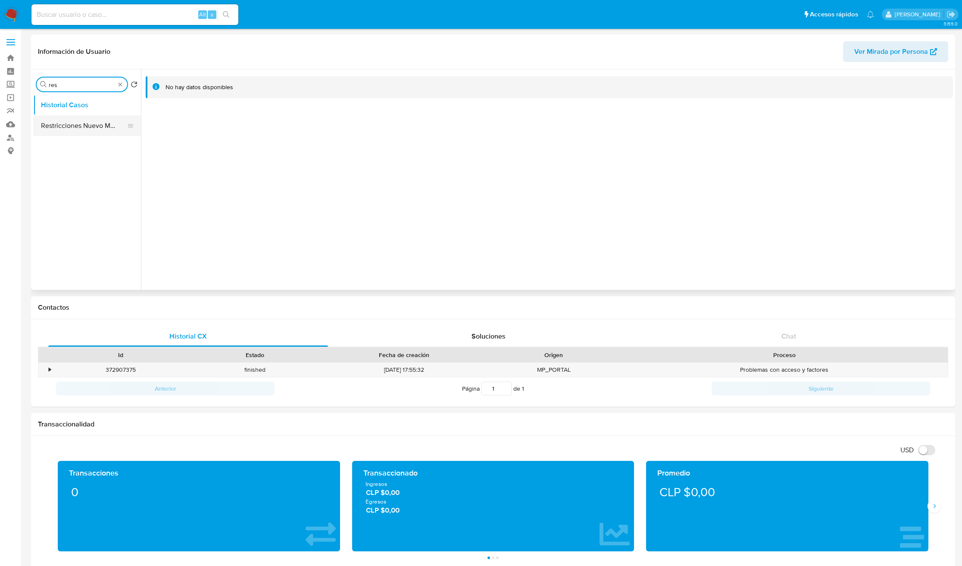
type input "res"
click at [85, 133] on button "Restricciones Nuevo Mundo" at bounding box center [83, 125] width 101 height 21
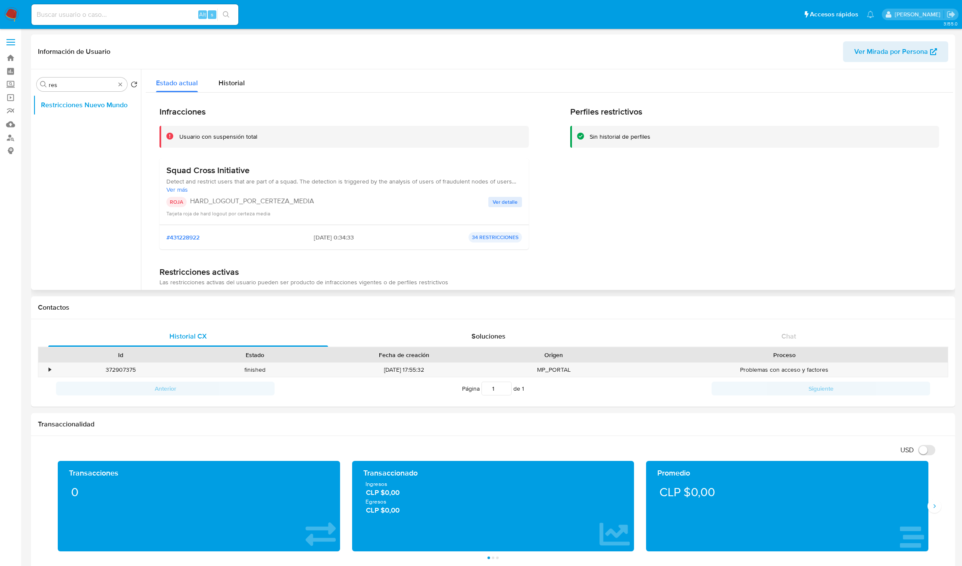
click at [177, 192] on span "Ver más" at bounding box center [343, 190] width 355 height 8
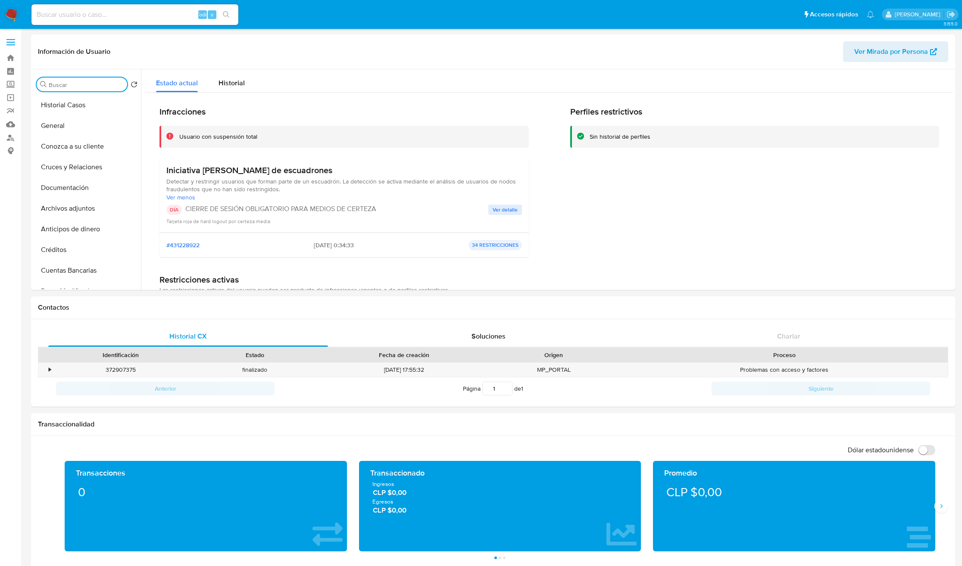
click at [65, 81] on input "Buscar" at bounding box center [86, 85] width 75 height 8
type input "kyc"
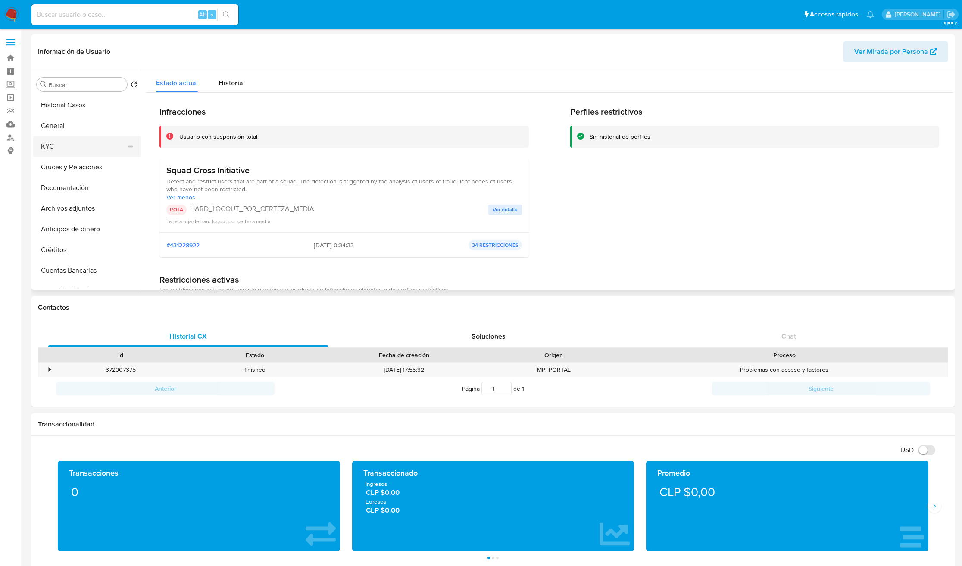
click at [75, 146] on button "KYC" at bounding box center [83, 146] width 101 height 21
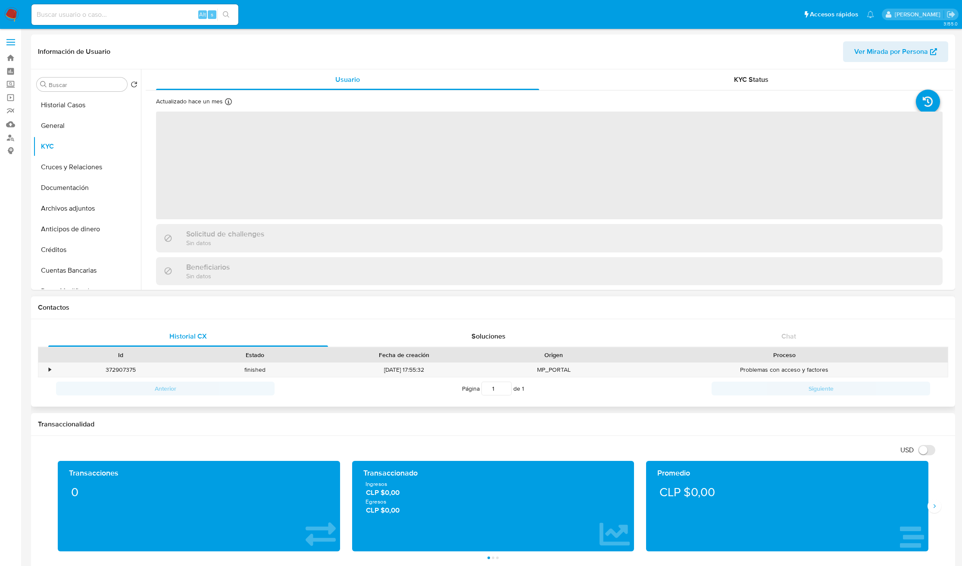
click at [496, 392] on input "1" at bounding box center [496, 389] width 30 height 14
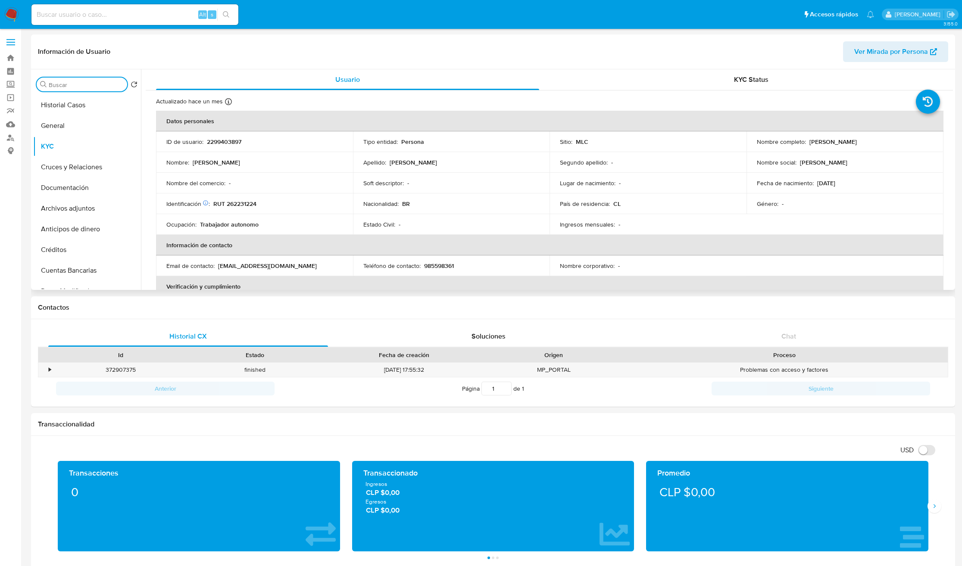
click at [61, 83] on input "Buscar" at bounding box center [86, 85] width 75 height 8
type input "DOC"
click at [70, 127] on button "Documentación" at bounding box center [83, 125] width 101 height 21
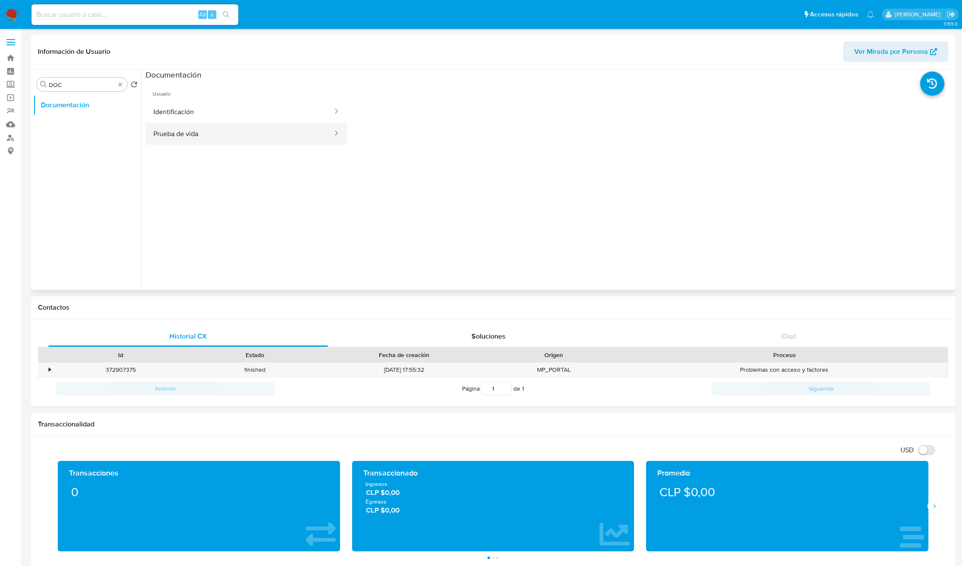
click at [253, 132] on button "Prueba de vida" at bounding box center [240, 134] width 188 height 22
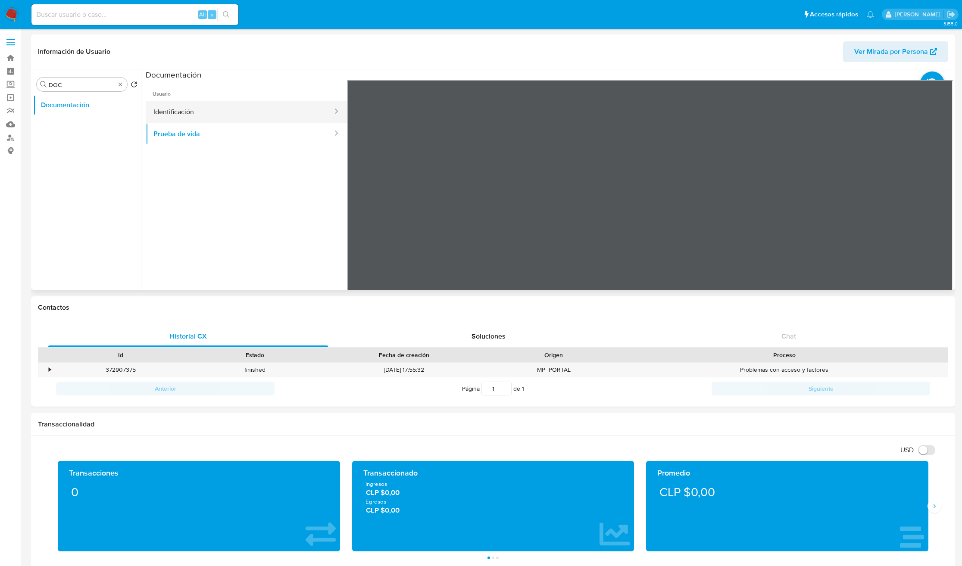
click at [242, 109] on button "Identificación" at bounding box center [240, 112] width 188 height 22
click at [942, 224] on icon at bounding box center [941, 220] width 17 height 17
click at [166, 128] on button "Prueba de vida" at bounding box center [240, 134] width 188 height 22
click at [199, 108] on button "Identificación" at bounding box center [240, 112] width 188 height 22
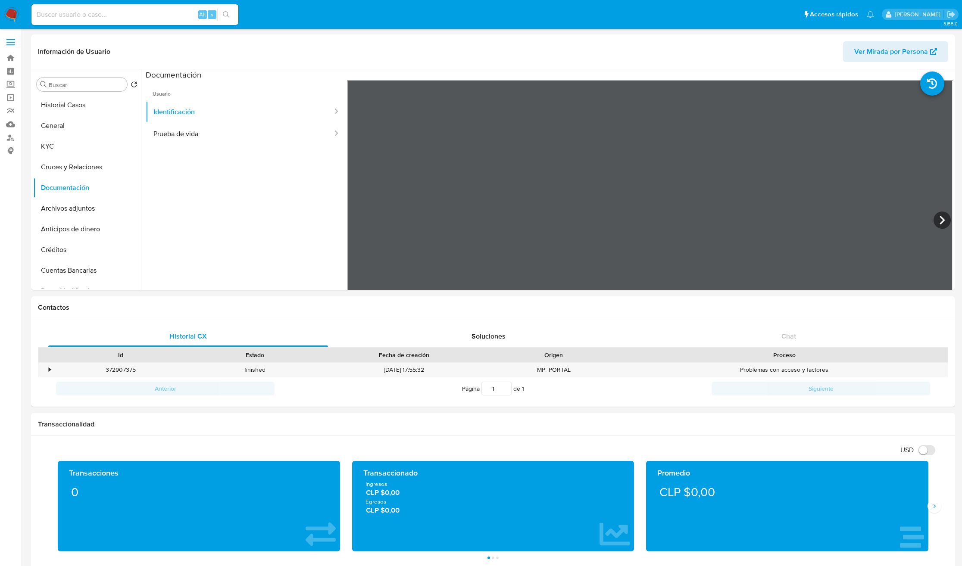
click at [94, 131] on button "General" at bounding box center [87, 125] width 108 height 21
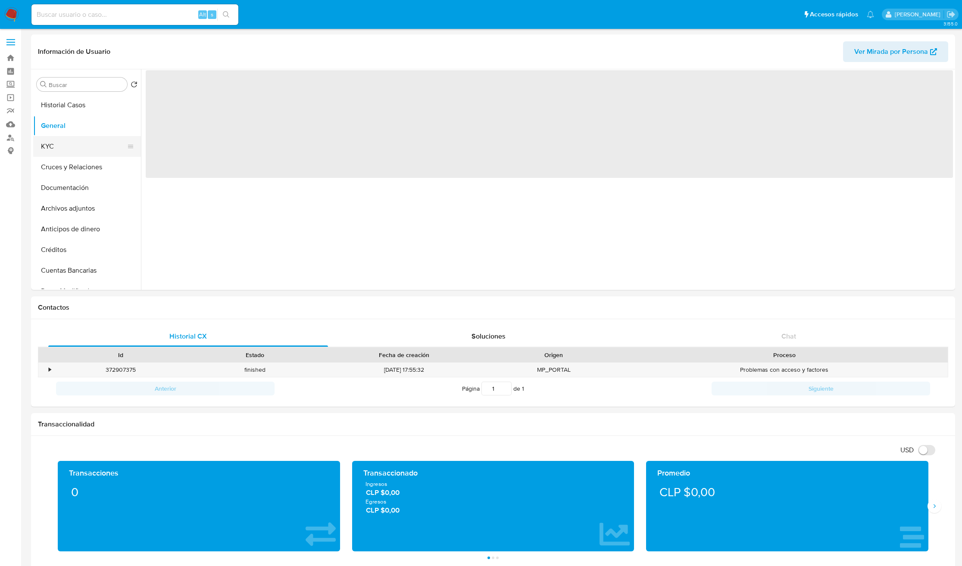
click at [90, 138] on button "KYC" at bounding box center [83, 146] width 101 height 21
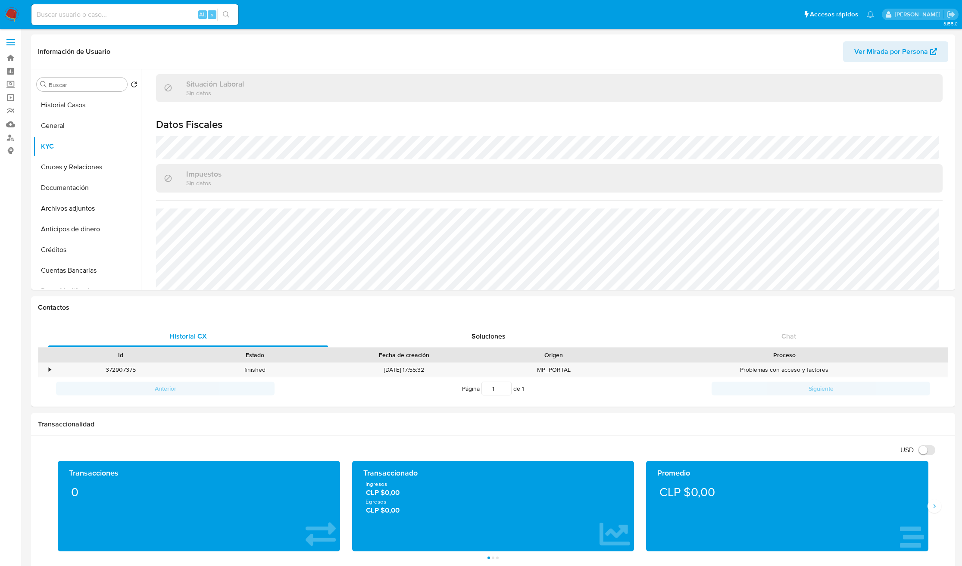
scroll to position [476, 0]
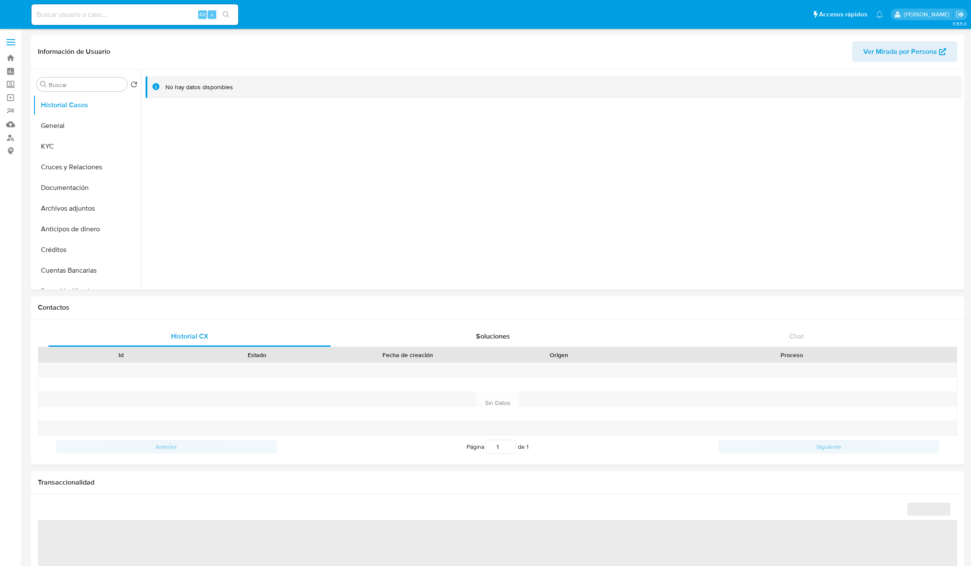
select select "10"
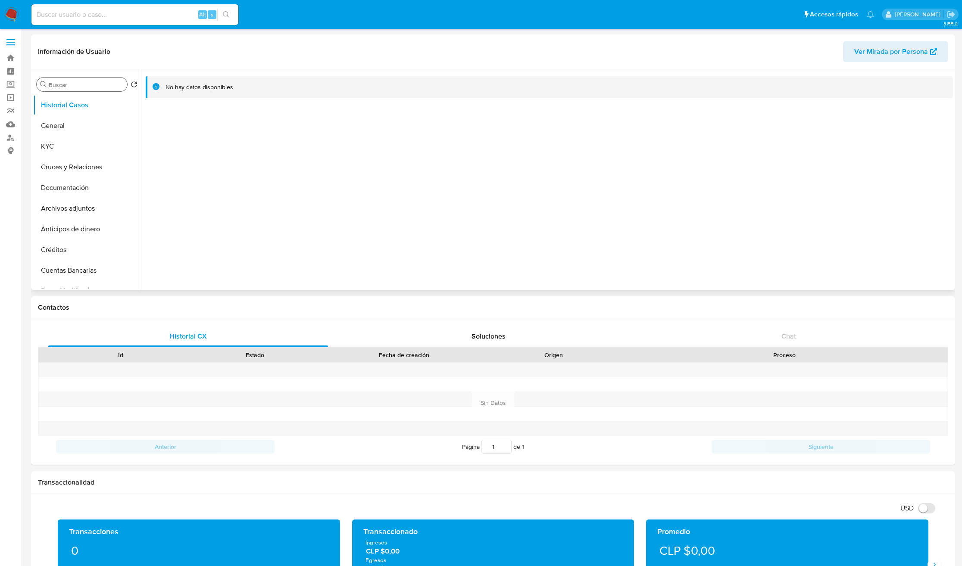
click at [82, 91] on div "Buscar" at bounding box center [82, 85] width 90 height 14
click at [83, 85] on input "Buscar" at bounding box center [86, 85] width 75 height 8
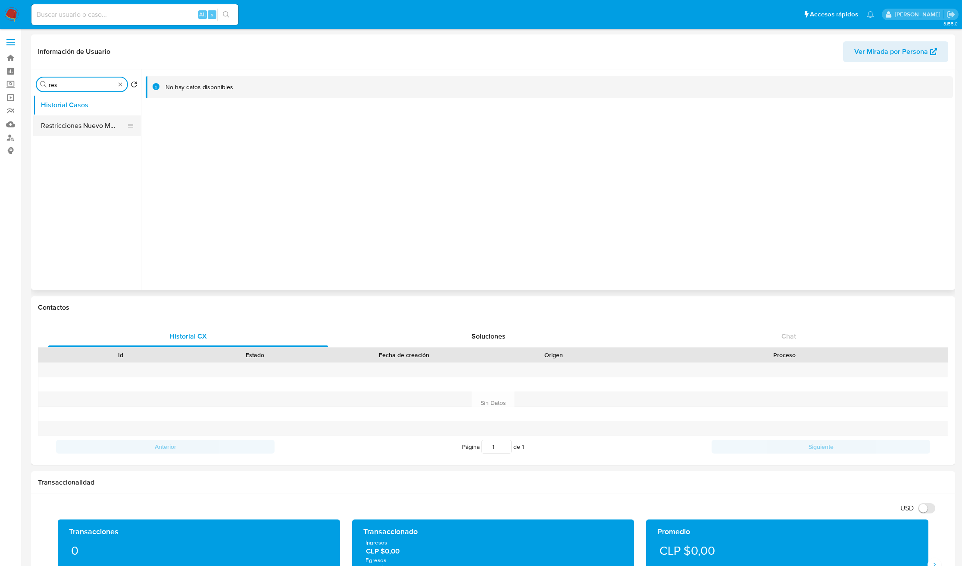
type input "res"
click at [82, 120] on button "Restricciones Nuevo Mundo" at bounding box center [83, 125] width 101 height 21
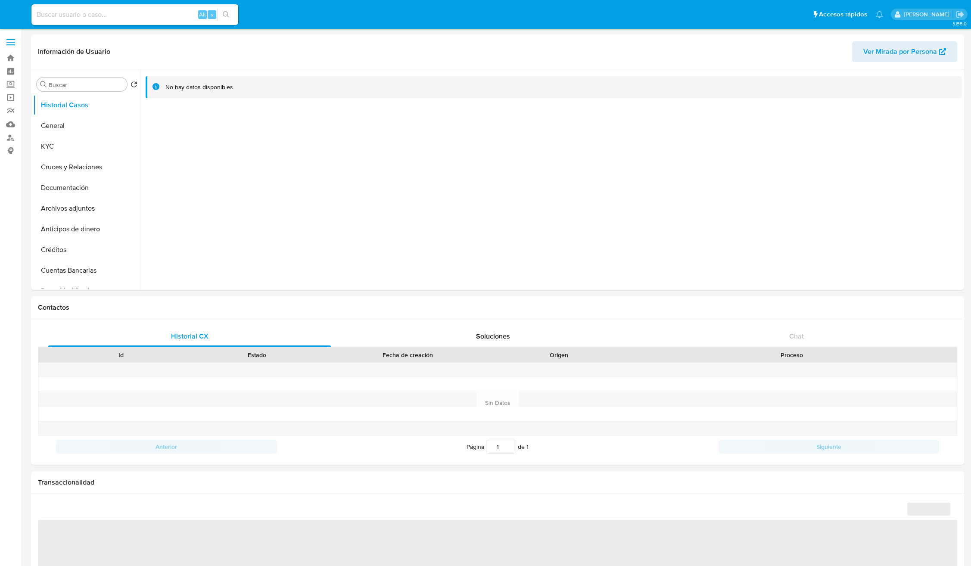
select select "10"
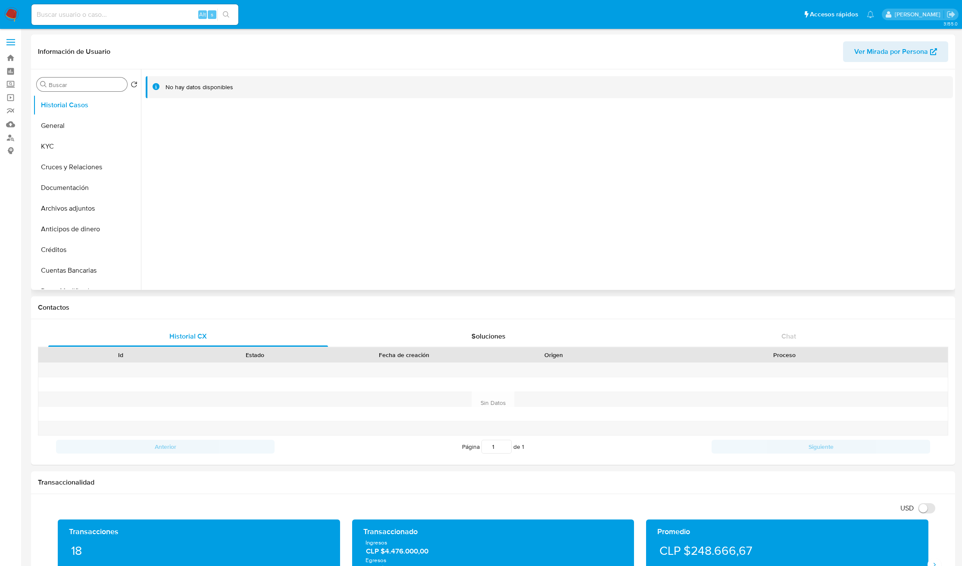
click at [76, 86] on input "Buscar" at bounding box center [86, 85] width 75 height 8
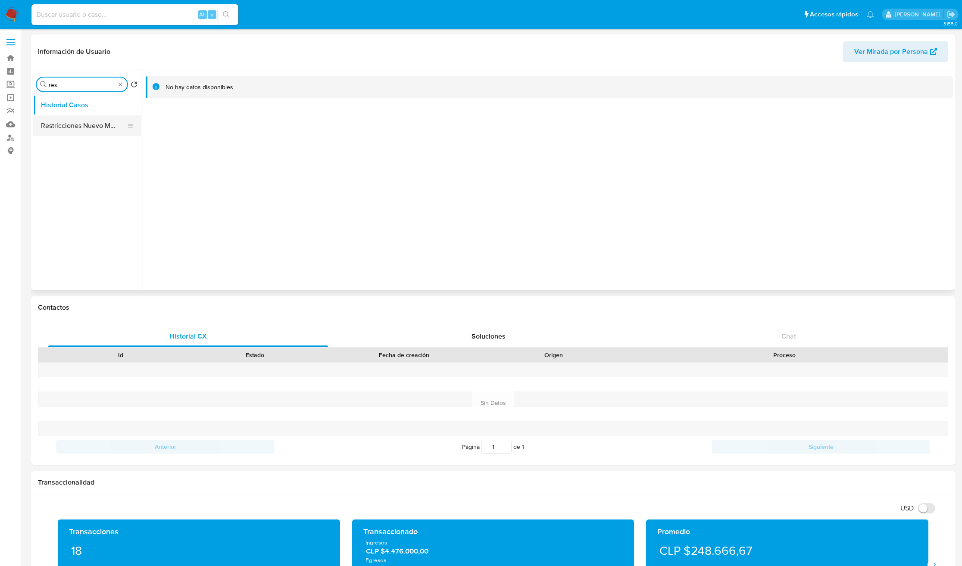
type input "res"
click at [81, 118] on button "Restricciones Nuevo Mundo" at bounding box center [87, 125] width 108 height 21
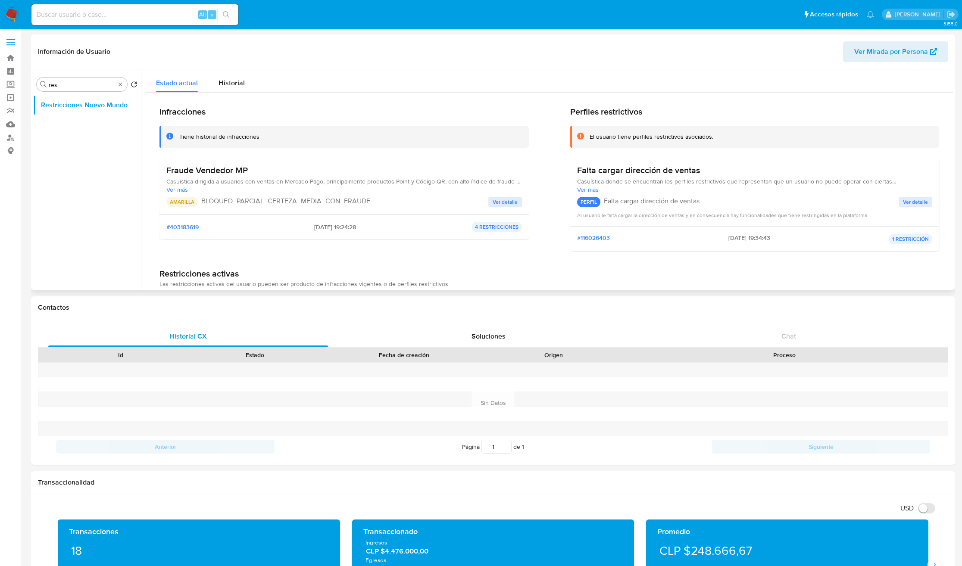
click at [193, 174] on h3 "Fraude Vendedor MP" at bounding box center [343, 170] width 355 height 11
drag, startPoint x: 193, startPoint y: 174, endPoint x: 189, endPoint y: 178, distance: 4.9
click at [193, 175] on h3 "Fraude Vendedor MP" at bounding box center [343, 170] width 355 height 11
click at [179, 192] on span "Ver más" at bounding box center [343, 190] width 355 height 8
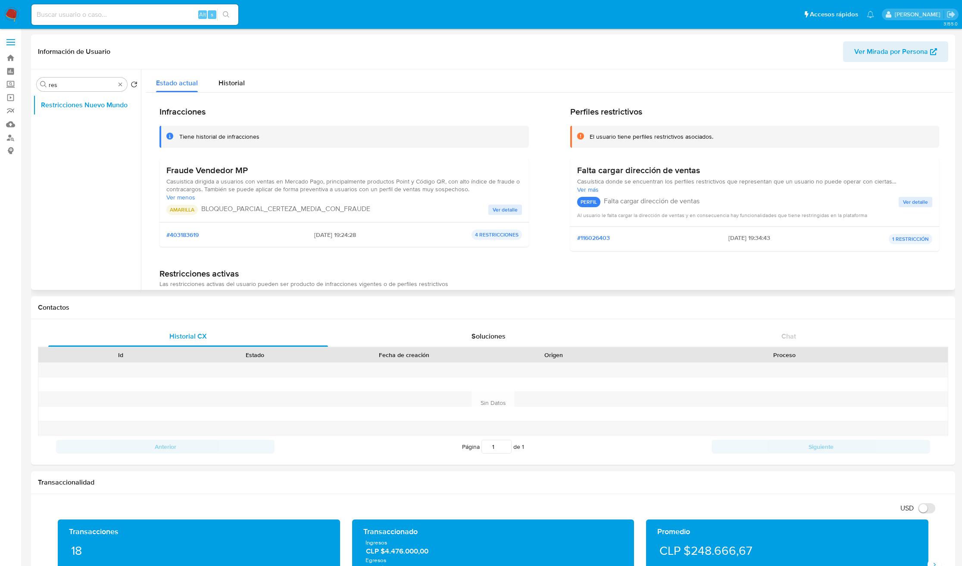
drag, startPoint x: 193, startPoint y: 184, endPoint x: 489, endPoint y: 193, distance: 296.1
click at [489, 193] on div "Casuistica dirigida a usuarios con ventas en Mercado Pago, principalmente produ…" at bounding box center [343, 190] width 355 height 24
click at [483, 192] on span "Casuistica dirigida a usuarios con ventas en Mercado Pago, principalmente produ…" at bounding box center [343, 186] width 355 height 16
click at [450, 188] on span "Casuistica dirigida a usuarios con ventas en Mercado Pago, principalmente produ…" at bounding box center [343, 186] width 355 height 16
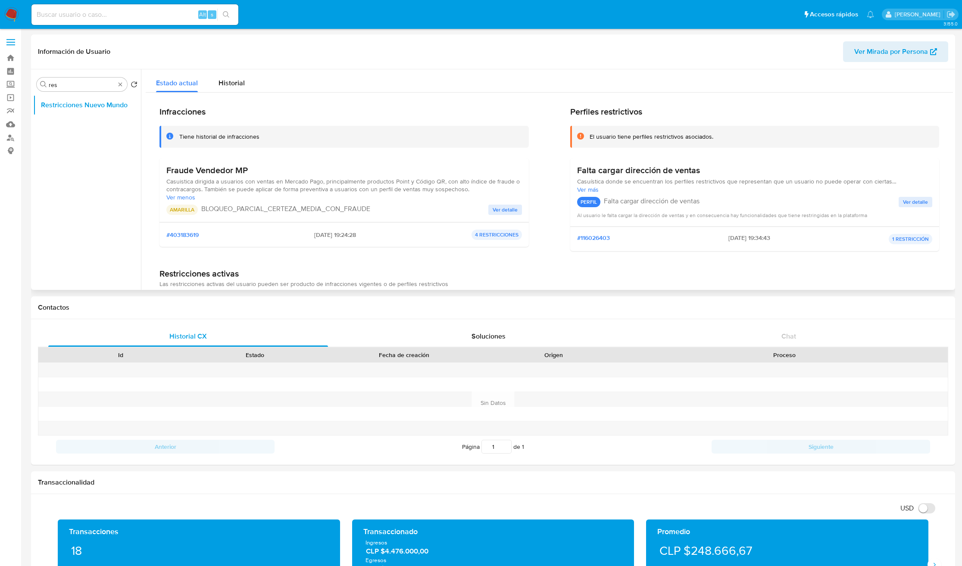
drag, startPoint x: 450, startPoint y: 188, endPoint x: 206, endPoint y: 188, distance: 244.3
click at [443, 188] on span "Casuistica dirigida a usuarios con ventas en Mercado Pago, principalmente produ…" at bounding box center [343, 186] width 355 height 16
click at [189, 188] on span "Casuistica dirigida a usuarios con ventas en Mercado Pago, principalmente produ…" at bounding box center [343, 186] width 355 height 16
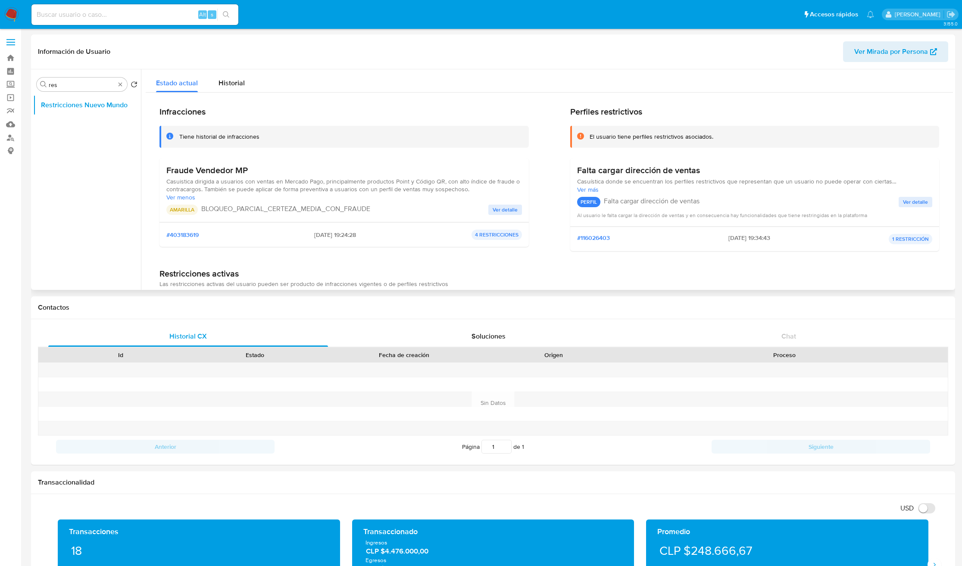
click at [290, 181] on span "Casuistica dirigida a usuarios con ventas en Mercado Pago, principalmente produ…" at bounding box center [343, 186] width 355 height 16
click at [340, 159] on div "Fraude Vendedor MP Casuistica dirigida a usuarios con ventas en Mercado Pago, p…" at bounding box center [343, 190] width 369 height 64
